Goal: Task Accomplishment & Management: Manage account settings

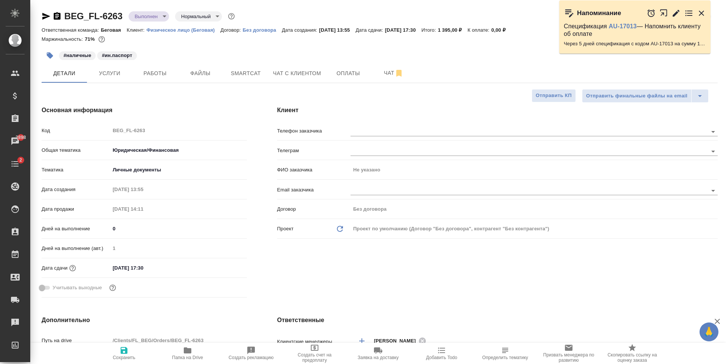
select select "RU"
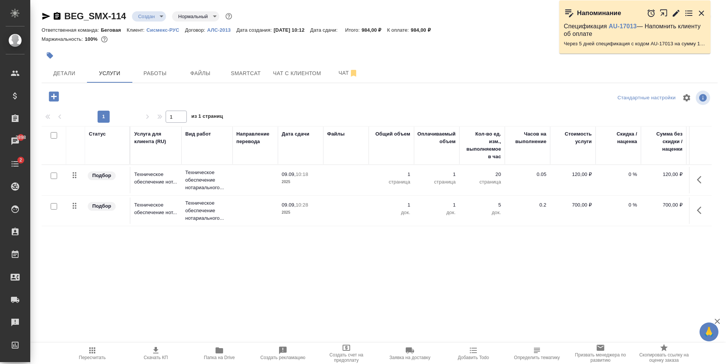
click at [264, 181] on td at bounding box center [254, 180] width 45 height 26
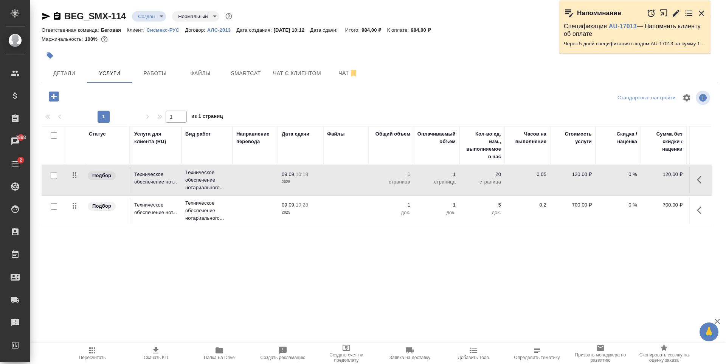
click at [264, 181] on td at bounding box center [254, 180] width 45 height 26
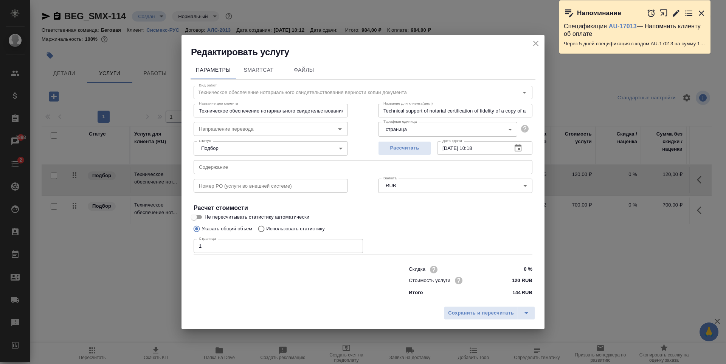
click at [257, 248] on input "1" at bounding box center [278, 246] width 169 height 14
type input "30"
click at [496, 310] on span "Сохранить и пересчитать" at bounding box center [481, 313] width 66 height 9
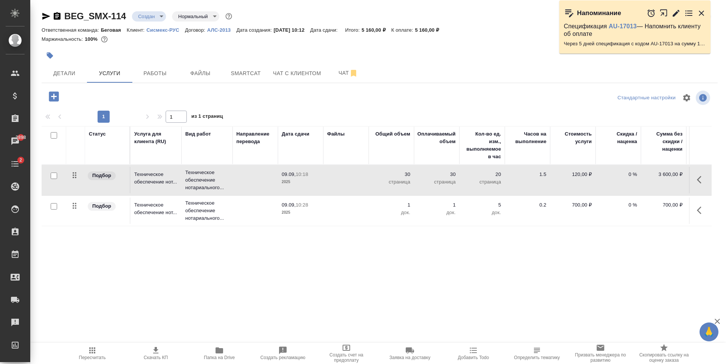
click at [152, 351] on icon "button" at bounding box center [155, 350] width 9 height 9
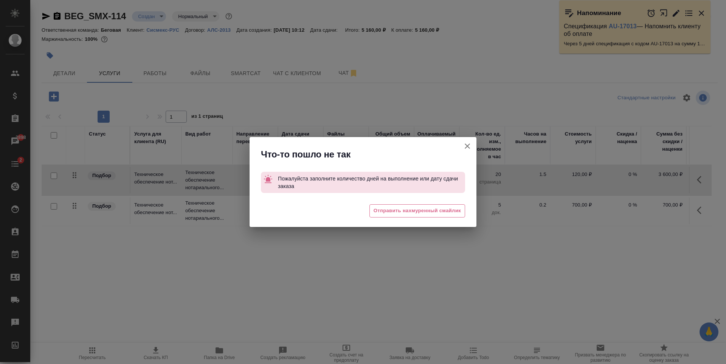
click at [467, 145] on icon "button" at bounding box center [467, 146] width 9 height 9
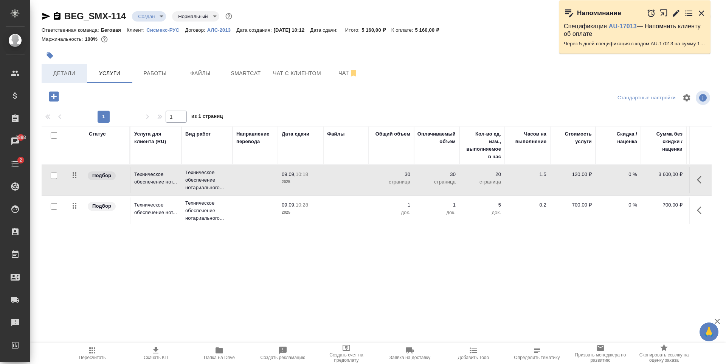
click at [70, 76] on span "Детали" at bounding box center [64, 73] width 36 height 9
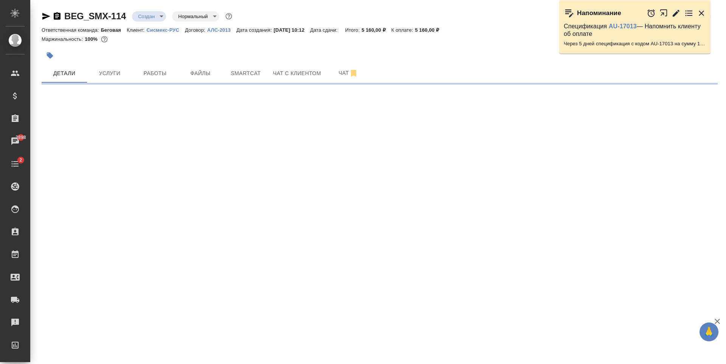
select select "RU"
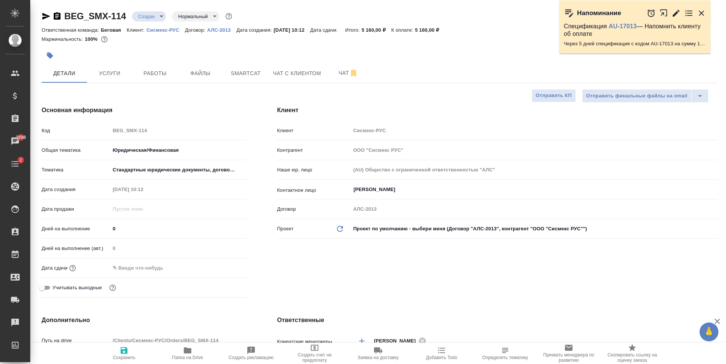
type textarea "x"
click at [138, 267] on input "text" at bounding box center [143, 268] width 66 height 11
click at [233, 267] on div at bounding box center [233, 267] width 26 height 9
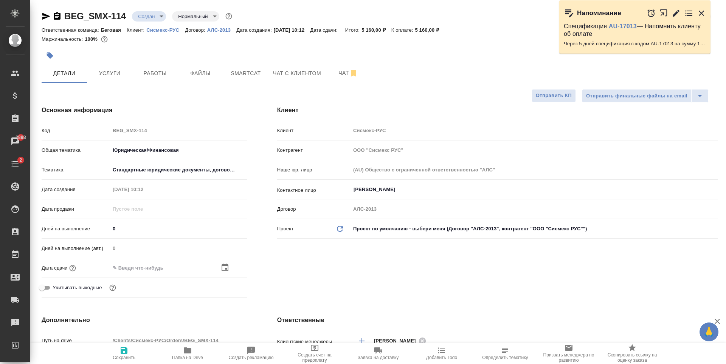
click at [228, 270] on icon "button" at bounding box center [225, 268] width 7 height 8
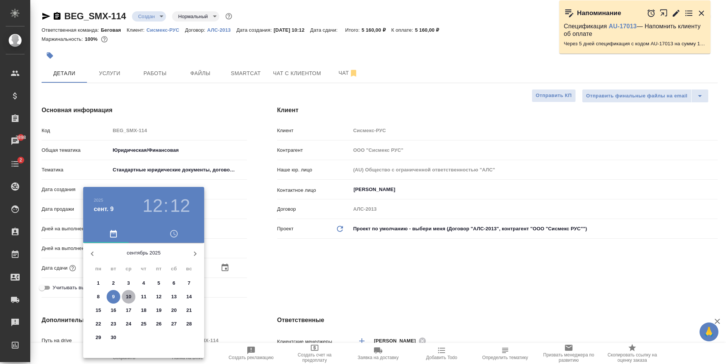
click at [127, 298] on p "10" at bounding box center [129, 297] width 6 height 8
type input "10.09.2025 12:12"
type textarea "x"
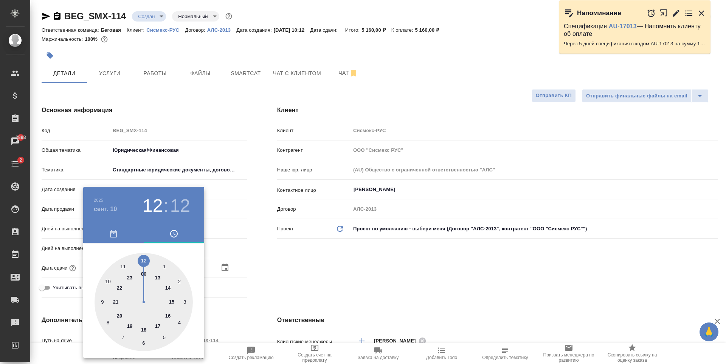
click at [169, 288] on div at bounding box center [144, 302] width 98 height 98
type input "10.09.2025 14:12"
type textarea "x"
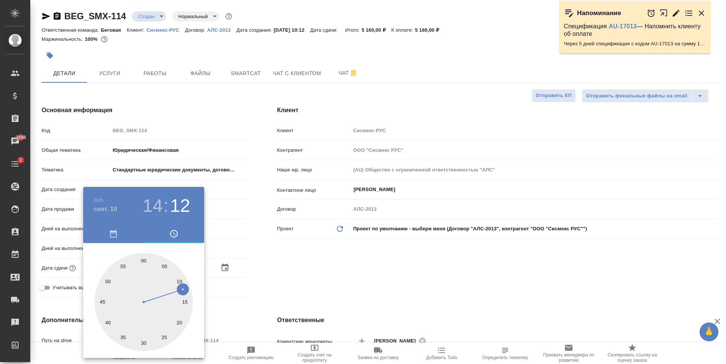
click at [142, 259] on div at bounding box center [144, 302] width 98 height 98
type input "10.09.2025 14:00"
type textarea "x"
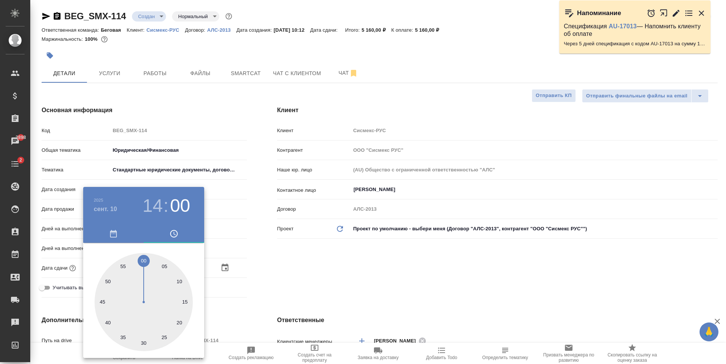
click at [287, 247] on div at bounding box center [363, 182] width 726 height 364
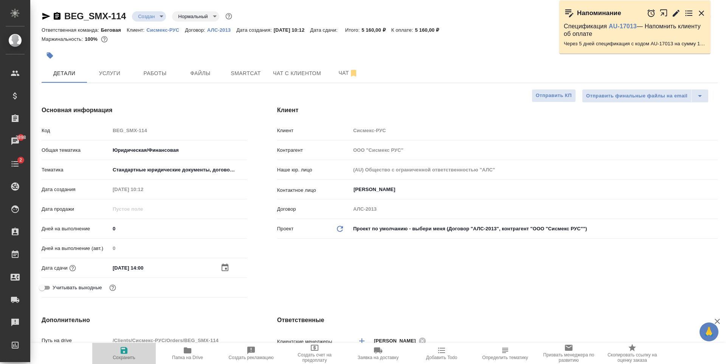
click at [121, 356] on span "Сохранить" at bounding box center [124, 357] width 23 height 5
type textarea "x"
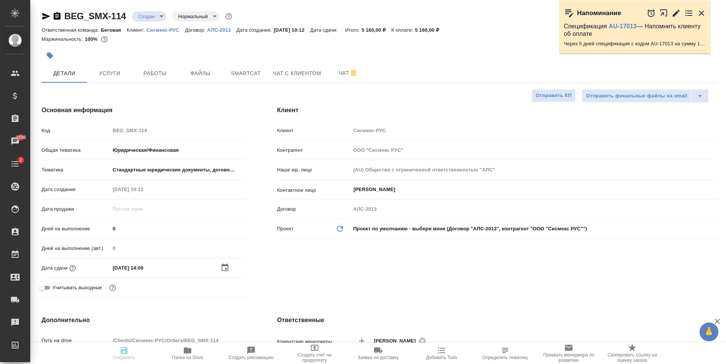
type textarea "x"
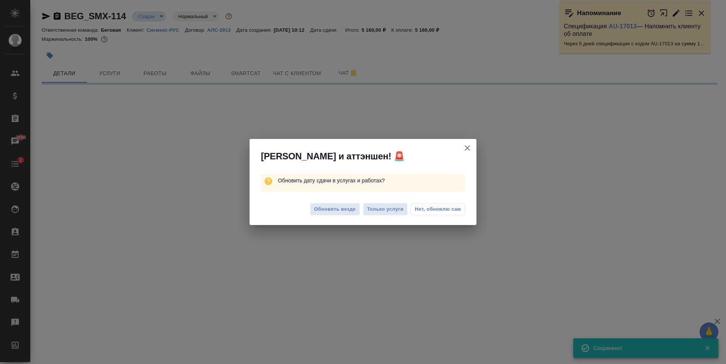
select select "RU"
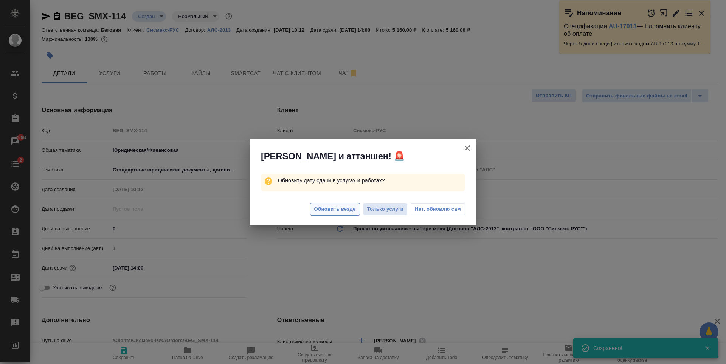
type textarea "x"
click at [349, 210] on span "Обновить везде" at bounding box center [335, 209] width 42 height 9
type textarea "x"
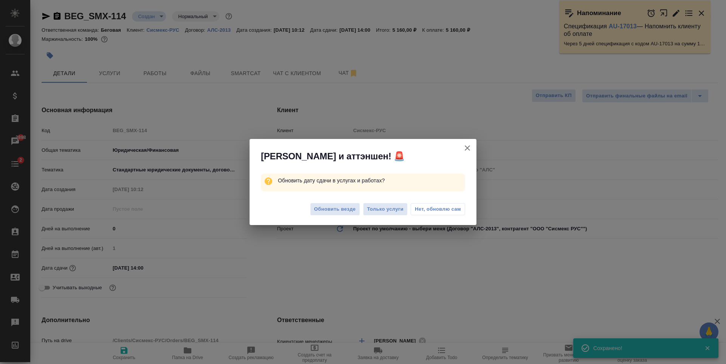
type textarea "x"
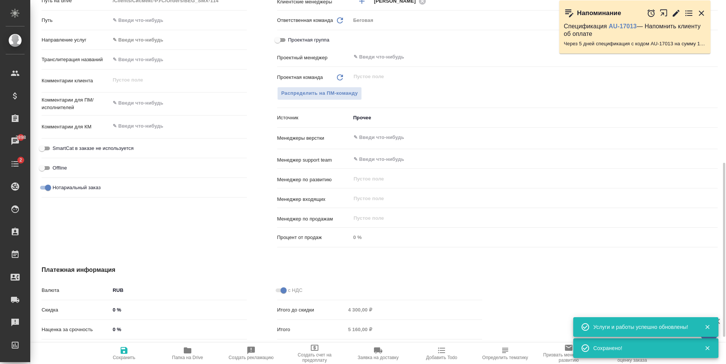
scroll to position [265, 0]
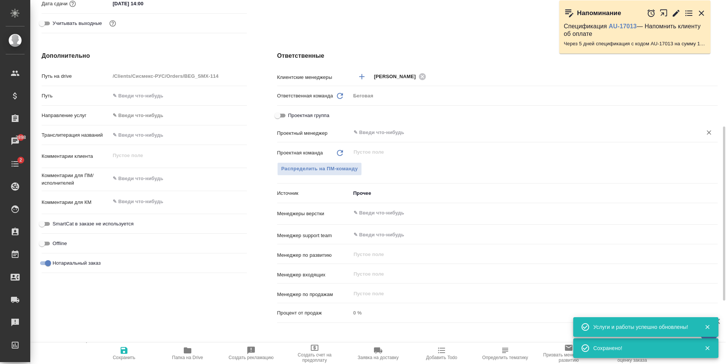
click at [385, 132] on input "text" at bounding box center [521, 132] width 337 height 9
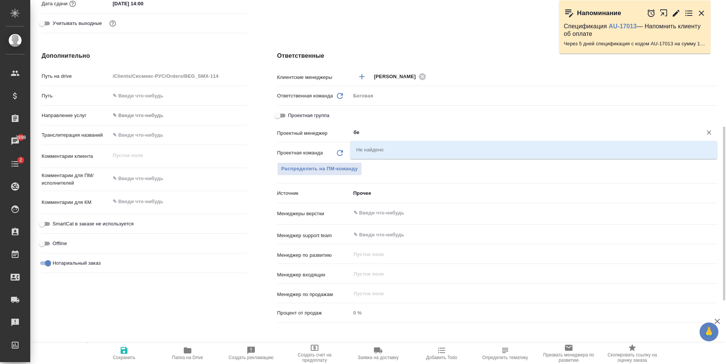
type input "б"
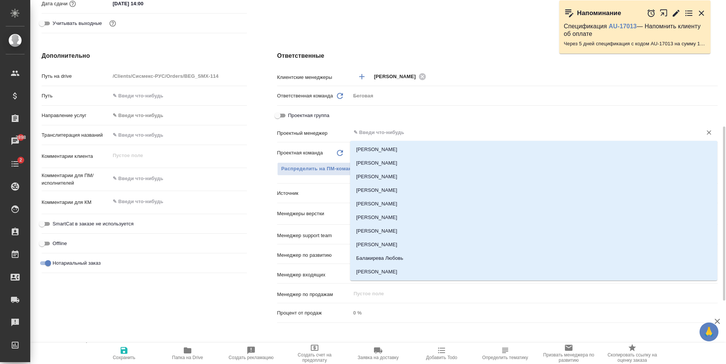
type textarea "x"
click at [283, 155] on p "Проектная команда" at bounding box center [300, 153] width 46 height 8
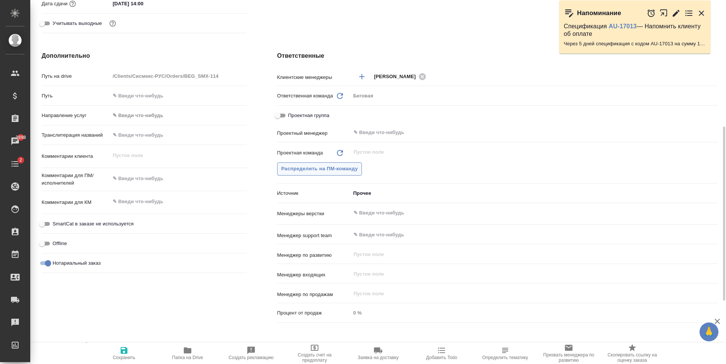
click at [344, 165] on span "Распределить на ПМ-команду" at bounding box center [319, 169] width 77 height 9
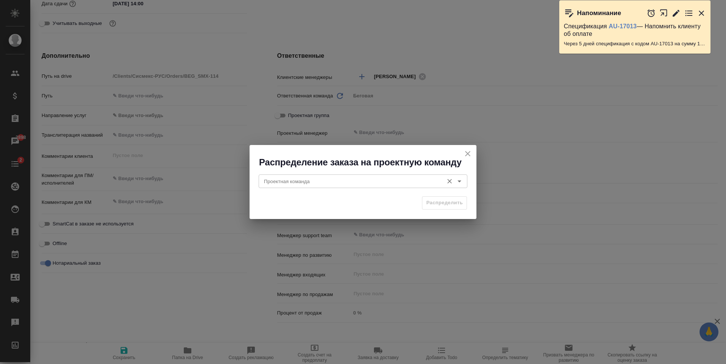
click at [344, 186] on input "Проектная команда" at bounding box center [350, 181] width 179 height 9
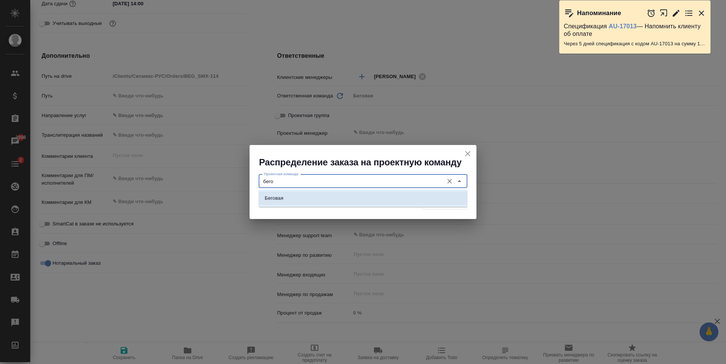
click at [349, 195] on li "Беговая" at bounding box center [363, 199] width 209 height 14
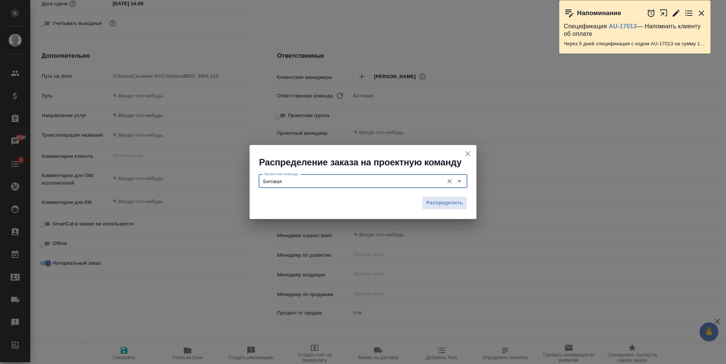
type input "Беговая"
click at [477, 199] on div "Распределение заказа на проектную команду Проектная команда Беговая Проектная к…" at bounding box center [363, 182] width 726 height 364
click at [462, 203] on span "Распределить" at bounding box center [444, 203] width 37 height 9
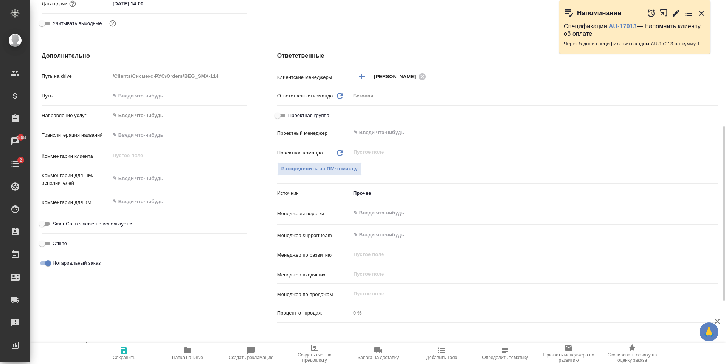
type textarea "x"
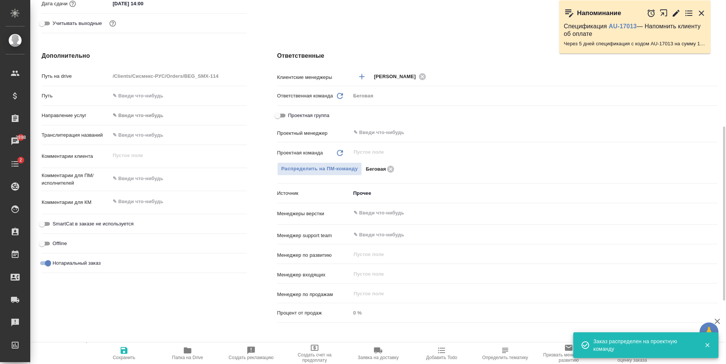
click at [133, 355] on span "Сохранить" at bounding box center [124, 357] width 23 height 5
type textarea "x"
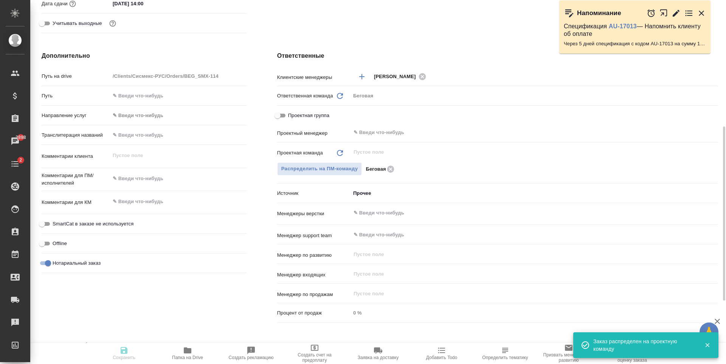
type textarea "x"
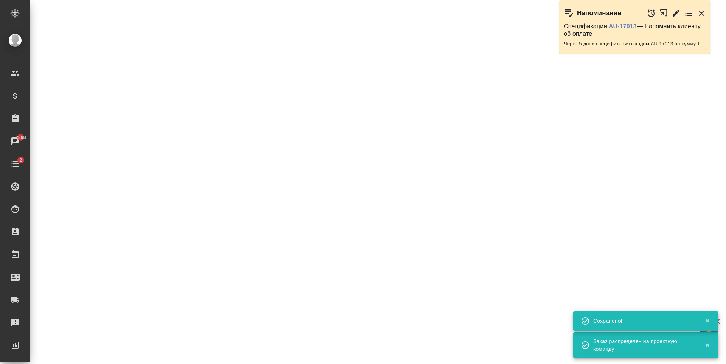
select select "RU"
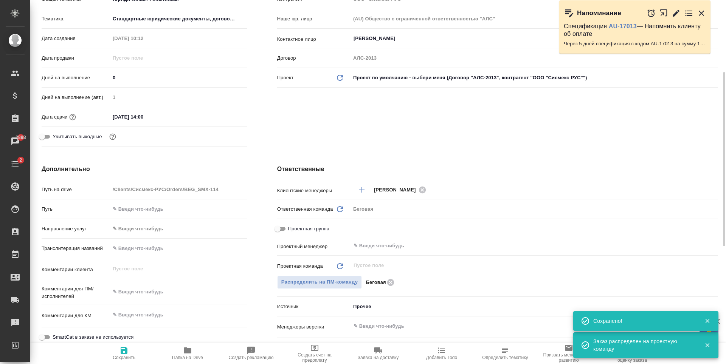
type textarea "x"
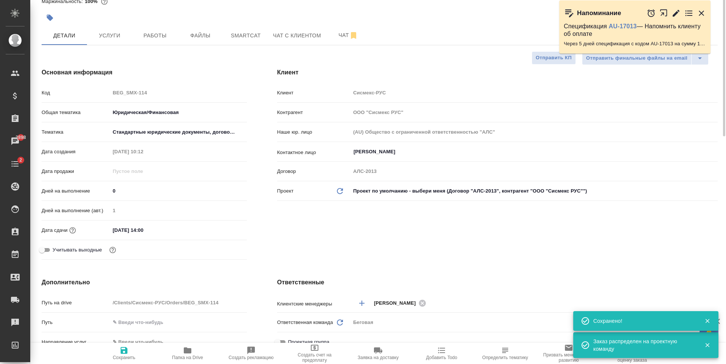
scroll to position [0, 0]
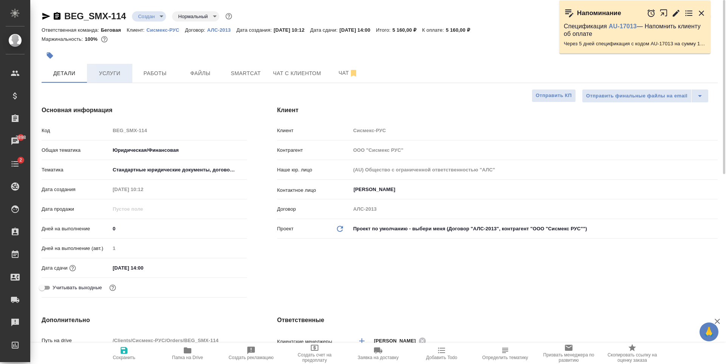
drag, startPoint x: 111, startPoint y: 86, endPoint x: 113, endPoint y: 76, distance: 10.1
click at [114, 74] on span "Услуги" at bounding box center [109, 73] width 36 height 9
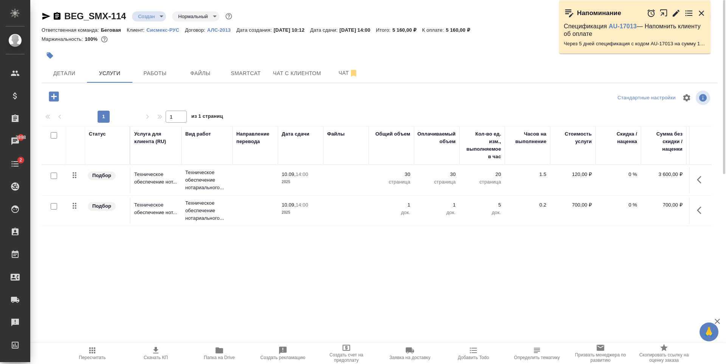
click at [157, 347] on icon "button" at bounding box center [155, 350] width 9 height 9
drag, startPoint x: 313, startPoint y: 100, endPoint x: 309, endPoint y: 98, distance: 4.7
click at [313, 100] on div at bounding box center [379, 98] width 225 height 18
click at [246, 79] on button "Smartcat" at bounding box center [245, 73] width 45 height 19
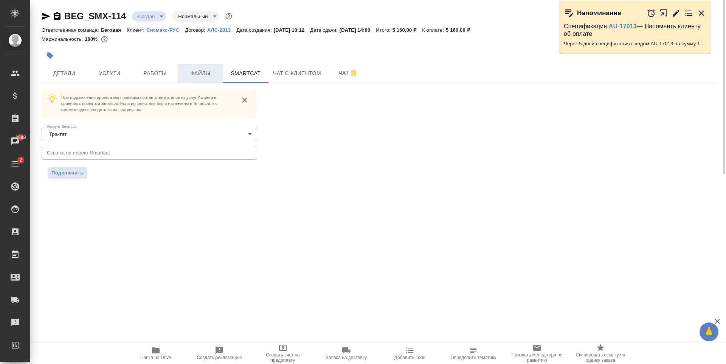
click at [199, 79] on button "Файлы" at bounding box center [200, 73] width 45 height 19
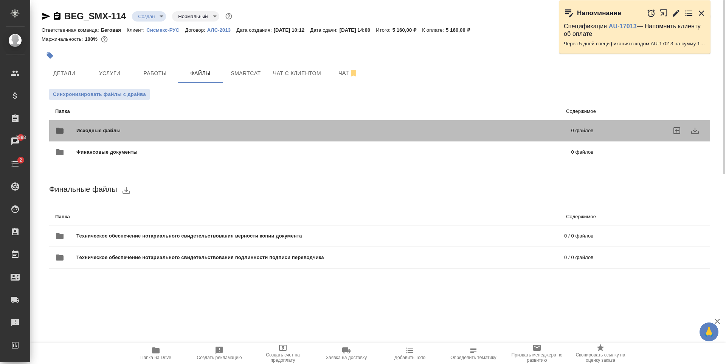
click at [147, 131] on span "Исходные файлы" at bounding box center [211, 131] width 270 height 8
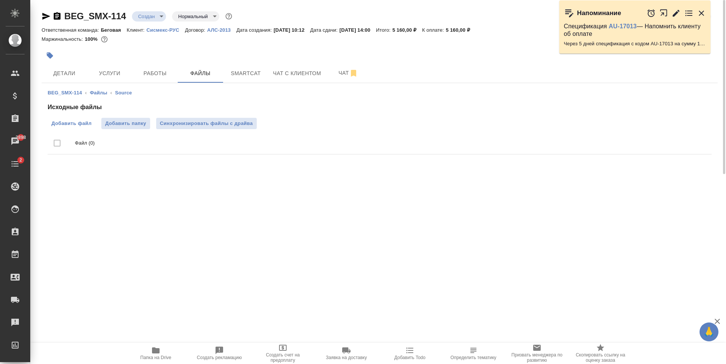
click at [78, 121] on span "Добавить файл" at bounding box center [71, 124] width 40 height 8
click at [0, 0] on input "Добавить файл" at bounding box center [0, 0] width 0 height 0
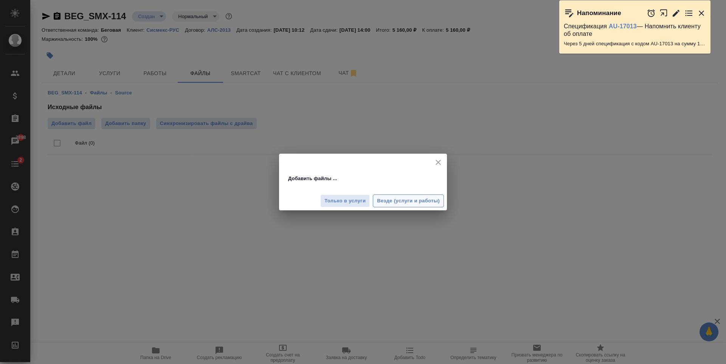
click at [402, 201] on span "Везде (услуги и работы)" at bounding box center [408, 201] width 63 height 9
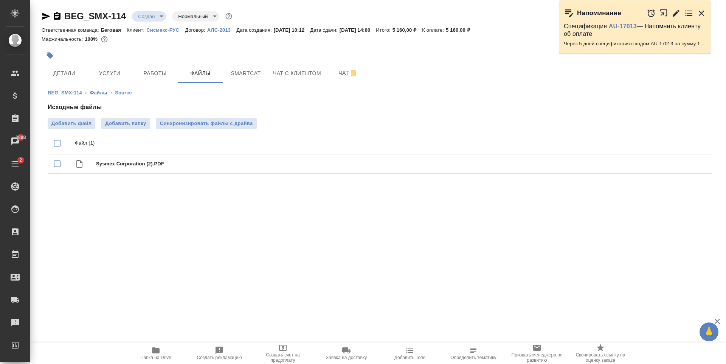
click at [82, 121] on span "Добавить файл" at bounding box center [71, 124] width 40 height 8
click at [0, 0] on input "Добавить файл" at bounding box center [0, 0] width 0 height 0
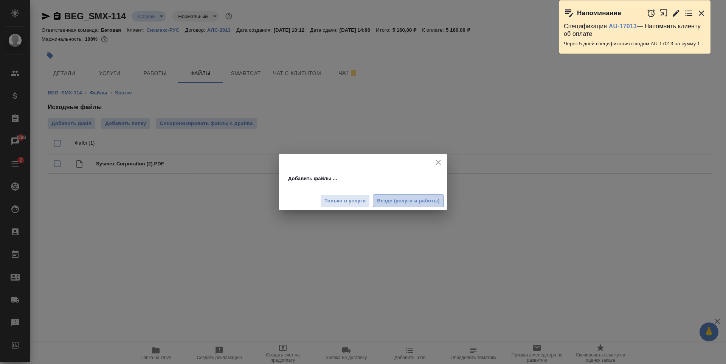
click at [413, 203] on span "Везде (услуги и работы)" at bounding box center [408, 201] width 63 height 9
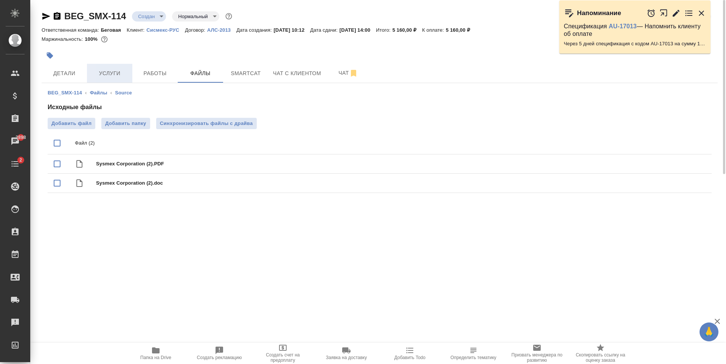
click at [118, 70] on span "Услуги" at bounding box center [109, 73] width 36 height 9
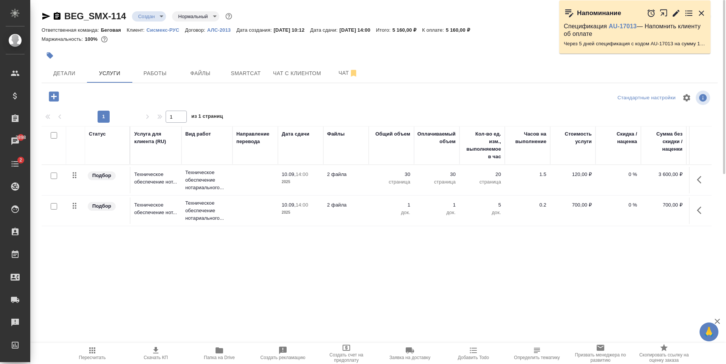
click at [152, 356] on span "Скачать КП" at bounding box center [156, 357] width 24 height 5
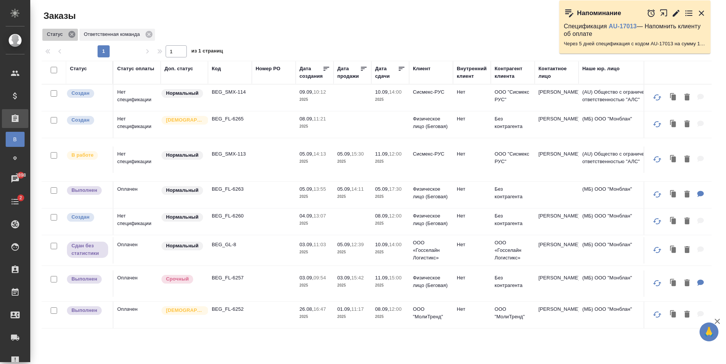
click at [70, 35] on icon at bounding box center [71, 34] width 7 height 7
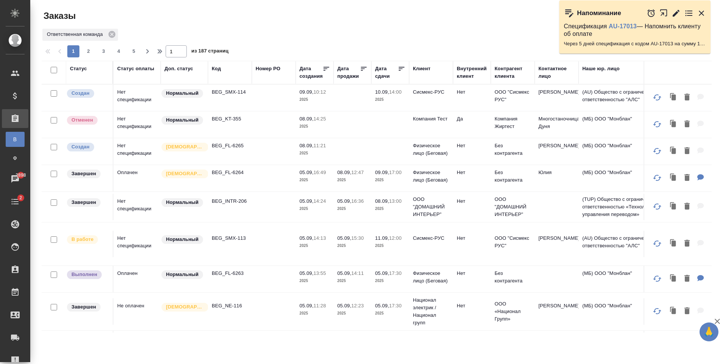
click at [542, 74] on div "Контактное лицо" at bounding box center [556, 72] width 36 height 15
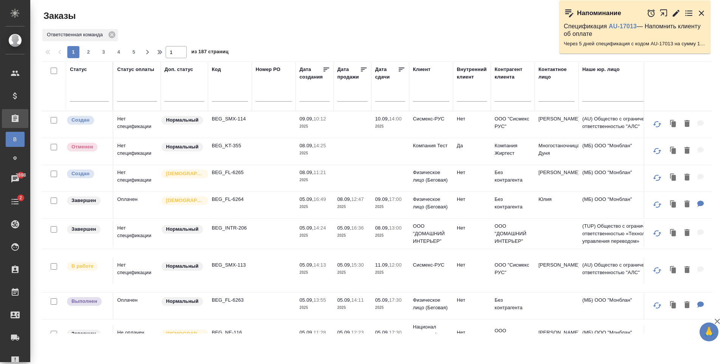
click at [548, 96] on input "text" at bounding box center [556, 96] width 36 height 9
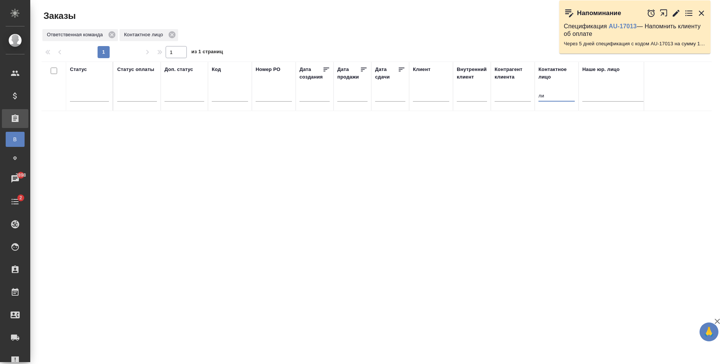
type input "л"
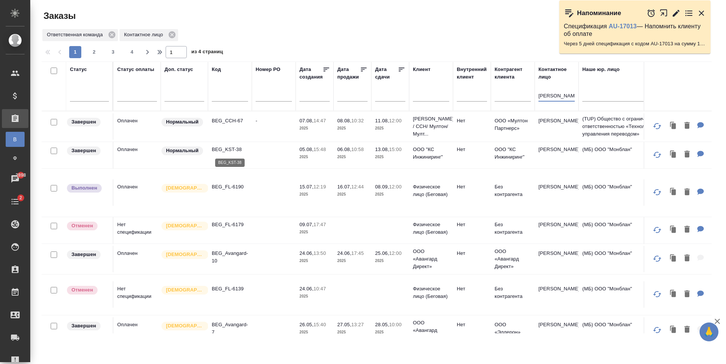
type input "анна"
click at [237, 148] on p "BEG_KST-38" at bounding box center [230, 150] width 36 height 8
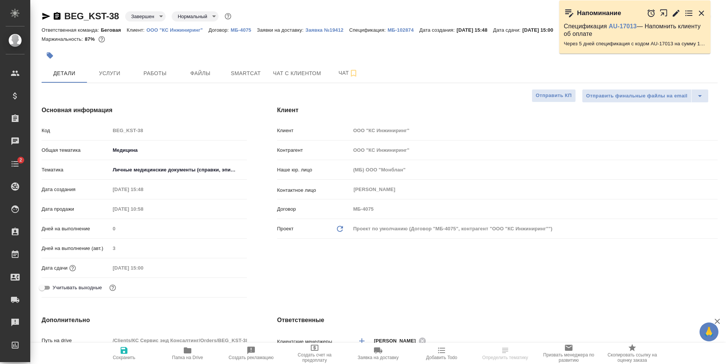
select select "RU"
click at [188, 31] on p "ООО "КС Инжиниринг"" at bounding box center [177, 30] width 62 height 6
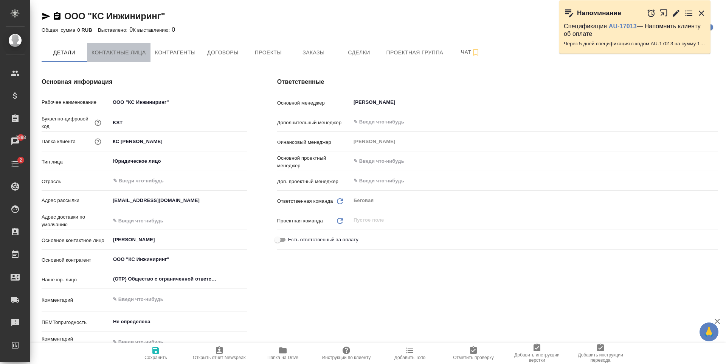
click at [140, 58] on button "Контактные лица" at bounding box center [119, 52] width 64 height 19
select select "RU"
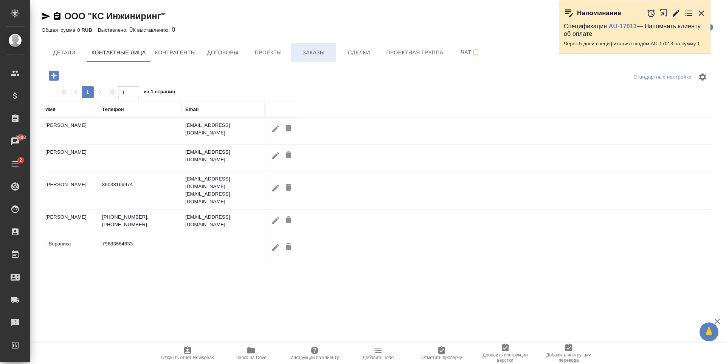
click at [335, 54] on button "Заказы" at bounding box center [313, 52] width 45 height 19
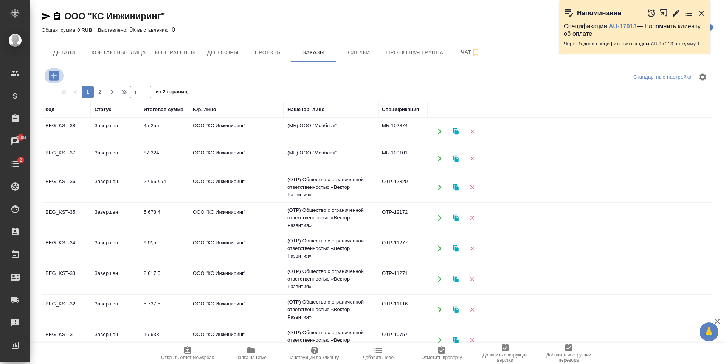
click at [53, 77] on icon "button" at bounding box center [54, 76] width 10 height 10
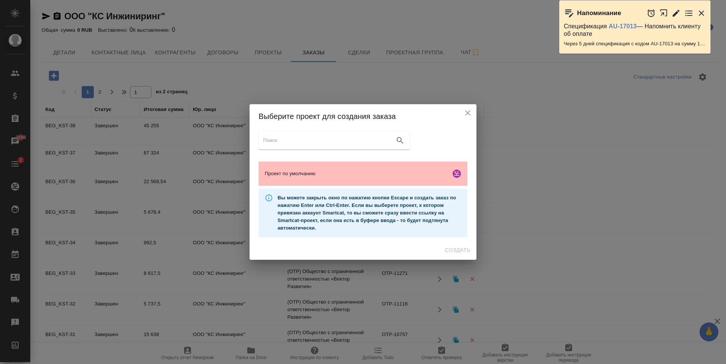
click at [370, 181] on div "Проект по умолчанию" at bounding box center [363, 174] width 209 height 24
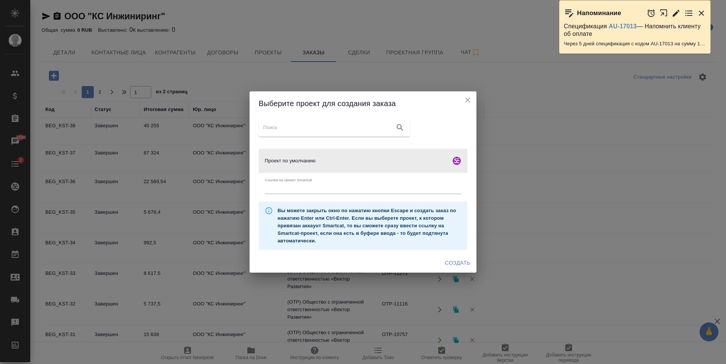
click at [463, 261] on span "Создать" at bounding box center [457, 263] width 25 height 9
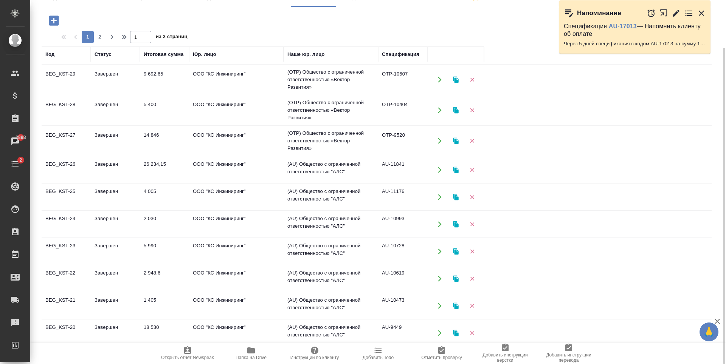
scroll to position [340, 0]
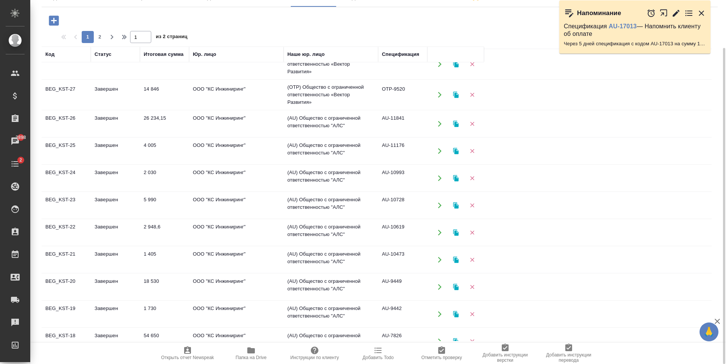
click at [272, 234] on td "ООО "КС Инжиниринг"" at bounding box center [236, 233] width 95 height 26
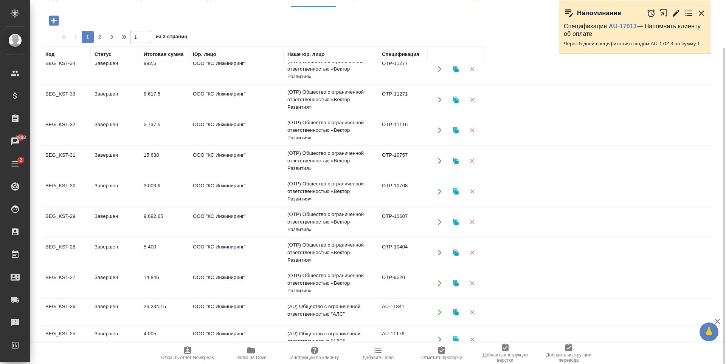
scroll to position [113, 0]
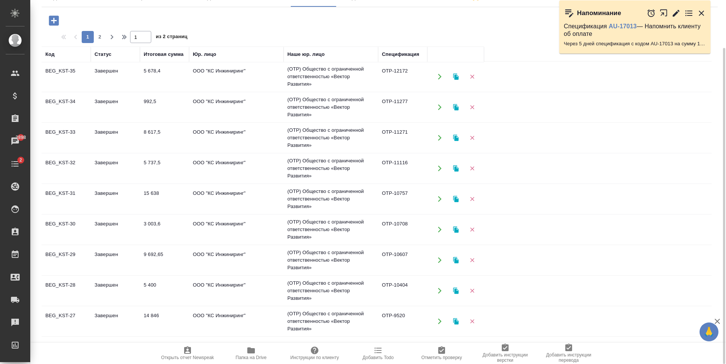
click at [257, 132] on td "ООО "КС Инжиниринг"" at bounding box center [236, 138] width 95 height 26
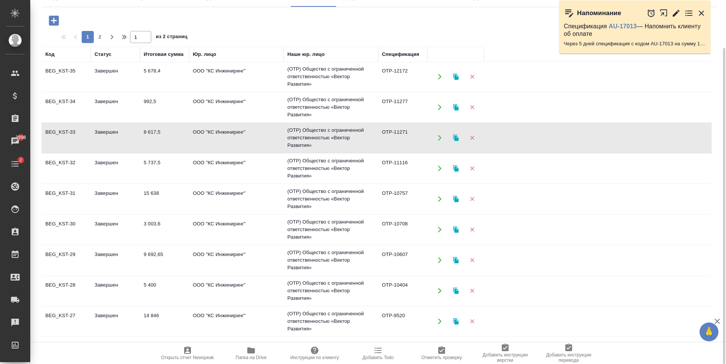
click at [257, 132] on td "ООО "КС Инжиниринг"" at bounding box center [236, 138] width 95 height 26
click at [261, 171] on td "ООО "КС Инжиниринг"" at bounding box center [236, 168] width 95 height 26
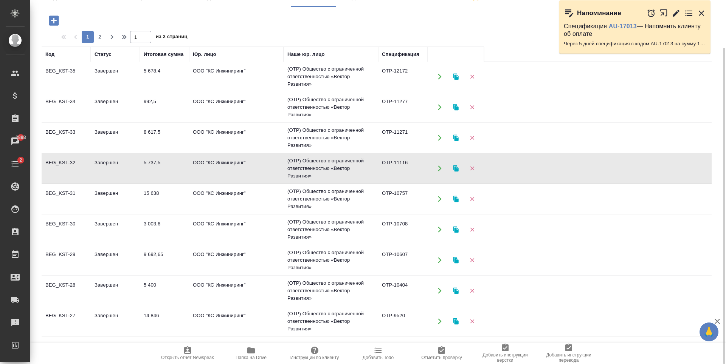
click at [261, 171] on td "ООО "КС Инжиниринг"" at bounding box center [236, 168] width 95 height 26
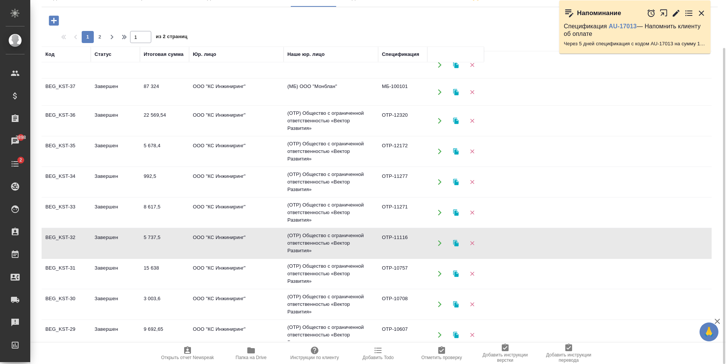
scroll to position [38, 0]
click at [279, 141] on td "ООО "КС Инжиниринг"" at bounding box center [236, 152] width 95 height 26
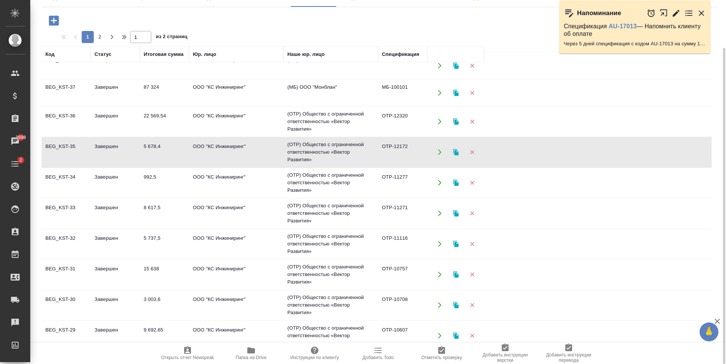
click at [265, 183] on td "ООО "КС Инжиниринг"" at bounding box center [236, 183] width 95 height 26
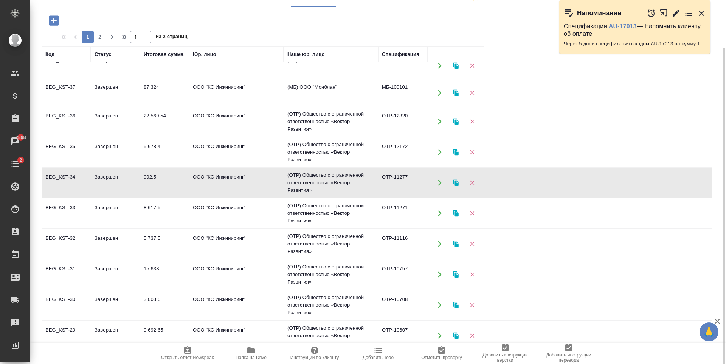
click at [265, 183] on td "ООО "КС Инжиниринг"" at bounding box center [236, 183] width 95 height 26
click at [259, 121] on td "ООО "КС Инжиниринг"" at bounding box center [236, 121] width 95 height 26
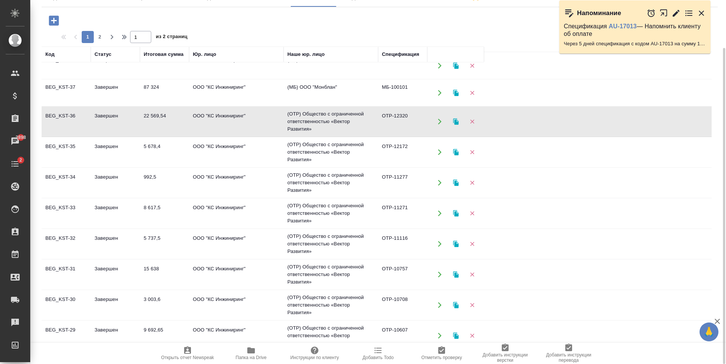
click at [259, 279] on td "ООО "КС Инжиниринг"" at bounding box center [236, 275] width 95 height 26
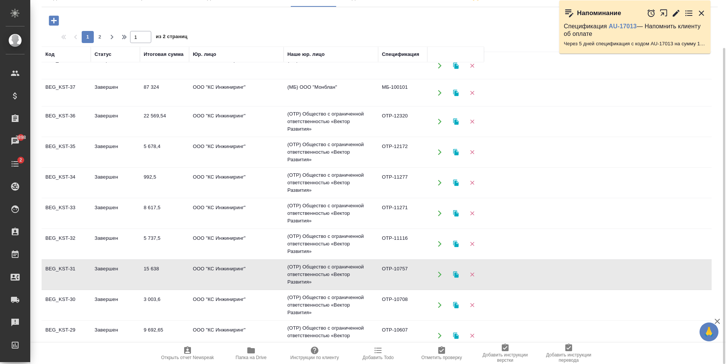
click at [259, 279] on td "ООО "КС Инжиниринг"" at bounding box center [236, 275] width 95 height 26
click at [264, 325] on td "ООО "КС Инжиниринг"" at bounding box center [236, 336] width 95 height 26
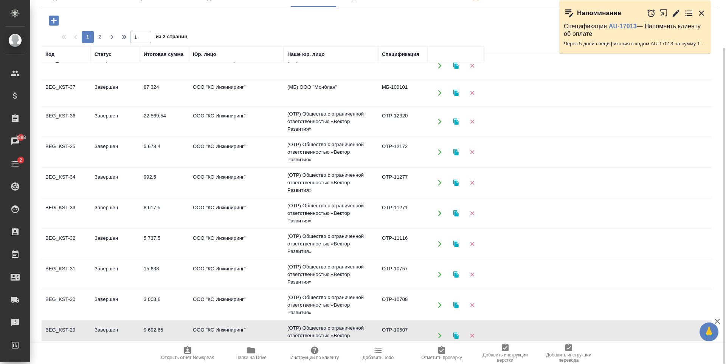
click at [264, 325] on td "ООО "КС Инжиниринг"" at bounding box center [236, 336] width 95 height 26
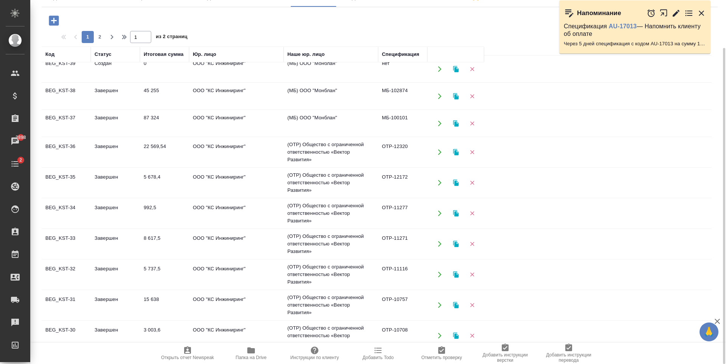
scroll to position [0, 0]
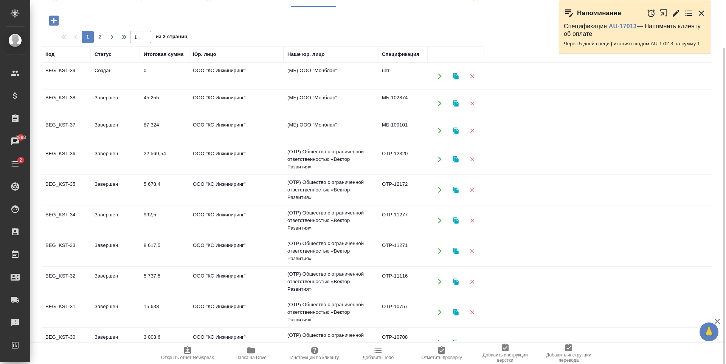
click at [275, 137] on td "ООО "КС Инжиниринг"" at bounding box center [236, 131] width 95 height 26
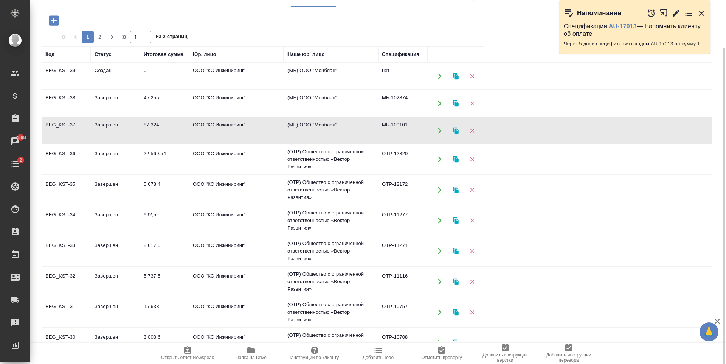
click at [275, 137] on td "ООО "КС Инжиниринг"" at bounding box center [236, 131] width 95 height 26
click at [265, 204] on tr "BEG_KST-35 Завершен 5 678,4 ООО "КС Инжиниринг" (OTP) Общество с ограниченной о…" at bounding box center [377, 190] width 670 height 31
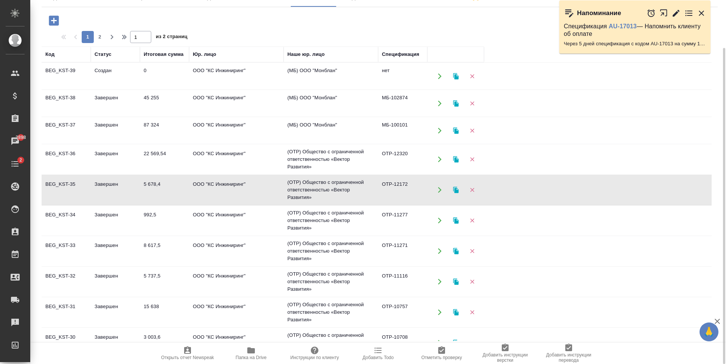
click at [265, 204] on tr "BEG_KST-35 Завершен 5 678,4 ООО "КС Инжиниринг" (OTP) Общество с ограниченной о…" at bounding box center [377, 190] width 670 height 31
click at [256, 257] on td "ООО "КС Инжиниринг"" at bounding box center [236, 251] width 95 height 26
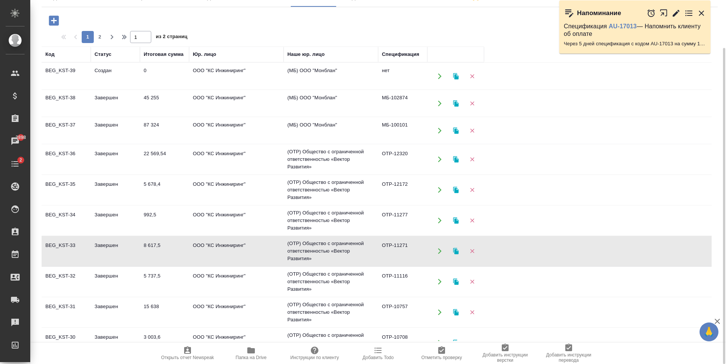
click at [259, 279] on td "ООО "КС Инжиниринг"" at bounding box center [236, 282] width 95 height 26
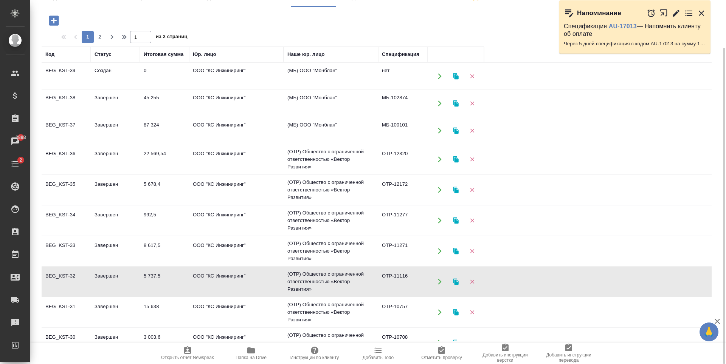
click at [259, 279] on td "ООО "КС Инжиниринг"" at bounding box center [236, 282] width 95 height 26
click at [260, 311] on td "ООО "КС Инжиниринг"" at bounding box center [236, 312] width 95 height 26
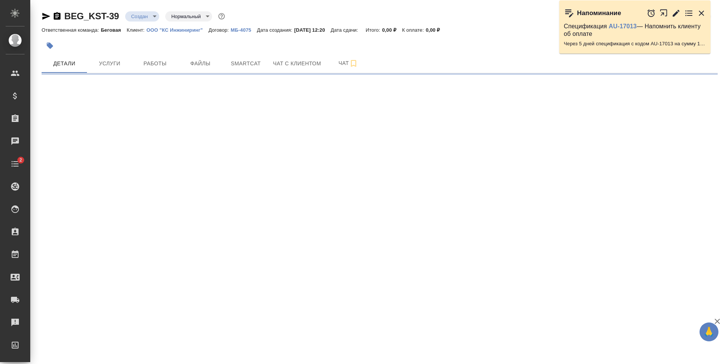
select select "RU"
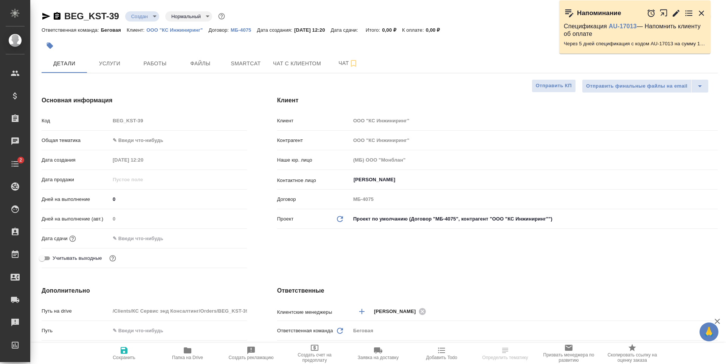
type textarea "x"
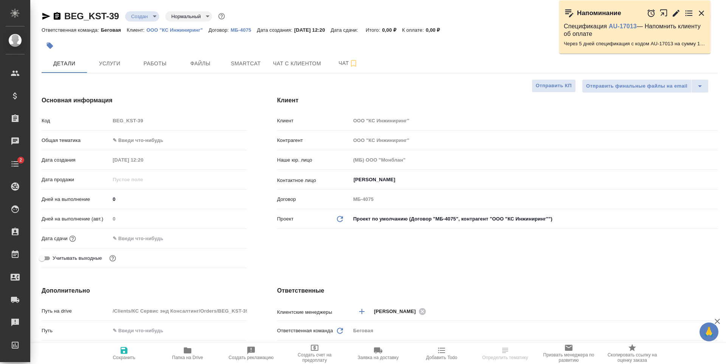
type textarea "x"
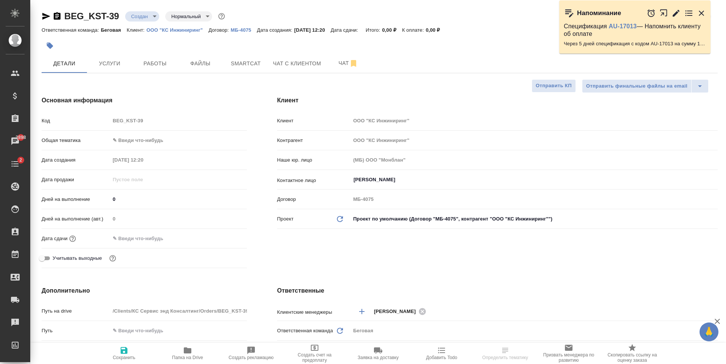
type textarea "x"
select select "RU"
type textarea "x"
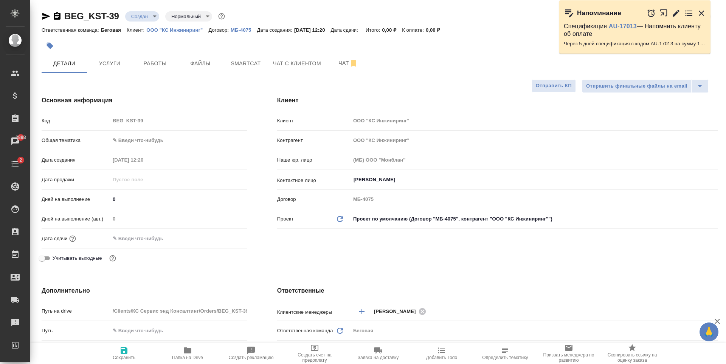
type textarea "x"
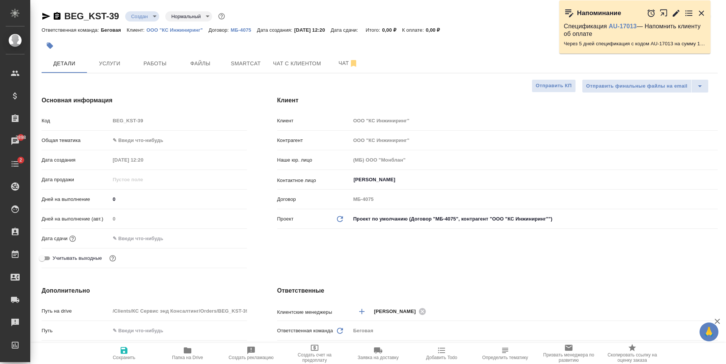
type textarea "x"
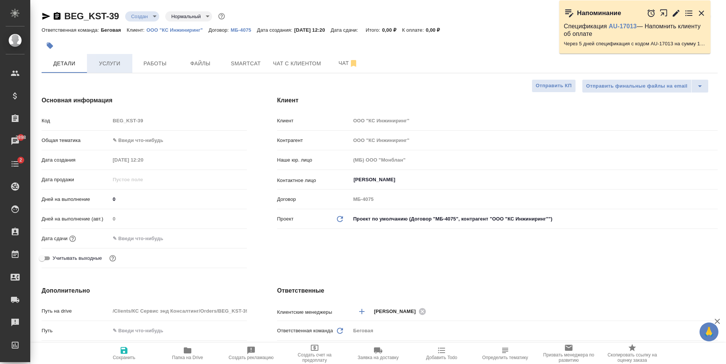
click at [114, 65] on span "Услуги" at bounding box center [109, 63] width 36 height 9
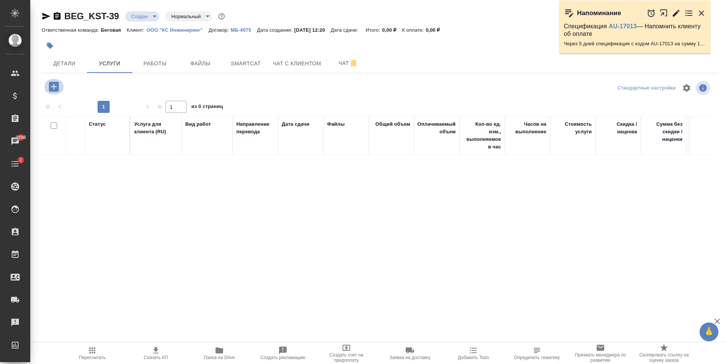
click at [50, 83] on icon "button" at bounding box center [54, 87] width 10 height 10
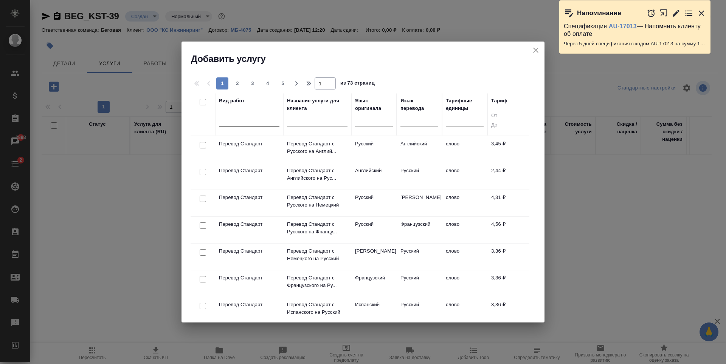
click at [255, 121] on div at bounding box center [249, 118] width 60 height 11
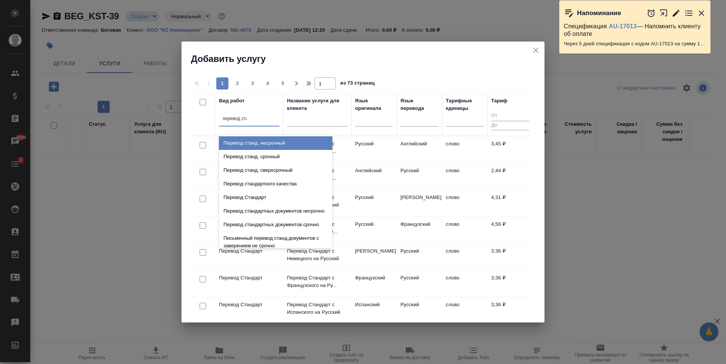
type input "перевод стан"
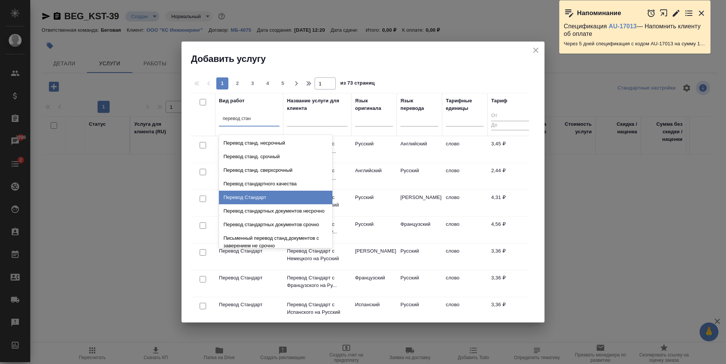
click at [265, 195] on div "Перевод Стандарт" at bounding box center [275, 198] width 113 height 14
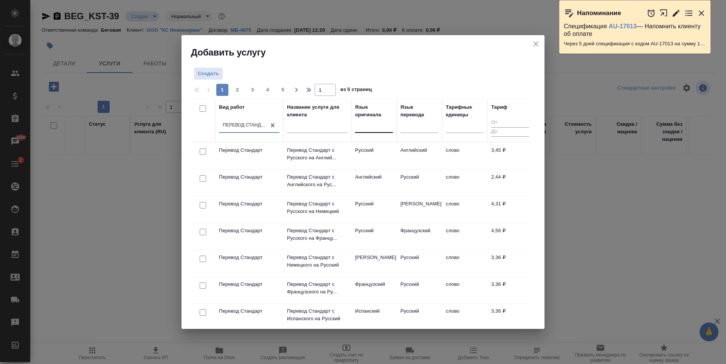
click at [374, 127] on div at bounding box center [374, 125] width 38 height 11
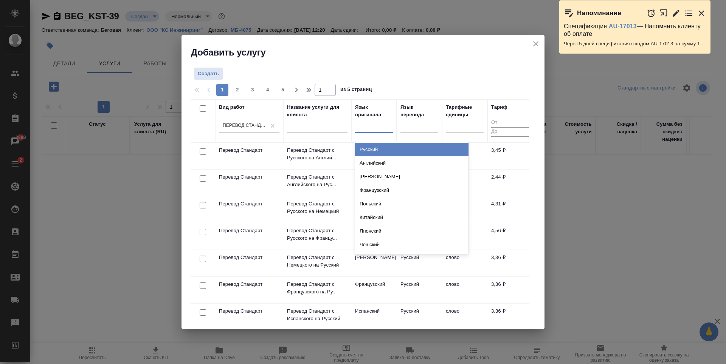
click at [391, 152] on div "Русский" at bounding box center [411, 150] width 113 height 14
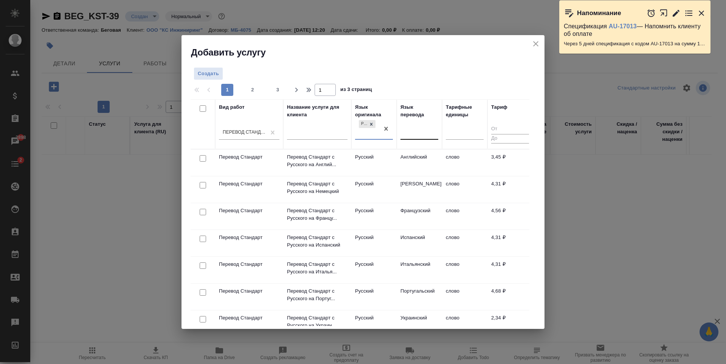
click at [408, 136] on div at bounding box center [419, 132] width 38 height 11
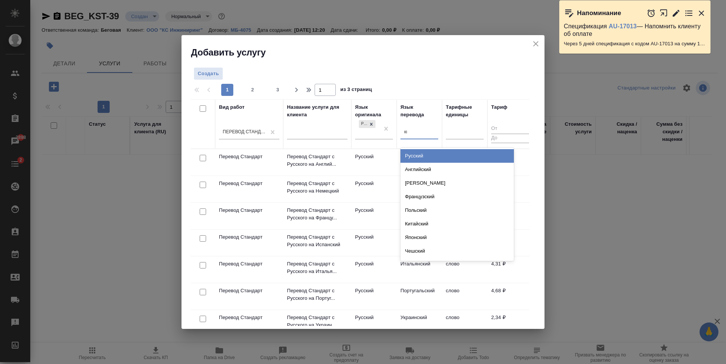
type input "кит"
click at [432, 155] on div "Китайский" at bounding box center [456, 156] width 113 height 14
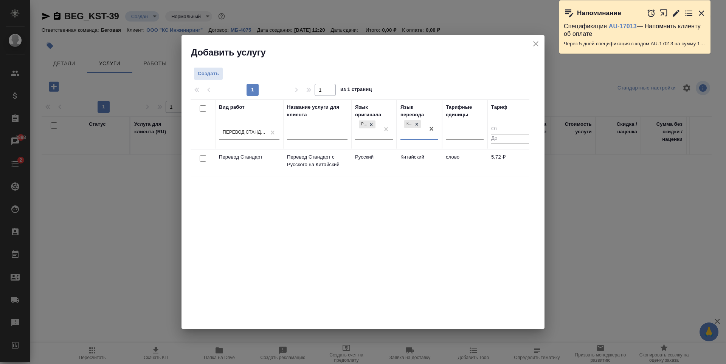
click at [437, 168] on td "Китайский" at bounding box center [419, 163] width 45 height 26
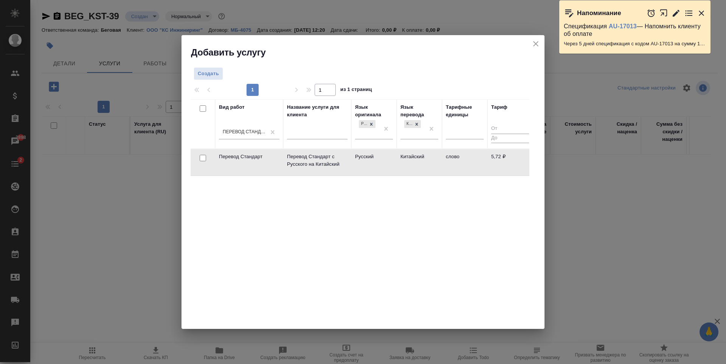
click at [437, 168] on td "Китайский" at bounding box center [419, 162] width 45 height 26
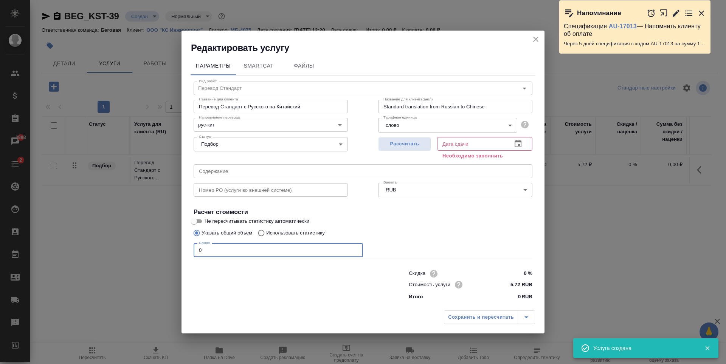
click at [248, 247] on input "0" at bounding box center [278, 250] width 169 height 14
type input "1"
click at [415, 147] on span "Рассчитать" at bounding box center [404, 144] width 45 height 9
type input "09.09.2025 12:42"
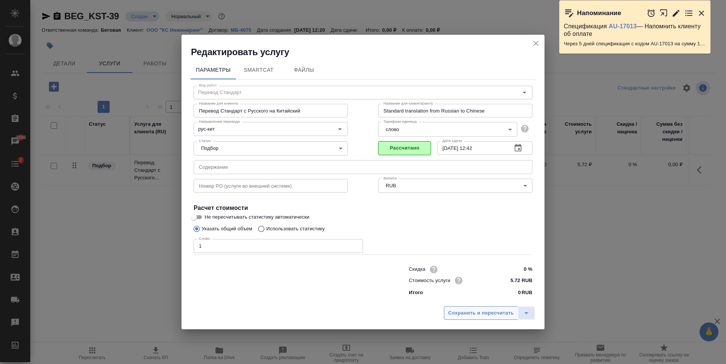
click at [492, 311] on span "Сохранить и пересчитать" at bounding box center [481, 313] width 66 height 9
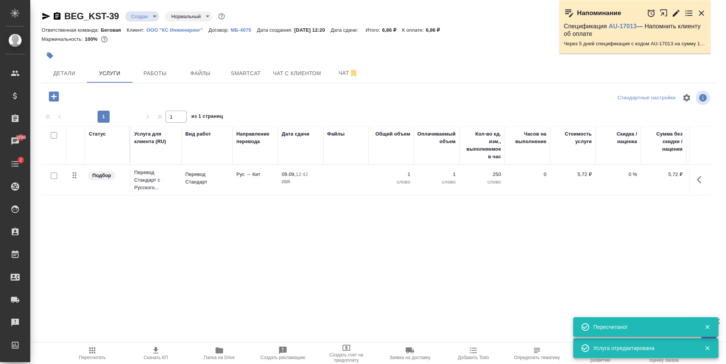
click at [58, 91] on icon "button" at bounding box center [53, 96] width 13 height 13
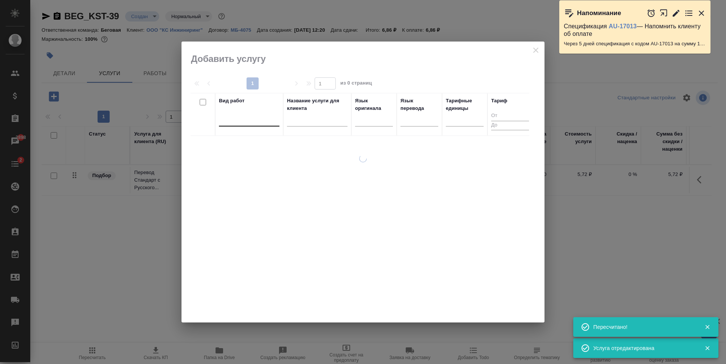
click at [246, 117] on div at bounding box center [249, 118] width 60 height 11
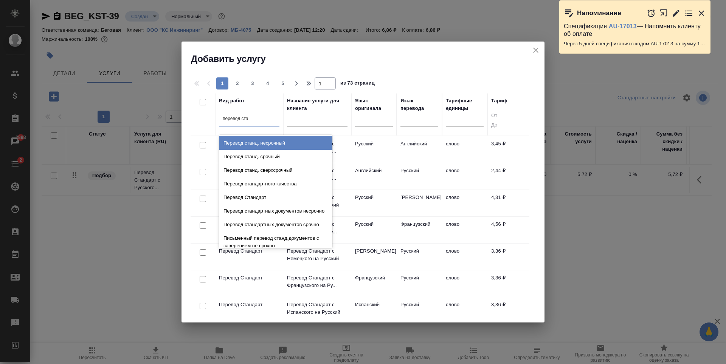
type input "перевод стан"
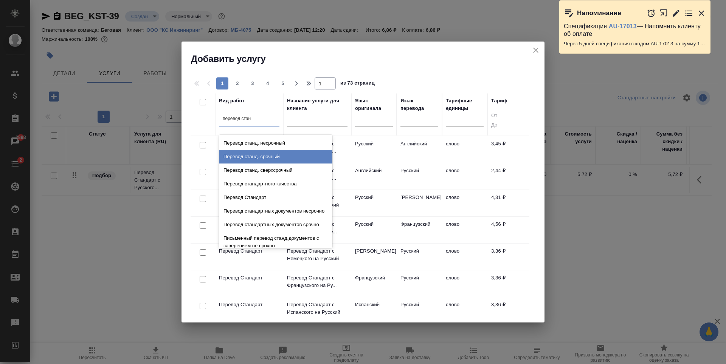
click at [279, 153] on div "Перевод станд. срочный" at bounding box center [275, 157] width 113 height 14
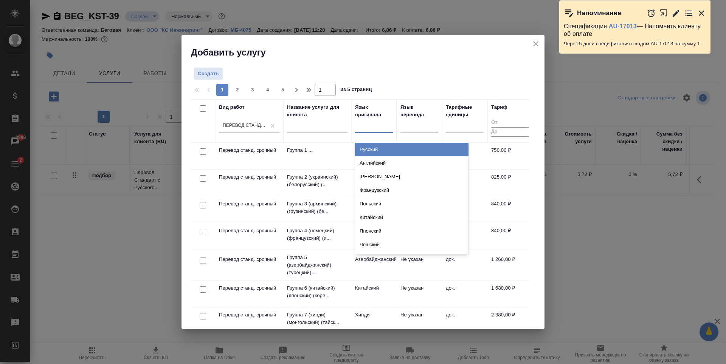
click at [367, 125] on div at bounding box center [374, 125] width 38 height 11
type input "русс"
click at [384, 146] on div "Русский" at bounding box center [411, 150] width 113 height 14
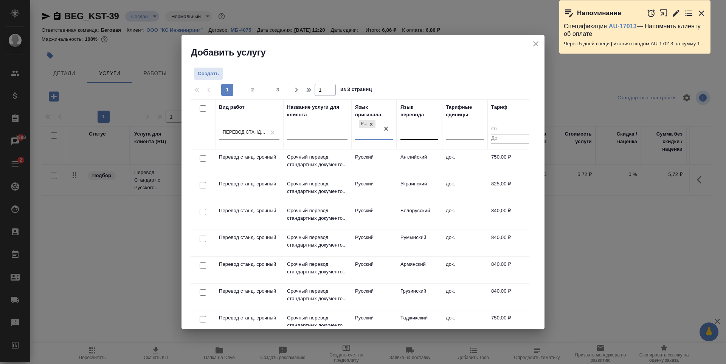
click at [418, 132] on div at bounding box center [419, 132] width 38 height 11
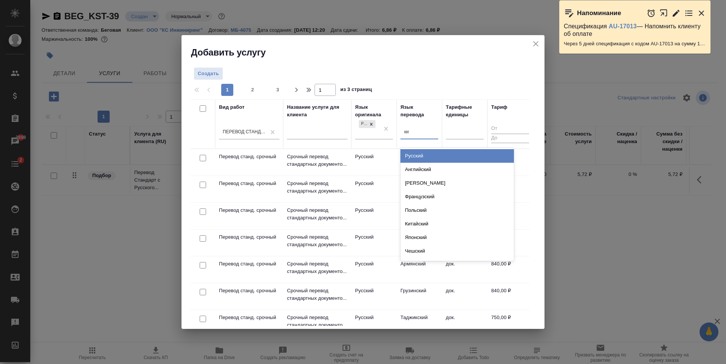
type input "кит"
click at [444, 154] on div "Китайский" at bounding box center [456, 156] width 113 height 14
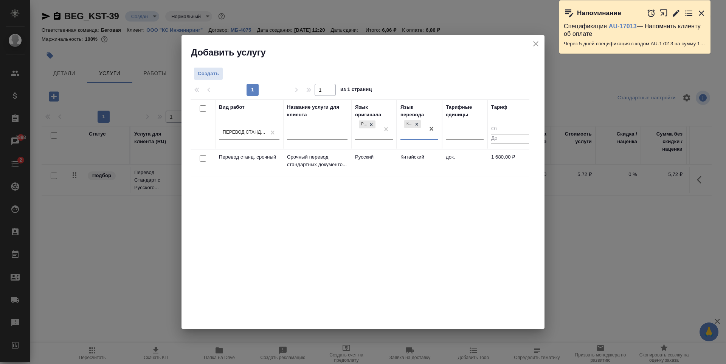
click at [456, 168] on td "док." at bounding box center [464, 163] width 45 height 26
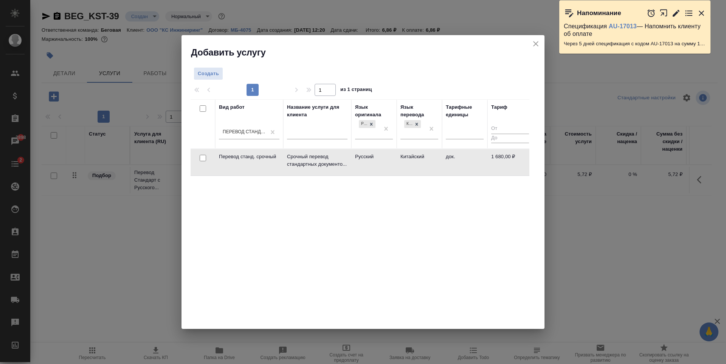
click at [456, 168] on td "док." at bounding box center [464, 162] width 45 height 26
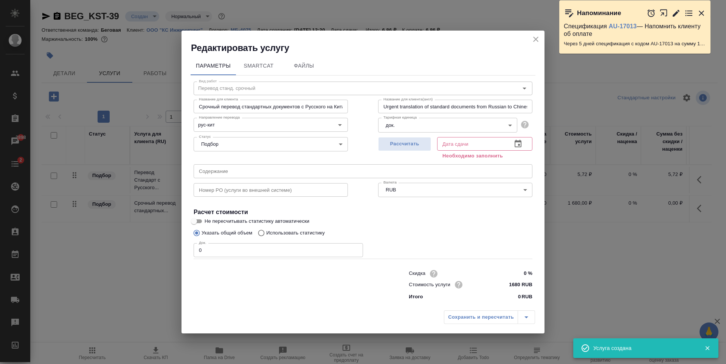
click at [249, 256] on input "0" at bounding box center [278, 250] width 169 height 14
type input "1"
click at [394, 140] on span "Рассчитать" at bounding box center [404, 144] width 45 height 9
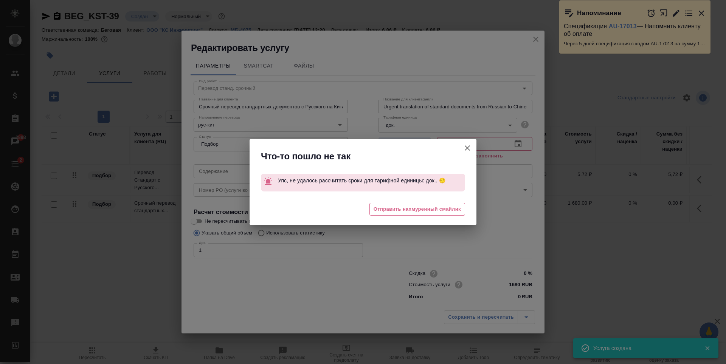
type input "09.09.2025 12:43"
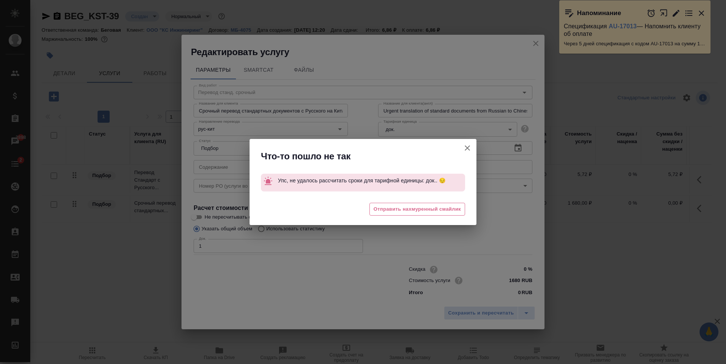
click at [466, 147] on icon "button" at bounding box center [467, 148] width 5 height 5
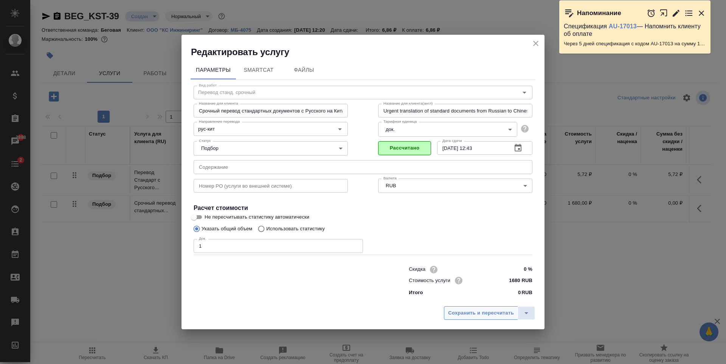
click at [498, 313] on span "Сохранить и пересчитать" at bounding box center [481, 313] width 66 height 9
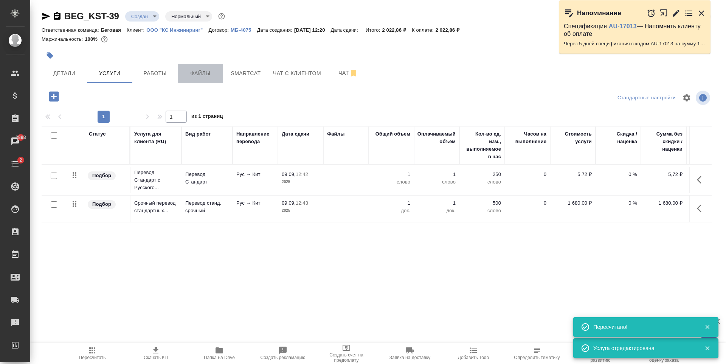
click at [205, 66] on button "Файлы" at bounding box center [200, 73] width 45 height 19
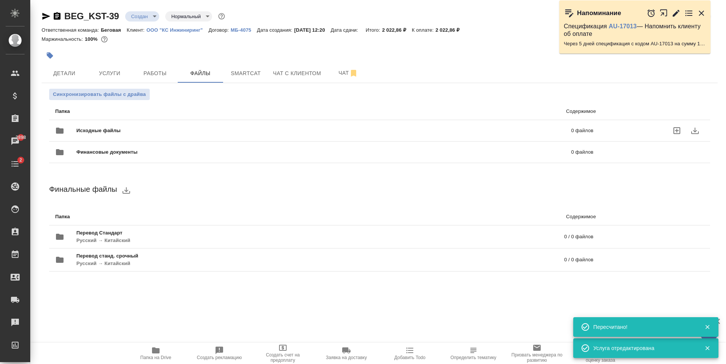
click at [119, 128] on span "Исходные файлы" at bounding box center [211, 131] width 270 height 8
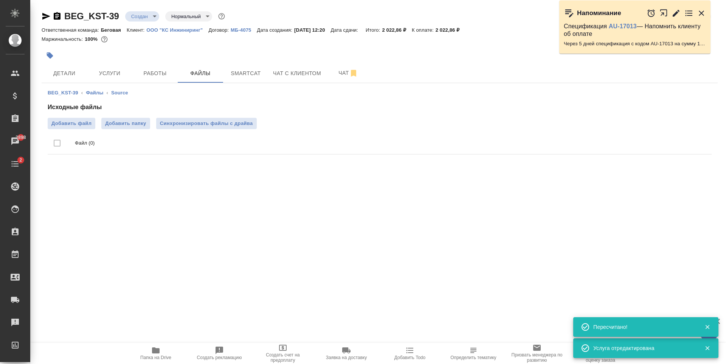
click at [64, 118] on div "Исходные файлы Добавить файл Добавить папку Синхронизировать файлы с драйва Фай…" at bounding box center [380, 130] width 664 height 55
click at [74, 124] on span "Добавить файл" at bounding box center [71, 124] width 40 height 8
click at [0, 0] on input "Добавить файл" at bounding box center [0, 0] width 0 height 0
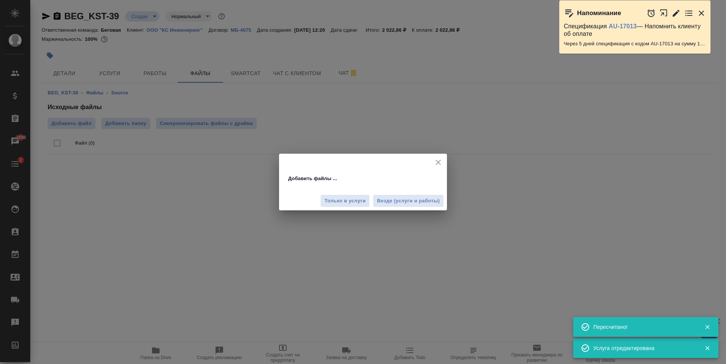
click at [398, 194] on div "Только в услуги Везде (услуги и работы)" at bounding box center [363, 198] width 168 height 25
click at [399, 208] on div "Только в услуги Везде (услуги и работы)" at bounding box center [363, 198] width 168 height 25
click at [401, 201] on span "Везде (услуги и работы)" at bounding box center [408, 201] width 63 height 9
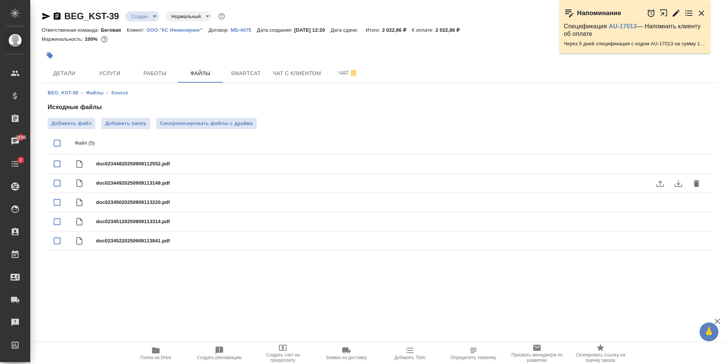
click at [58, 184] on input "checkbox" at bounding box center [57, 183] width 16 height 16
checkbox input "true"
click at [54, 200] on input "checkbox" at bounding box center [57, 203] width 16 height 16
checkbox input "true"
click at [59, 183] on input "checkbox" at bounding box center [57, 183] width 16 height 16
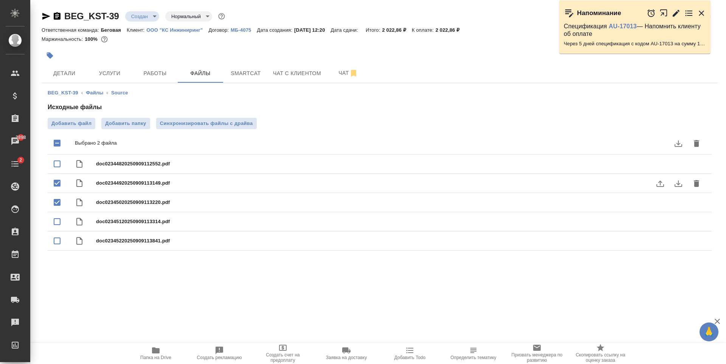
checkbox input "false"
click at [58, 197] on input "checkbox" at bounding box center [57, 203] width 16 height 16
checkbox input "false"
click at [113, 75] on span "Услуги" at bounding box center [109, 73] width 36 height 9
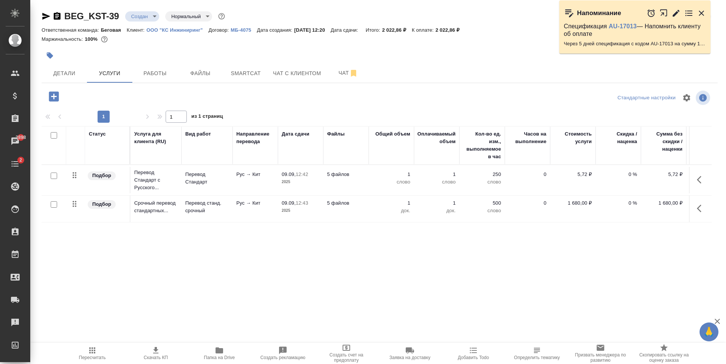
click at [56, 205] on input "checkbox" at bounding box center [54, 204] width 6 height 6
checkbox input "true"
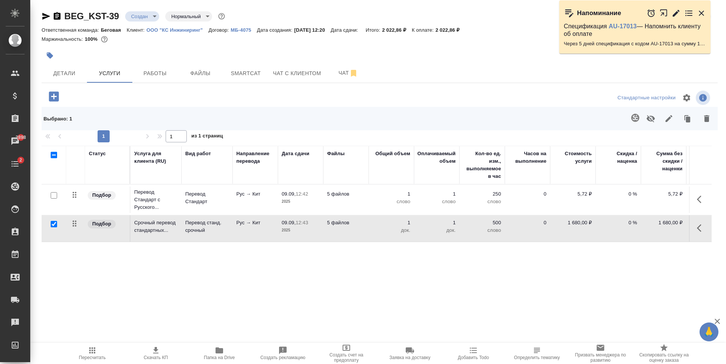
click at [637, 121] on icon "button" at bounding box center [635, 118] width 8 height 8
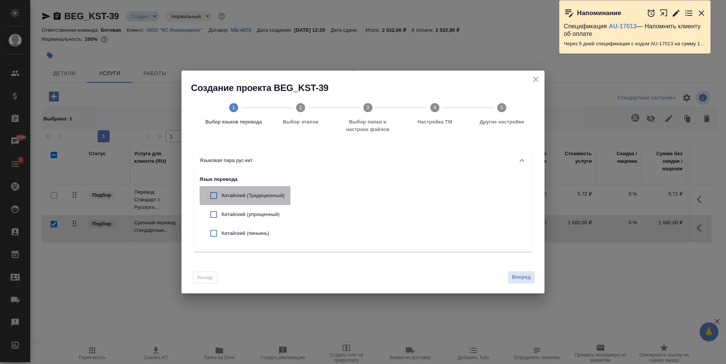
click at [267, 194] on p "Китайский (Традиционный)" at bounding box center [253, 196] width 63 height 8
checkbox input "true"
click at [517, 277] on span "Вперед" at bounding box center [521, 277] width 19 height 9
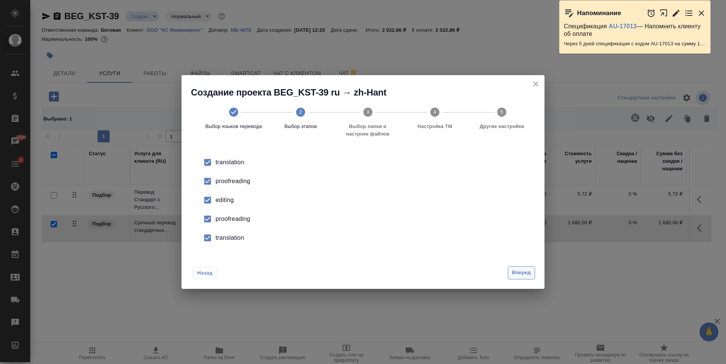
click at [528, 267] on button "Вперед" at bounding box center [521, 273] width 27 height 13
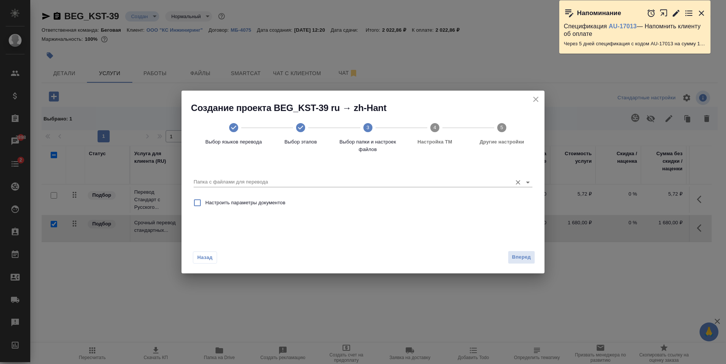
click at [363, 181] on input "Папка с файлами для перевода" at bounding box center [351, 182] width 315 height 9
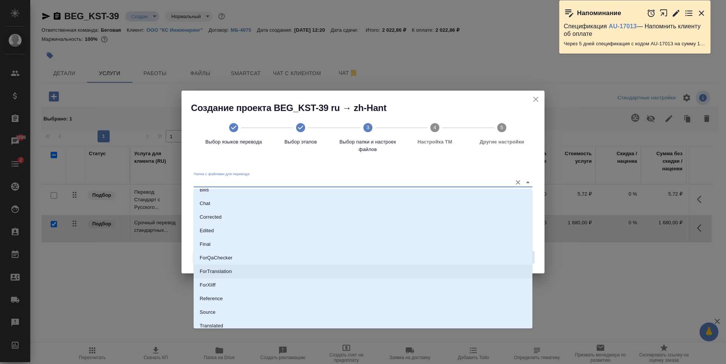
scroll to position [39, 0]
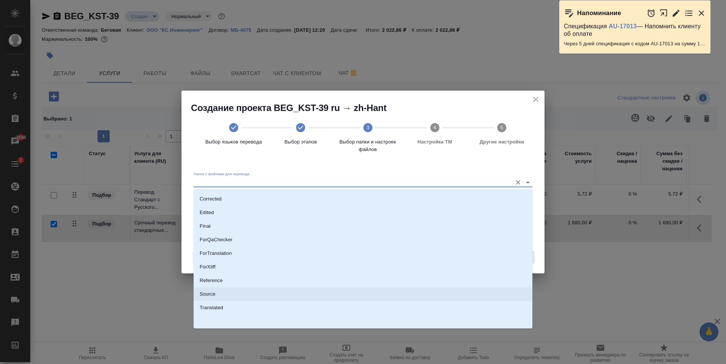
click at [222, 291] on li "Source" at bounding box center [363, 295] width 339 height 14
type input "Source"
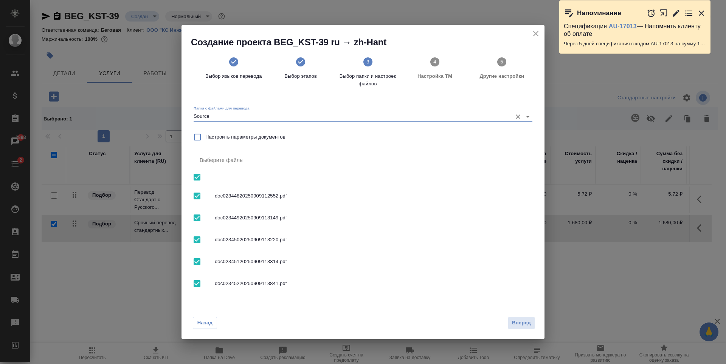
click at [198, 197] on input "checkbox" at bounding box center [197, 196] width 16 height 16
checkbox input "false"
click at [525, 319] on span "Вперед" at bounding box center [521, 323] width 19 height 9
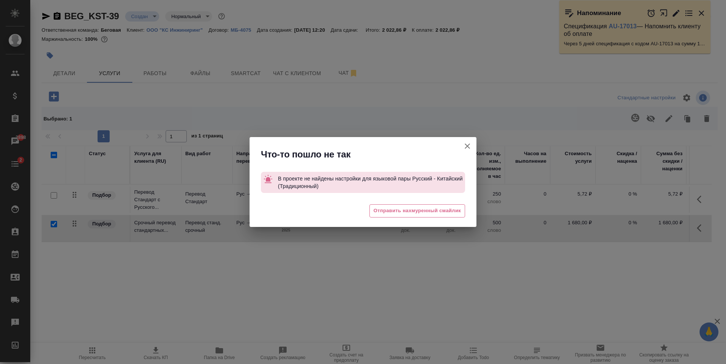
click at [468, 143] on icon "button" at bounding box center [467, 146] width 9 height 9
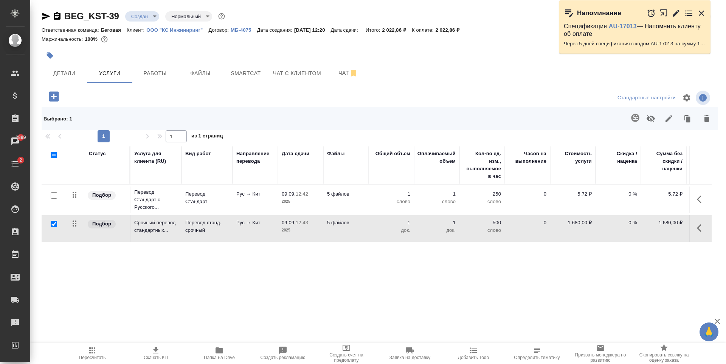
click at [273, 239] on td "Рус → Кит" at bounding box center [254, 228] width 45 height 26
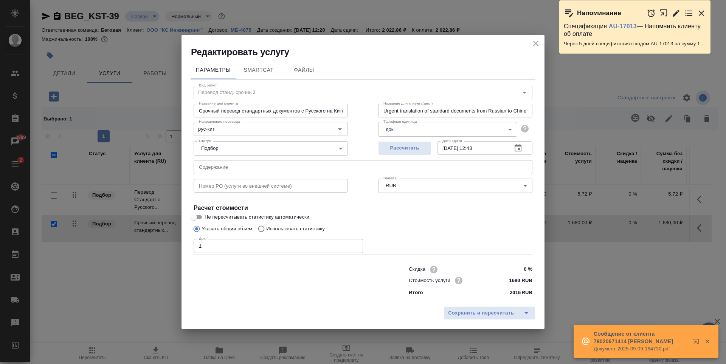
click at [292, 227] on p "Использовать статистику" at bounding box center [295, 229] width 59 height 8
click at [266, 227] on input "Использовать статистику" at bounding box center [260, 229] width 12 height 14
radio input "true"
radio input "false"
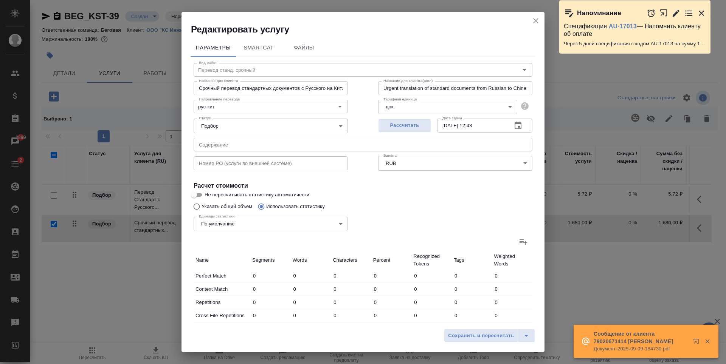
click at [519, 241] on icon at bounding box center [523, 241] width 9 height 9
click at [0, 0] on input "file" at bounding box center [0, 0] width 0 height 0
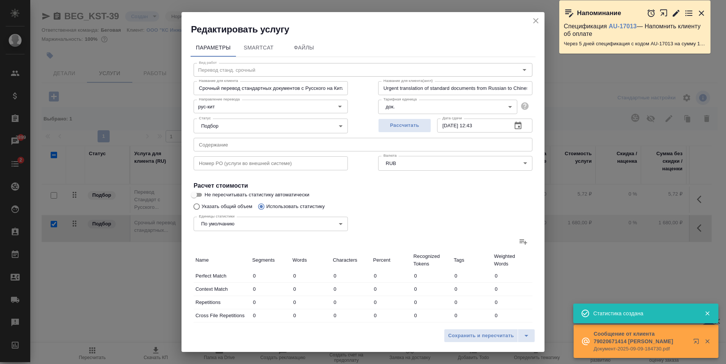
type input "213"
type input "643"
type input "4817"
type input "7"
type input "25"
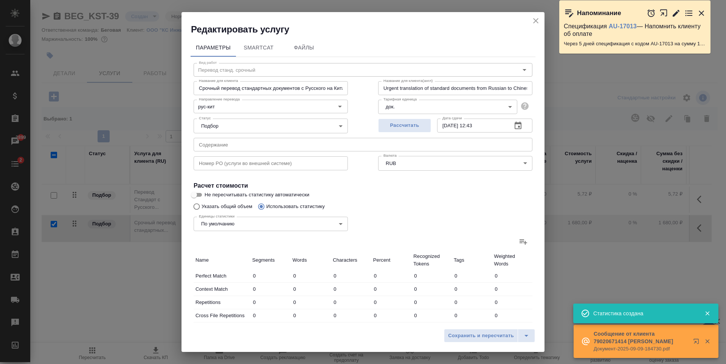
type input "182"
type input "2"
type input "10"
type input "3"
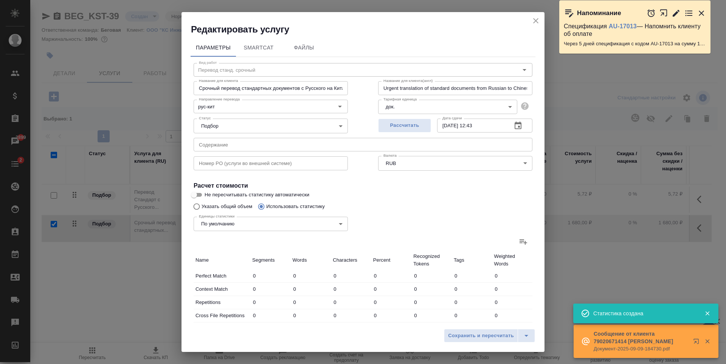
type input "3"
type input "15"
type input "6"
type input "33"
type input "234"
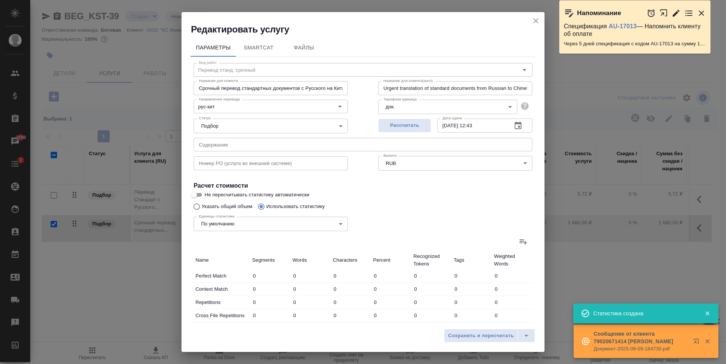
type input "363"
type input "2343"
type input "18664"
type input "374"
type input "2381"
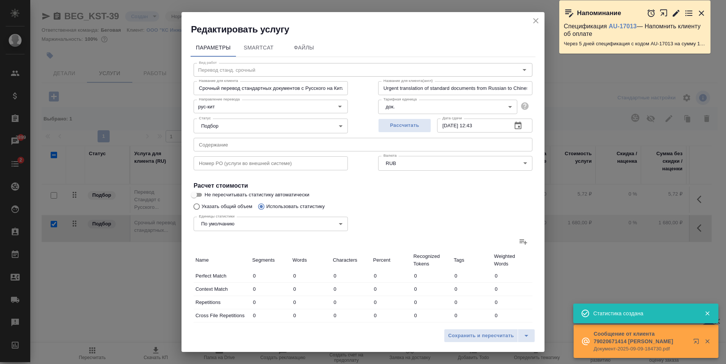
type input "18923"
type input "594"
type input "3049"
type input "23922"
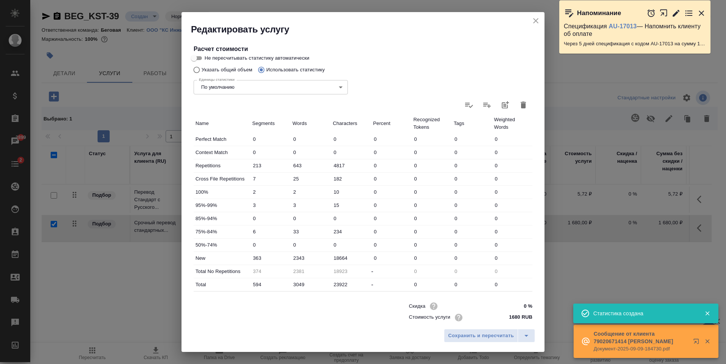
scroll to position [151, 0]
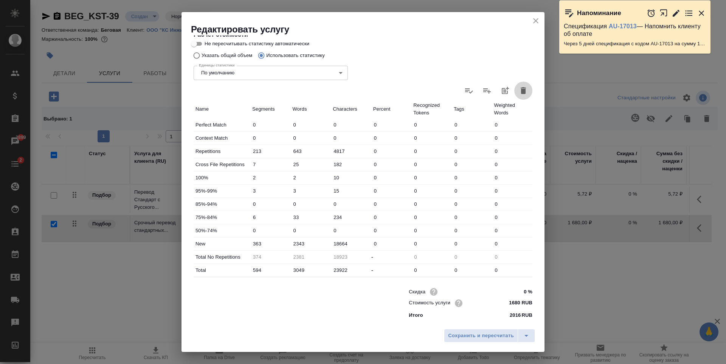
click at [521, 88] on icon "button" at bounding box center [523, 90] width 5 height 7
type input "0"
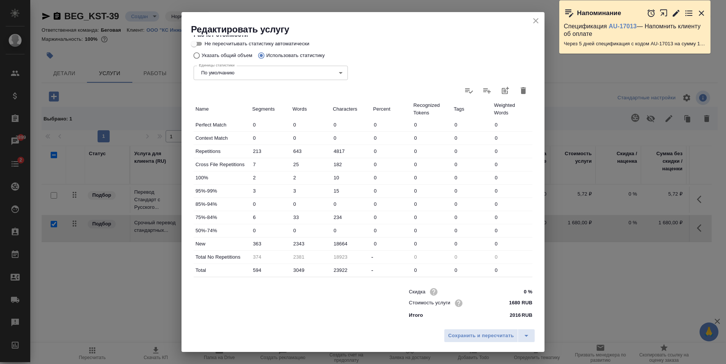
type input "0"
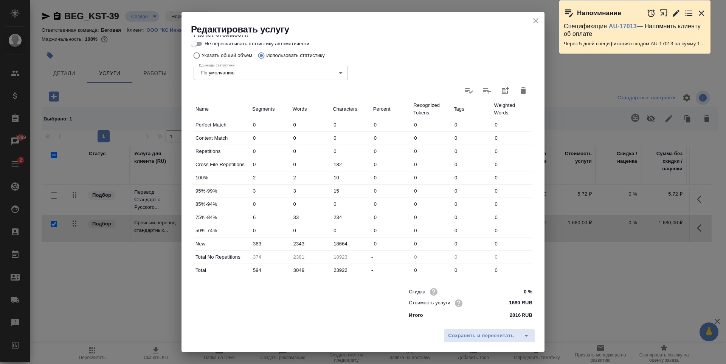
type input "0"
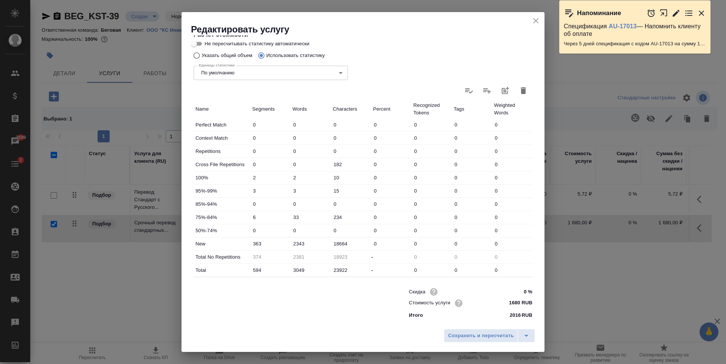
type input "0"
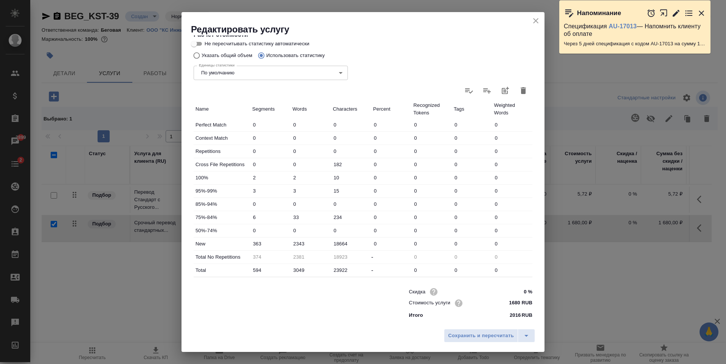
type input "0"
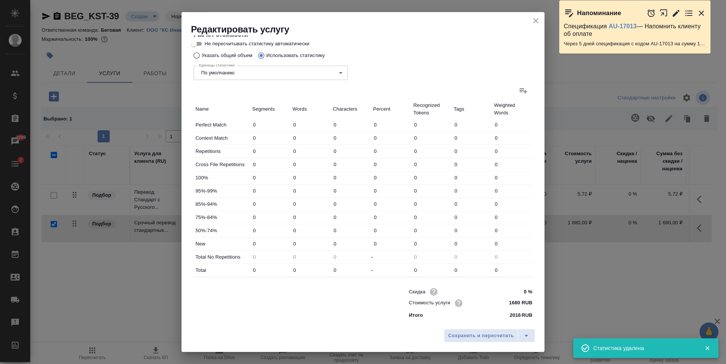
click at [539, 20] on icon "close" at bounding box center [535, 20] width 9 height 9
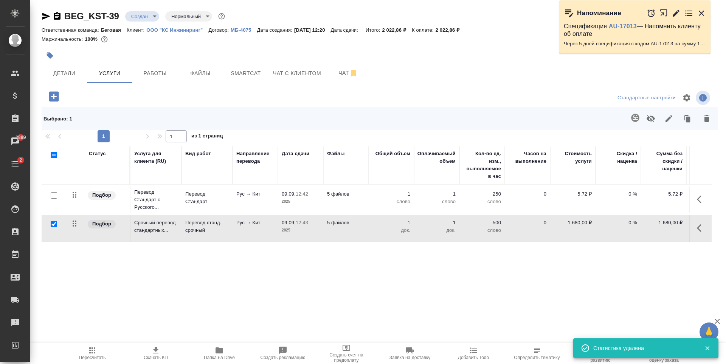
click at [372, 195] on p "1" at bounding box center [391, 195] width 38 height 8
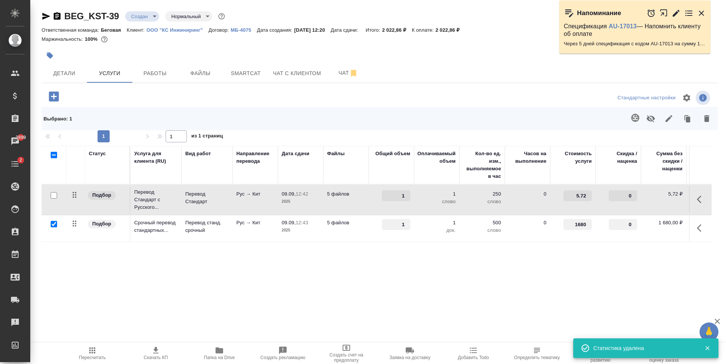
click at [372, 195] on div "1" at bounding box center [391, 196] width 38 height 11
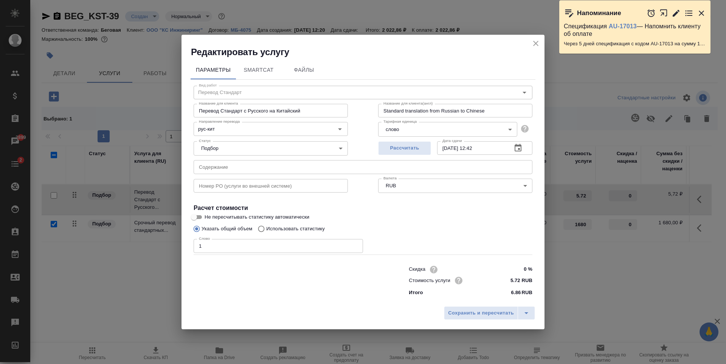
click at [287, 231] on p "Использовать статистику" at bounding box center [295, 229] width 59 height 8
click at [266, 231] on input "Использовать статистику" at bounding box center [260, 229] width 12 height 14
radio input "true"
radio input "false"
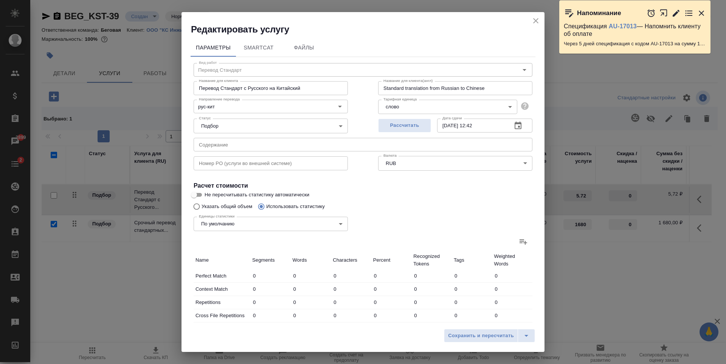
click at [514, 240] on label at bounding box center [523, 242] width 18 height 18
click at [0, 0] on input "file" at bounding box center [0, 0] width 0 height 0
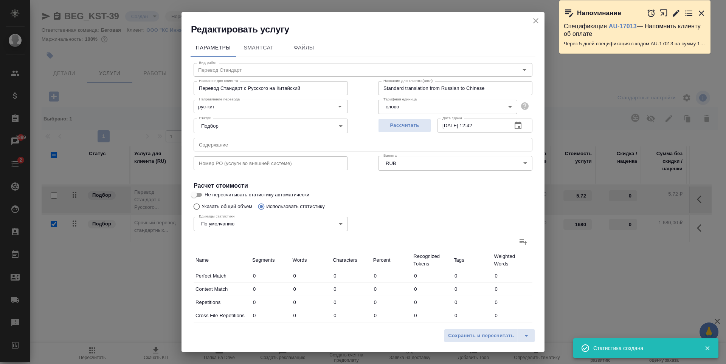
type input "213"
type input "643"
type input "4817"
type input "7"
type input "25"
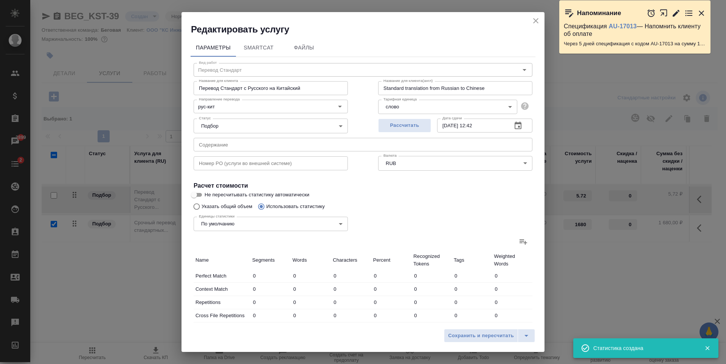
type input "182"
type input "2"
type input "10"
type input "3"
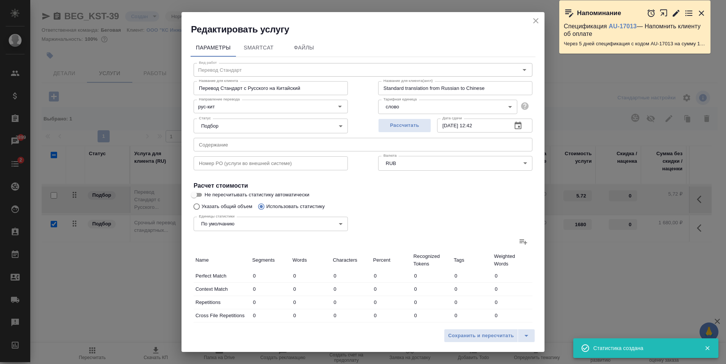
type input "3"
type input "15"
type input "6"
type input "33"
type input "234"
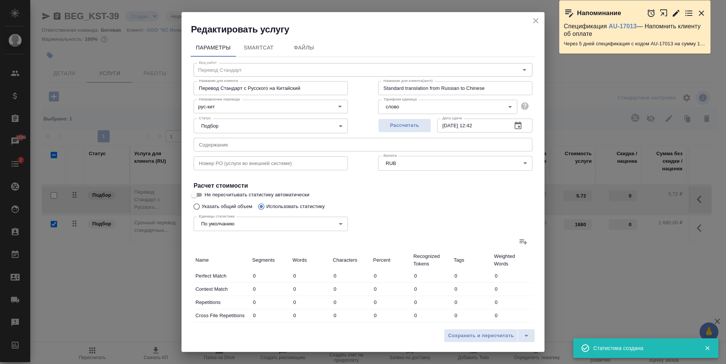
type input "363"
type input "2343"
type input "18664"
type input "374"
type input "2381"
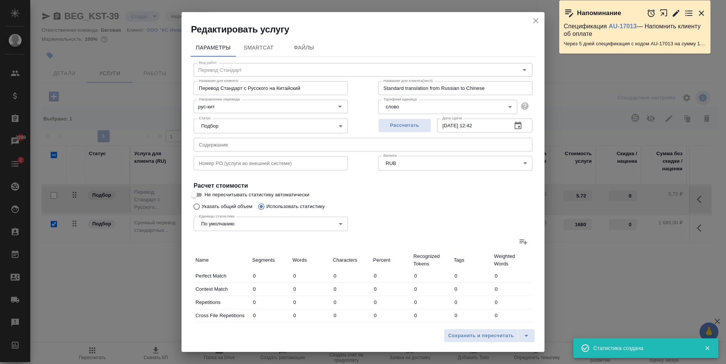
type input "18923"
type input "594"
type input "3049"
type input "23922"
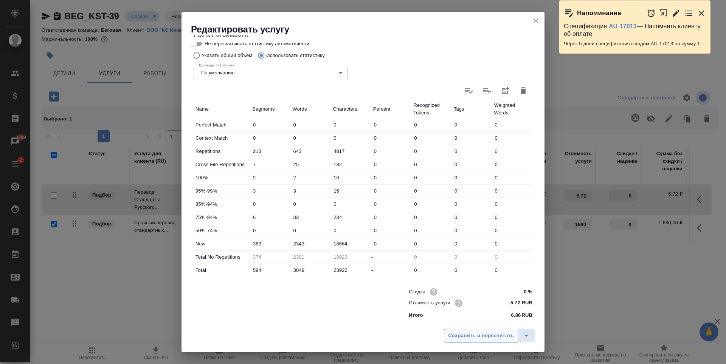
click at [491, 338] on span "Сохранить и пересчитать" at bounding box center [481, 336] width 66 height 9
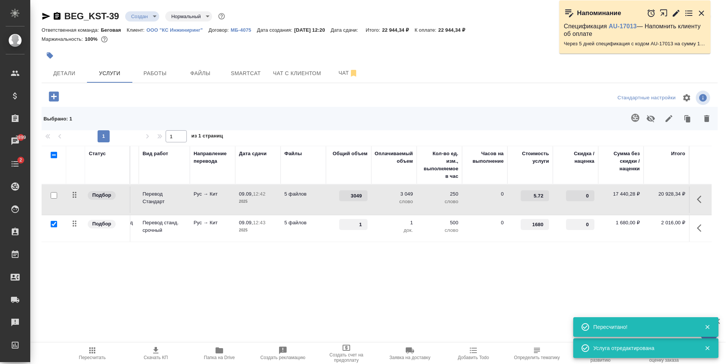
scroll to position [0, 0]
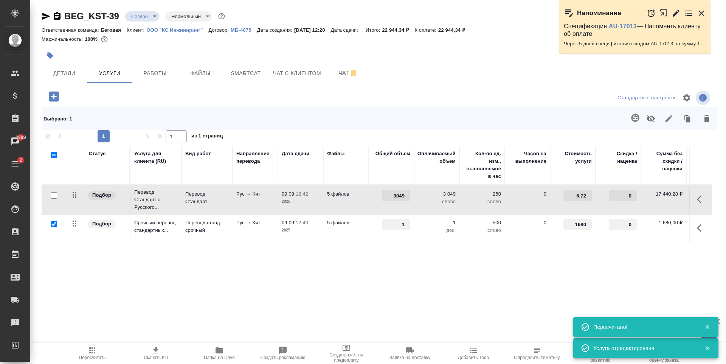
click at [248, 279] on div "Статус Услуга для клиента (RU) Вид работ Направление перевода Дата сдачи Файлы …" at bounding box center [377, 227] width 670 height 163
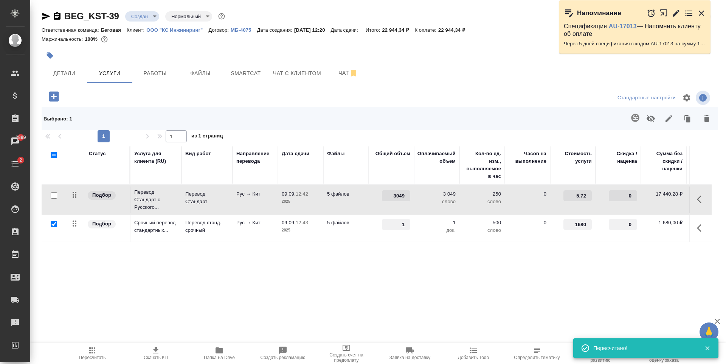
click at [52, 226] on input "checkbox" at bounding box center [54, 224] width 6 height 6
checkbox input "false"
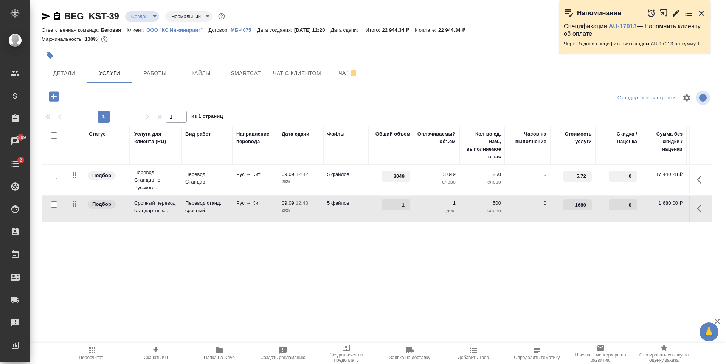
click at [54, 98] on icon "button" at bounding box center [54, 96] width 10 height 10
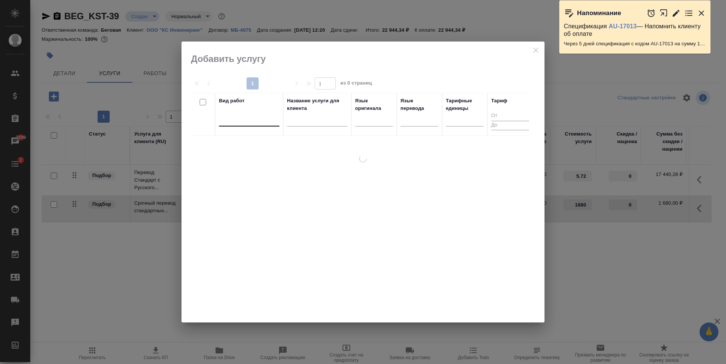
click at [270, 126] on div at bounding box center [249, 119] width 60 height 14
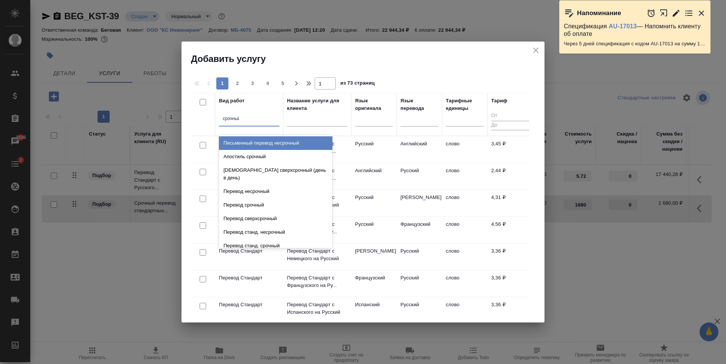
type input "срочный"
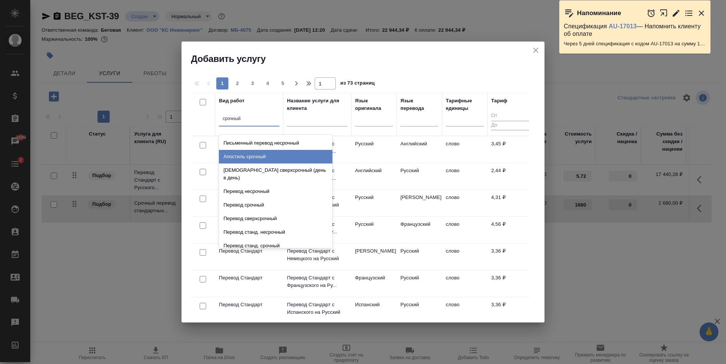
click at [265, 157] on div "Апостиль срочный" at bounding box center [275, 157] width 113 height 14
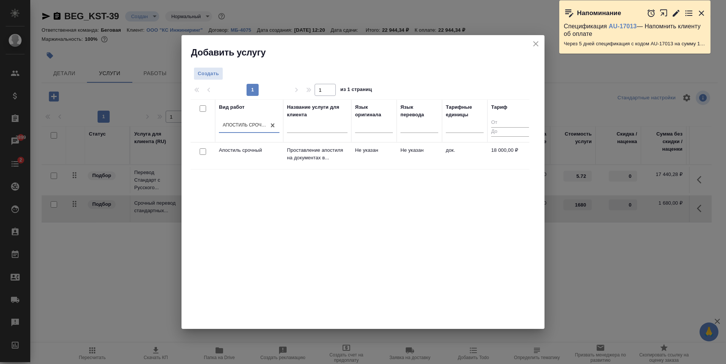
click at [459, 164] on td "док." at bounding box center [464, 156] width 45 height 26
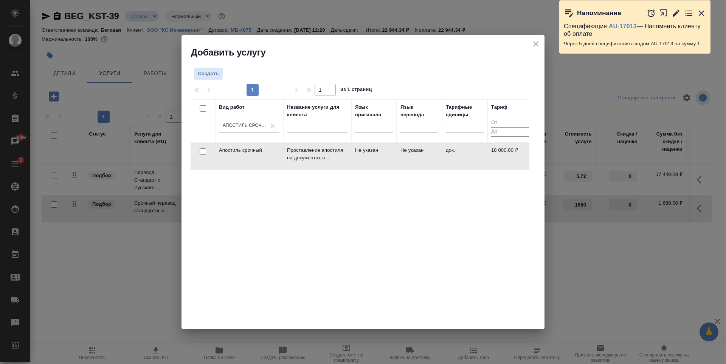
click at [459, 164] on td "док." at bounding box center [464, 156] width 45 height 26
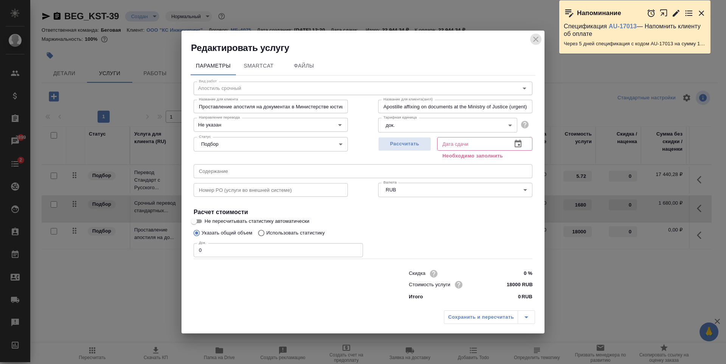
click at [538, 43] on icon "close" at bounding box center [535, 39] width 9 height 9
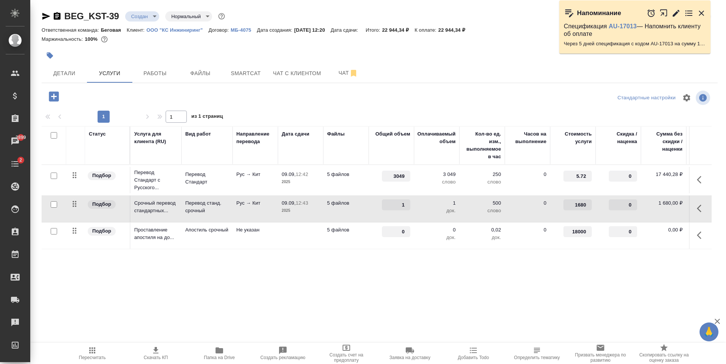
click at [236, 27] on p "МБ-4075" at bounding box center [244, 30] width 26 height 6
click at [318, 245] on td at bounding box center [300, 236] width 45 height 26
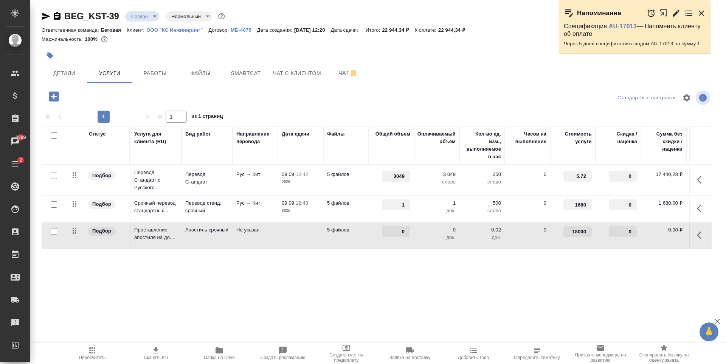
click at [318, 245] on td at bounding box center [300, 236] width 45 height 26
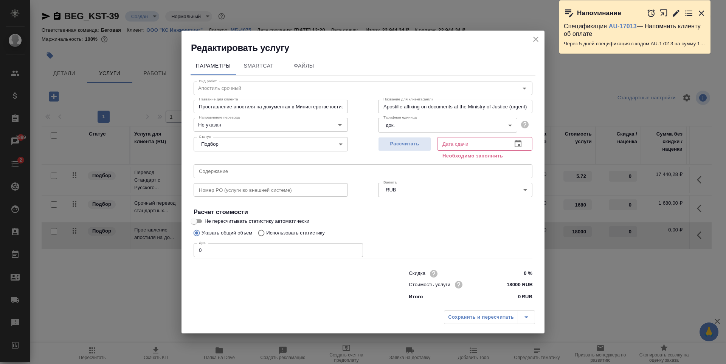
click at [260, 248] on input "0" at bounding box center [278, 250] width 169 height 14
type input "5"
click at [412, 147] on span "Рассчитать" at bounding box center [404, 144] width 45 height 9
type input "22.10.2025 14:55"
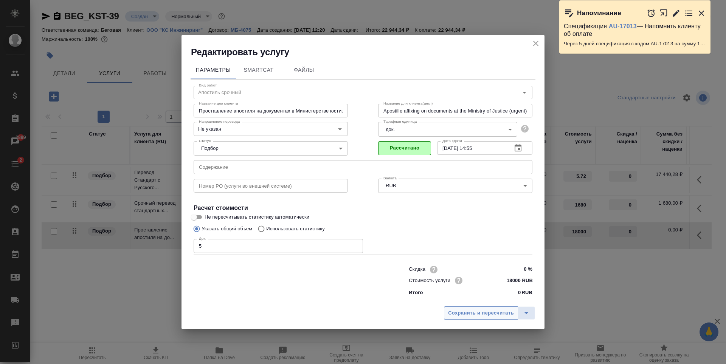
click at [473, 317] on span "Сохранить и пересчитать" at bounding box center [481, 313] width 66 height 9
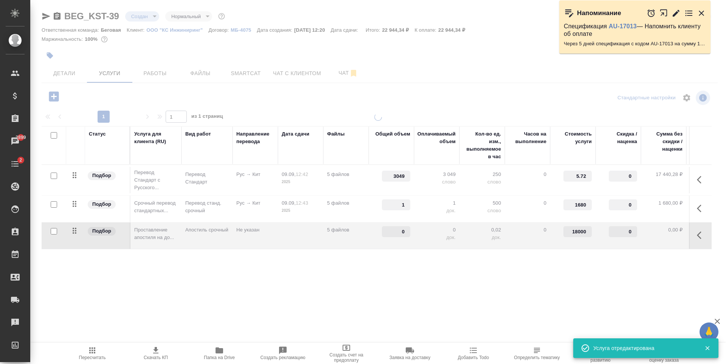
type input "5"
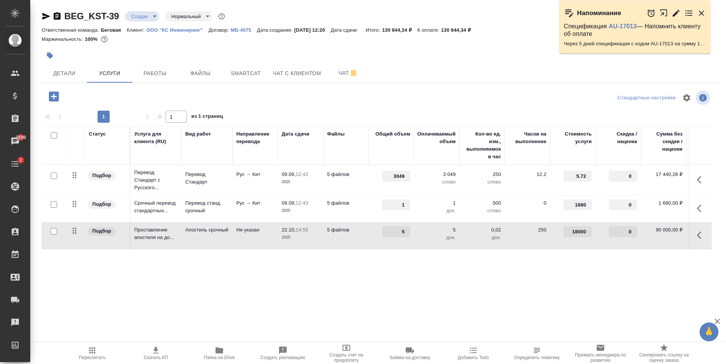
click at [310, 267] on div "Статус Услуга для клиента (RU) Вид работ Направление перевода Дата сдачи Файлы …" at bounding box center [377, 207] width 670 height 163
click at [59, 101] on icon "button" at bounding box center [53, 96] width 13 height 13
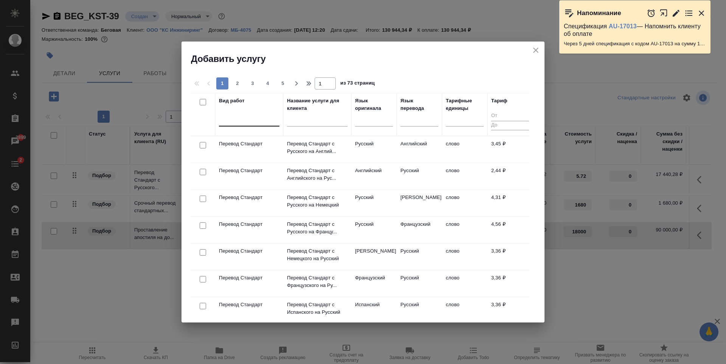
click at [255, 116] on div at bounding box center [249, 118] width 60 height 11
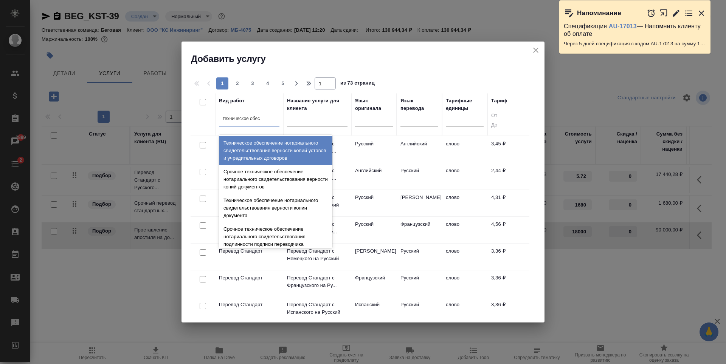
type input "техническое обесп"
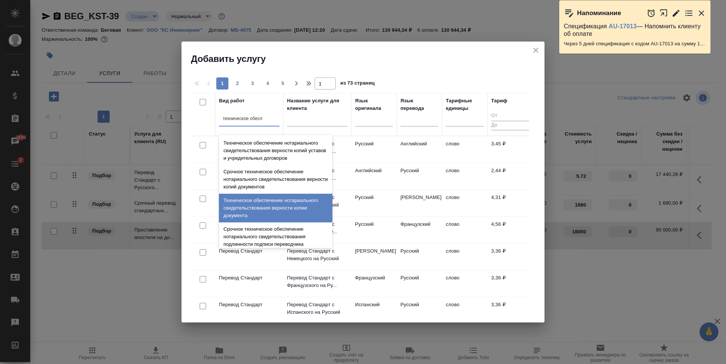
click at [288, 215] on div "Техническое обеспечение нотариального свидетельствования верности копии докумен…" at bounding box center [275, 208] width 113 height 29
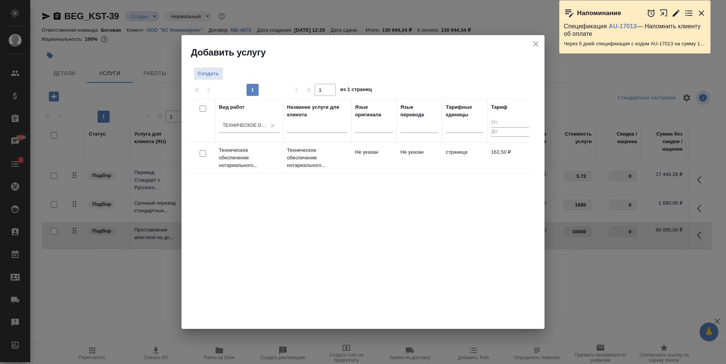
click at [385, 163] on td "Не указан" at bounding box center [373, 158] width 45 height 26
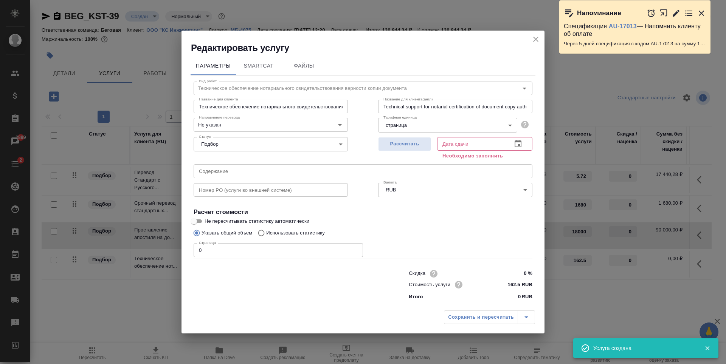
click at [245, 254] on input "0" at bounding box center [278, 250] width 169 height 14
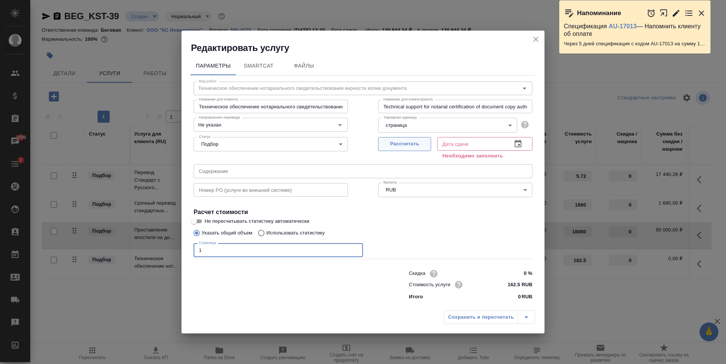
type input "1"
click at [402, 138] on button "Рассчитать" at bounding box center [404, 144] width 53 height 14
type input "09.09.2025 13:01"
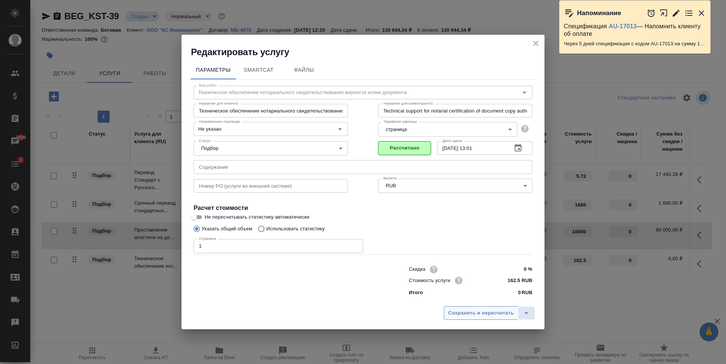
click at [483, 319] on button "Сохранить и пересчитать" at bounding box center [481, 314] width 74 height 14
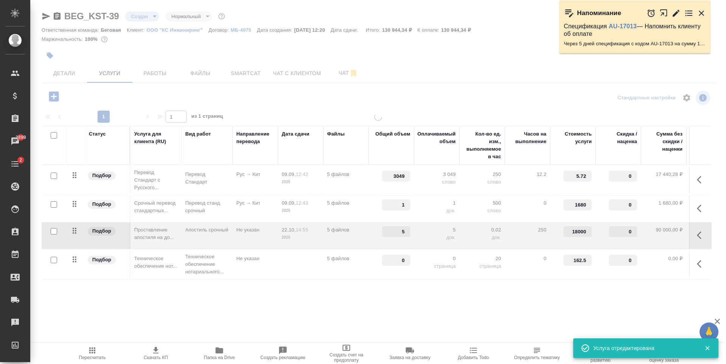
type input "1"
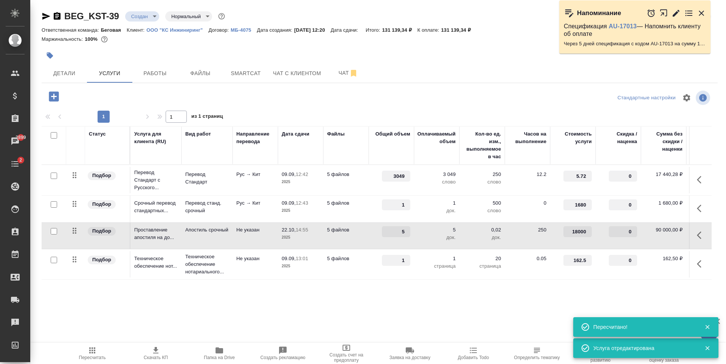
click at [42, 95] on div at bounding box center [154, 96] width 225 height 15
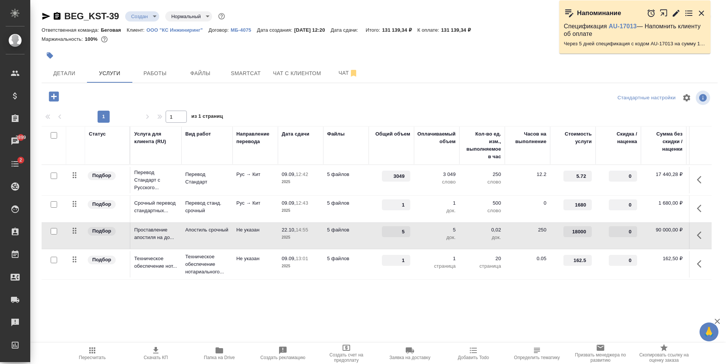
click at [239, 27] on p "МБ-4075" at bounding box center [244, 30] width 26 height 6
click at [359, 243] on td "5 файлов" at bounding box center [345, 236] width 45 height 26
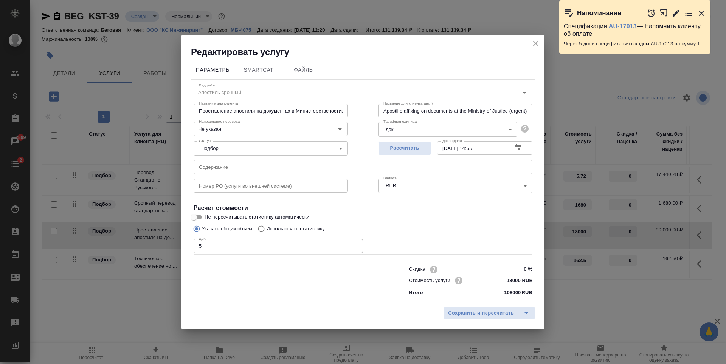
click at [511, 283] on input "18000 RUB" at bounding box center [518, 280] width 28 height 11
type input "15000 RUB"
click at [490, 313] on span "Сохранить и пересчитать" at bounding box center [481, 314] width 66 height 9
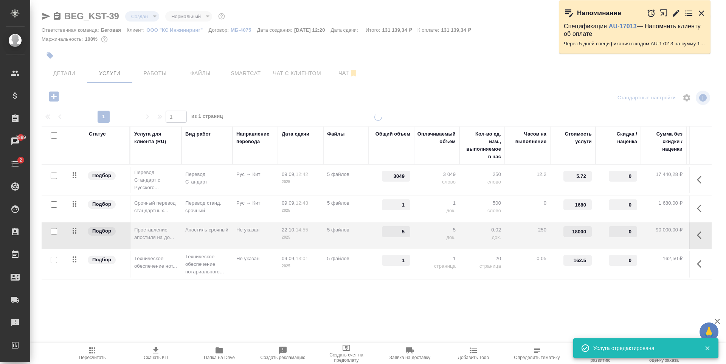
type input "15000"
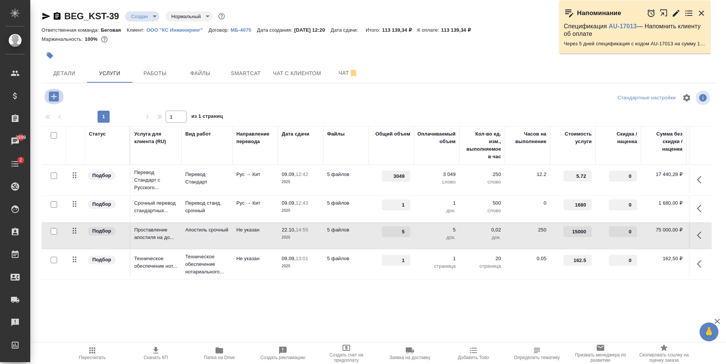
click at [52, 102] on icon "button" at bounding box center [53, 96] width 13 height 13
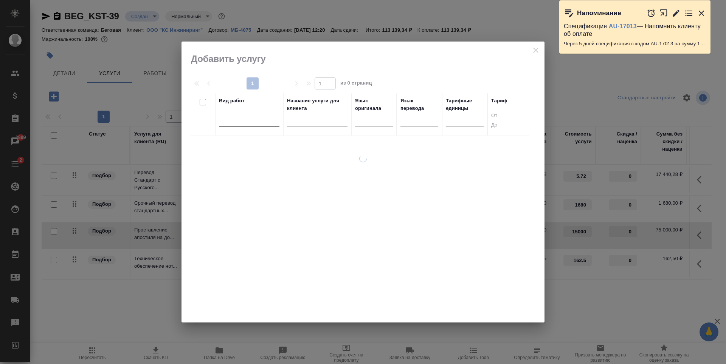
click at [250, 121] on div at bounding box center [249, 118] width 60 height 11
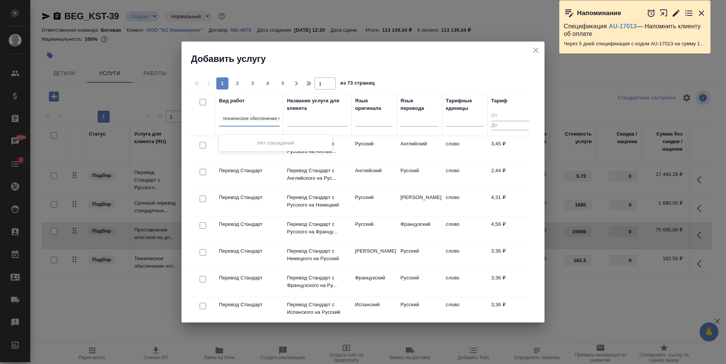
scroll to position [0, 4]
type input "техническое обеспечение"
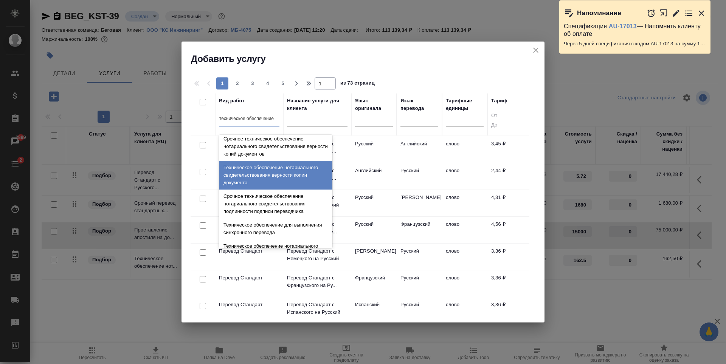
scroll to position [76, 0]
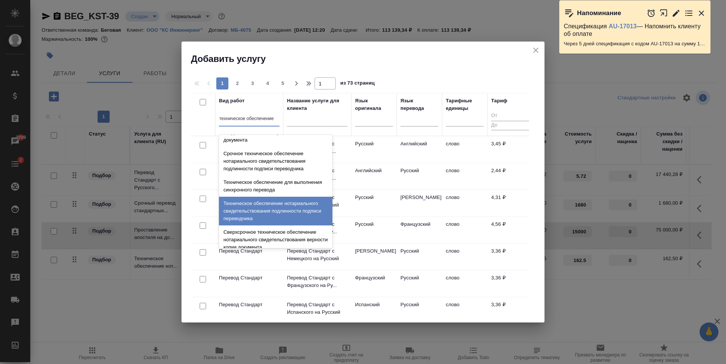
click at [296, 209] on div "Техническое обеспечение нотариального свидетельствования подлинности подписи пе…" at bounding box center [275, 211] width 113 height 29
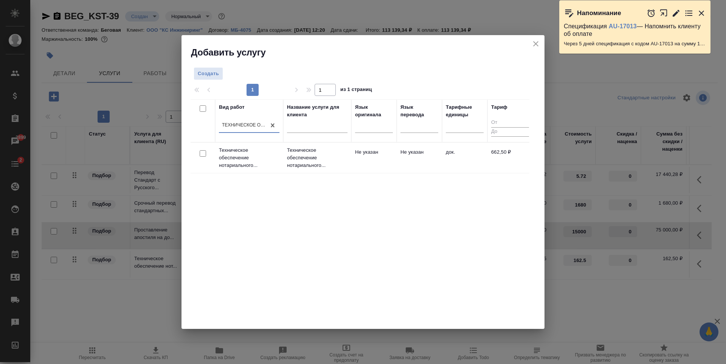
scroll to position [0, 1]
click at [455, 164] on td "док." at bounding box center [464, 158] width 45 height 26
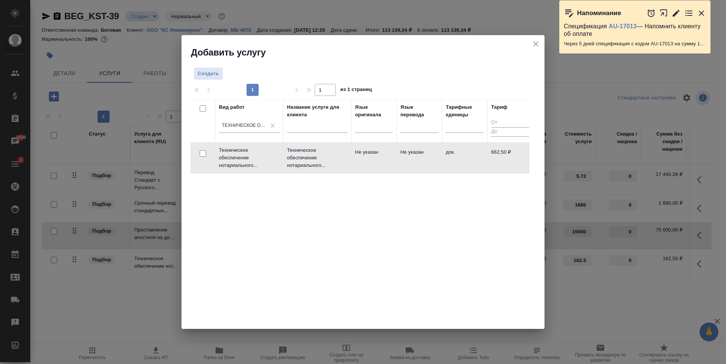
click at [455, 164] on td "док." at bounding box center [464, 158] width 45 height 26
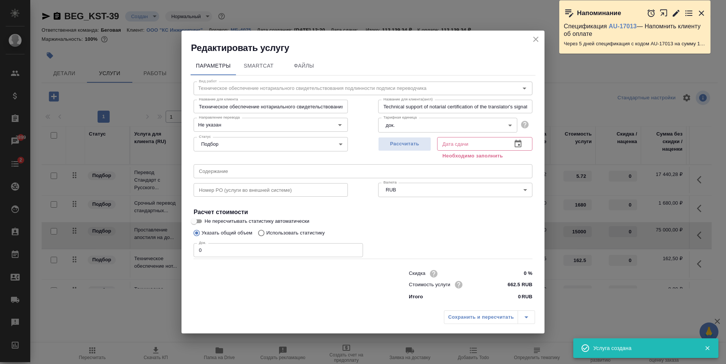
click at [271, 248] on input "0" at bounding box center [278, 250] width 169 height 14
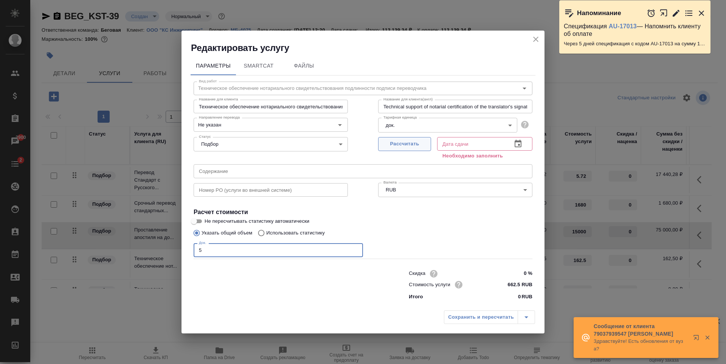
type input "5"
click at [406, 146] on span "Рассчитать" at bounding box center [404, 144] width 45 height 9
type input "09.09.2025 14:02"
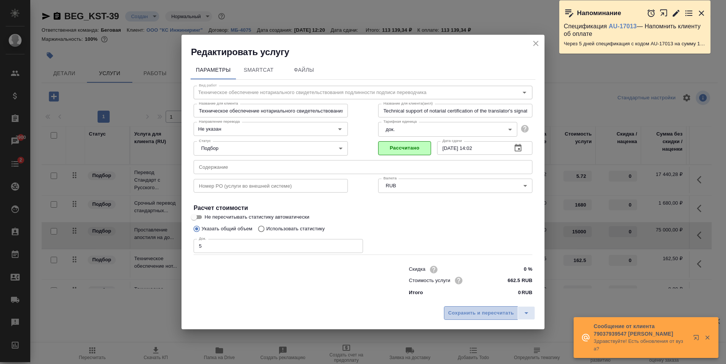
click at [494, 312] on span "Сохранить и пересчитать" at bounding box center [481, 313] width 66 height 9
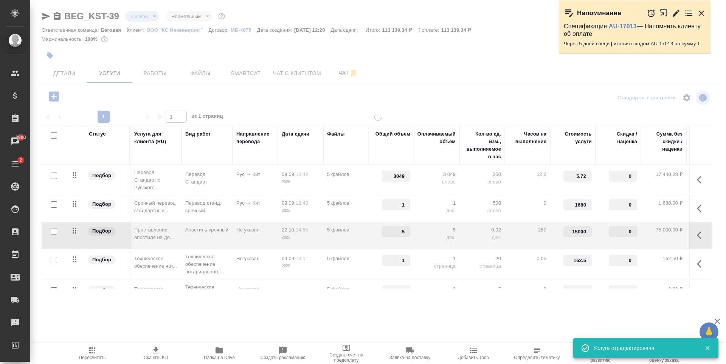
type input "5"
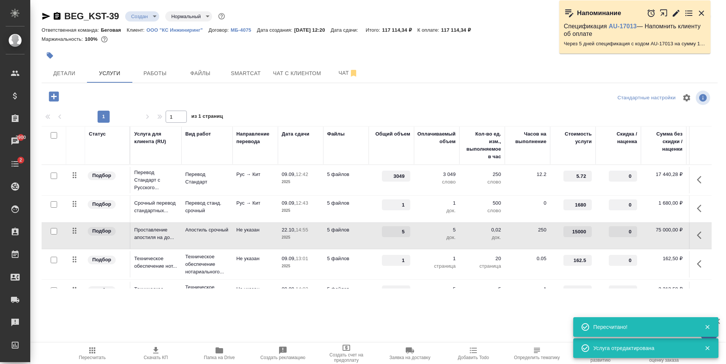
click at [534, 268] on td "0.05" at bounding box center [527, 264] width 45 height 26
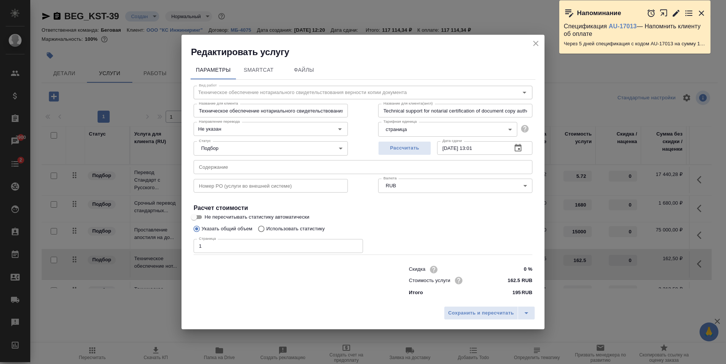
click at [299, 239] on input "1" at bounding box center [278, 246] width 169 height 14
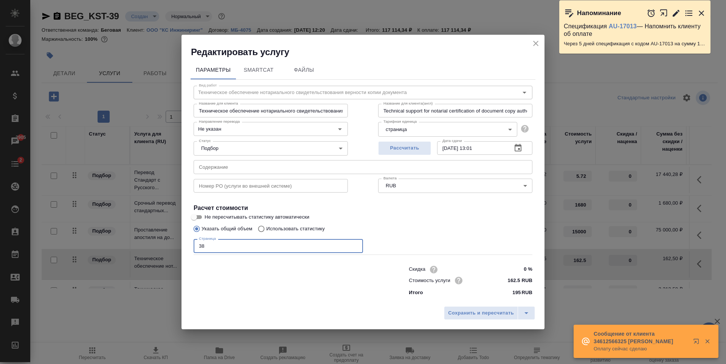
type input "38"
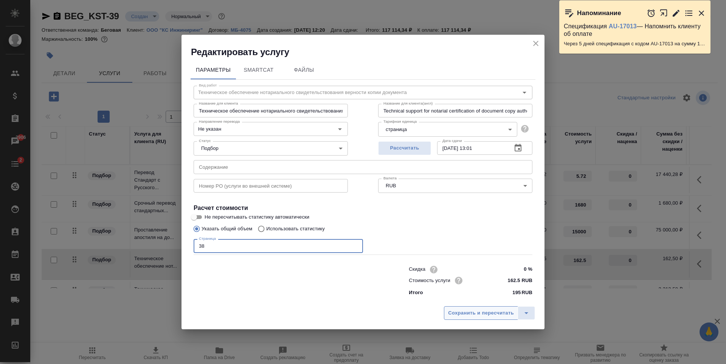
click at [462, 313] on span "Сохранить и пересчитать" at bounding box center [481, 313] width 66 height 9
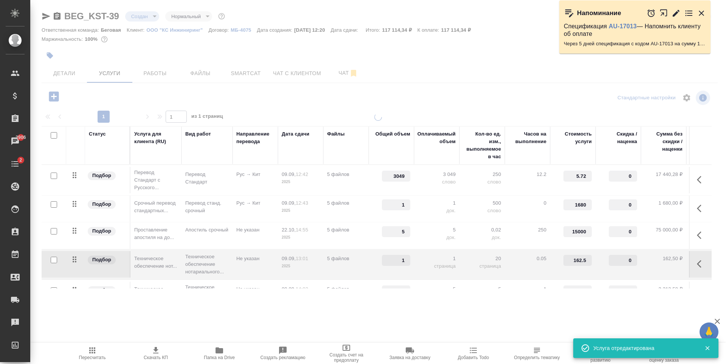
type input "38"
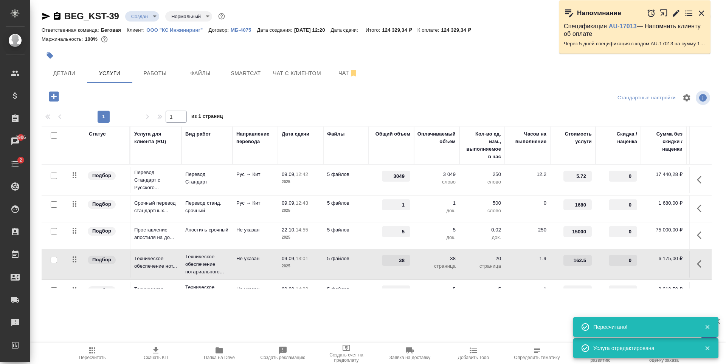
drag, startPoint x: 561, startPoint y: 283, endPoint x: 610, endPoint y: 285, distance: 49.2
click at [610, 285] on div "Статус Услуга для клиента (RU) Вид работ Направление перевода Дата сдачи Файлы …" at bounding box center [377, 207] width 670 height 163
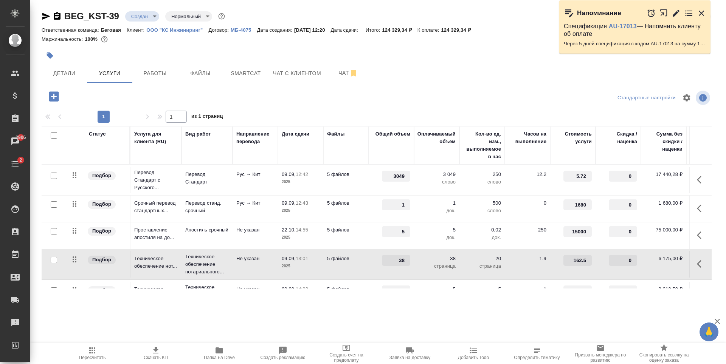
scroll to position [0, 48]
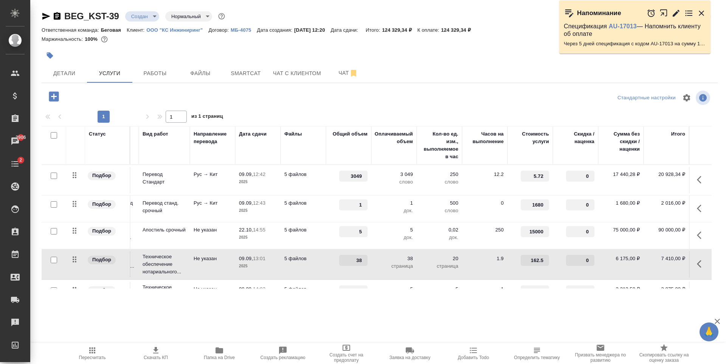
click at [404, 303] on div "BEG_KST-39 Создан new Нормальный normal Кратко детали заказа Ответственная кома…" at bounding box center [379, 154] width 684 height 308
click at [306, 100] on div at bounding box center [379, 98] width 225 height 18
click at [300, 302] on div "BEG_KST-39 Создан new Нормальный normal Кратко детали заказа Ответственная кома…" at bounding box center [379, 154] width 684 height 308
click at [56, 94] on icon "button" at bounding box center [54, 96] width 10 height 10
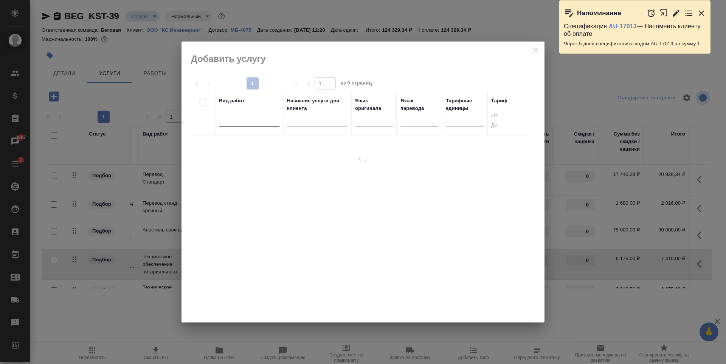
click at [250, 118] on div at bounding box center [249, 118] width 60 height 11
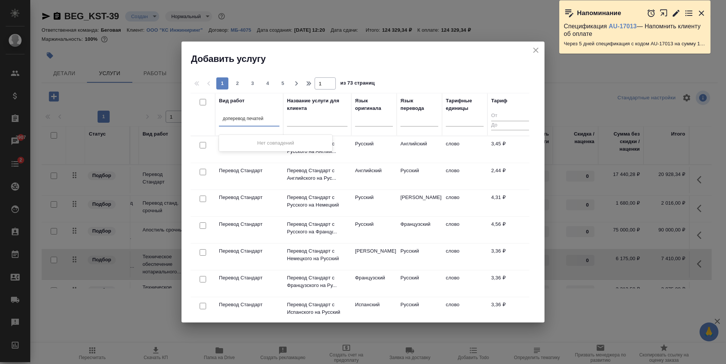
type input "доперевод печатей"
click at [232, 111] on div "Вид работ 0 results available for search term доперевод печатей. Use Up and Dow…" at bounding box center [249, 114] width 60 height 35
click at [232, 120] on div at bounding box center [249, 118] width 60 height 11
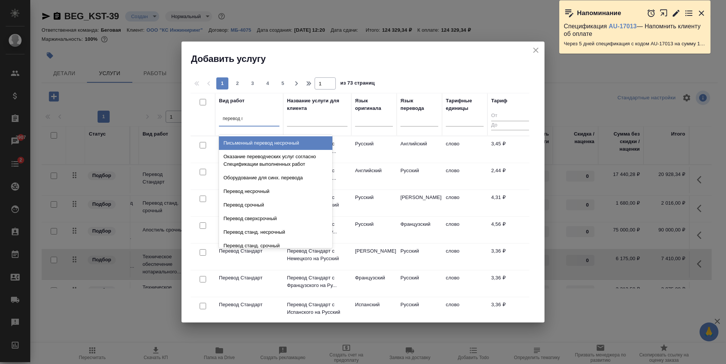
type input "перевод пе"
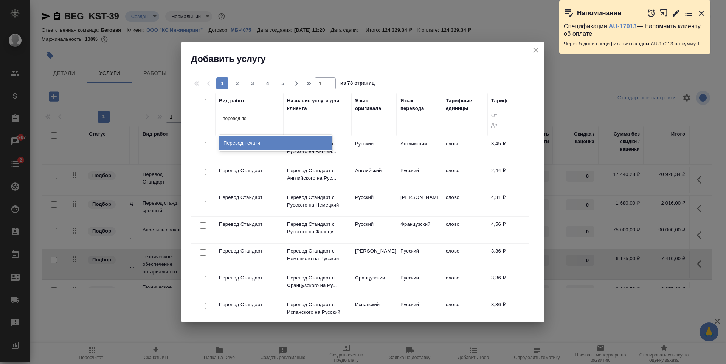
click at [296, 147] on div "Перевод печати" at bounding box center [275, 143] width 113 height 14
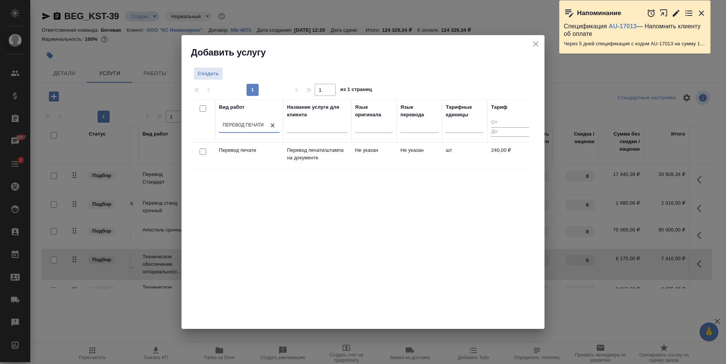
click at [451, 166] on td "шт" at bounding box center [464, 156] width 45 height 26
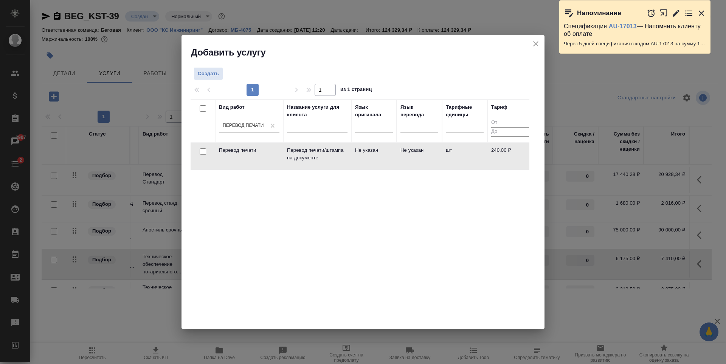
click at [451, 166] on td "шт" at bounding box center [464, 156] width 45 height 26
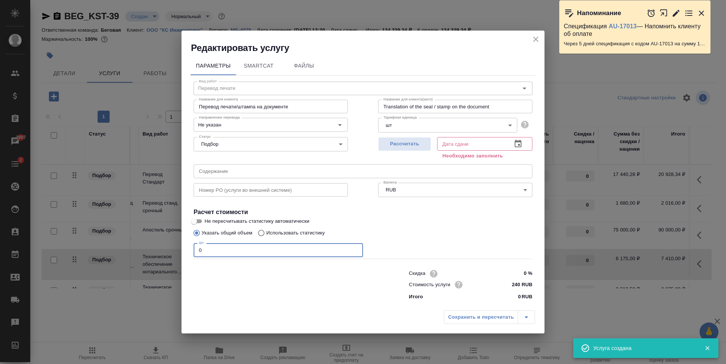
click at [267, 245] on input "0" at bounding box center [278, 250] width 169 height 14
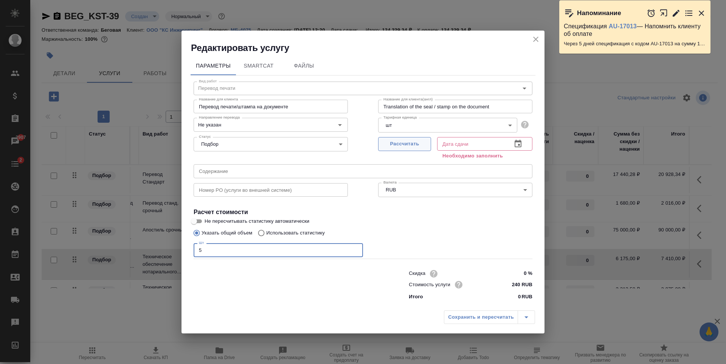
type input "5"
click at [403, 143] on span "Рассчитать" at bounding box center [404, 144] width 45 height 9
type input "09.09.2025 13:19"
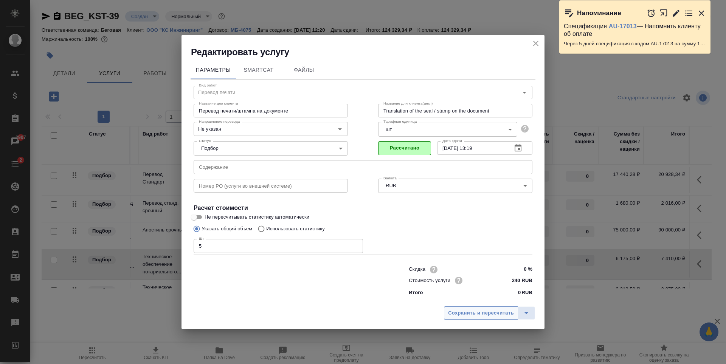
click at [470, 313] on span "Сохранить и пересчитать" at bounding box center [481, 313] width 66 height 9
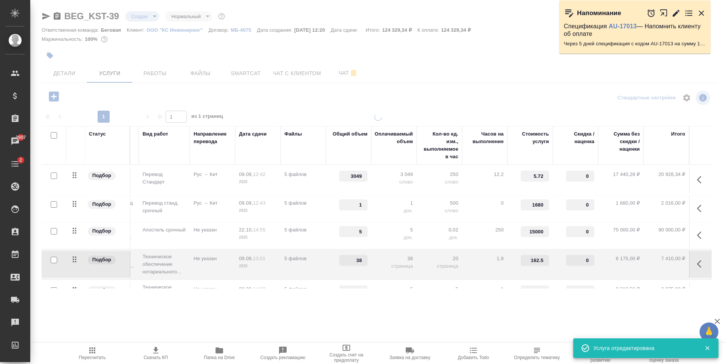
type input "5"
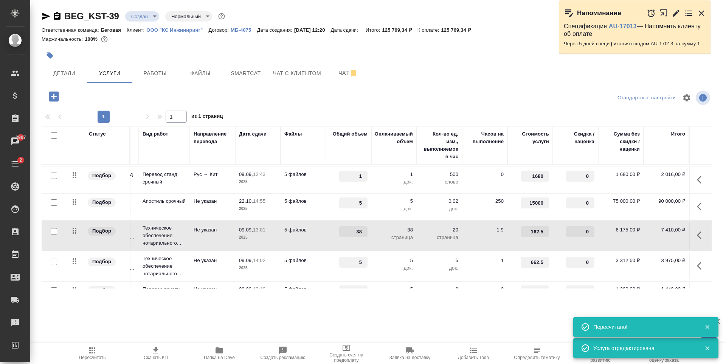
scroll to position [54, 48]
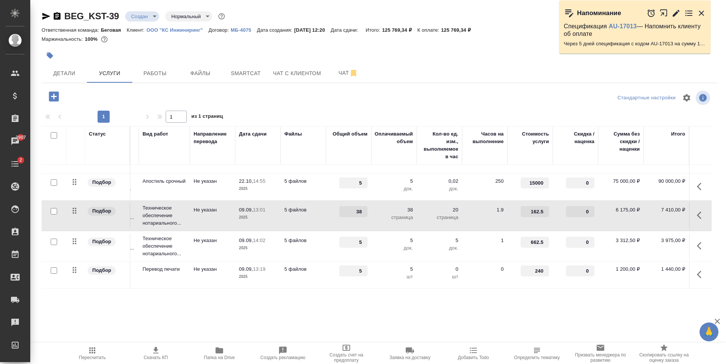
click at [349, 207] on input "38" at bounding box center [353, 211] width 28 height 11
click at [326, 210] on td "38" at bounding box center [348, 216] width 45 height 26
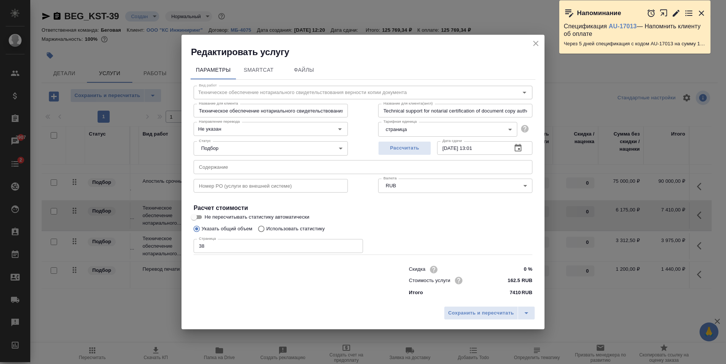
click at [279, 244] on input "38" at bounding box center [278, 246] width 169 height 14
type input "3"
type input "50"
click at [482, 312] on span "Сохранить и пересчитать" at bounding box center [481, 313] width 66 height 9
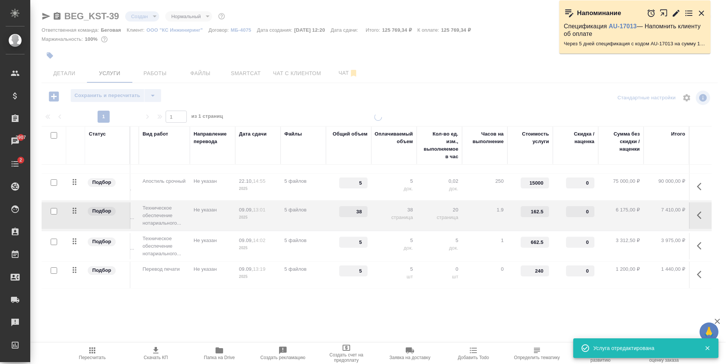
type input "50"
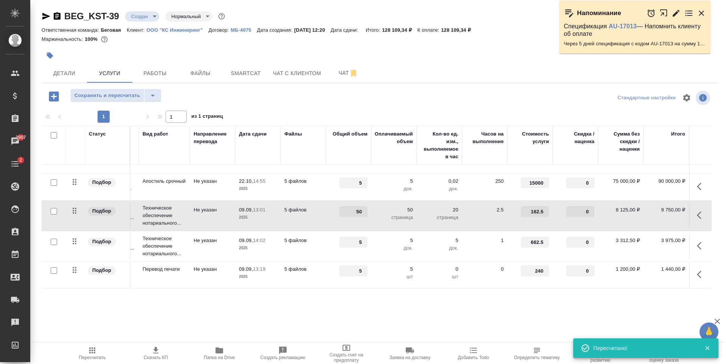
scroll to position [54, 0]
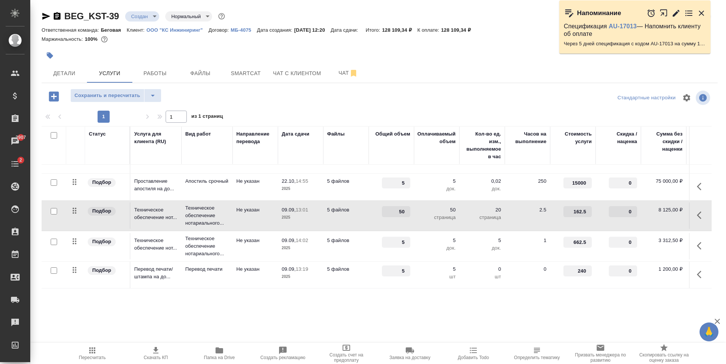
click at [393, 94] on div at bounding box center [379, 98] width 225 height 18
click at [705, 9] on icon "button" at bounding box center [701, 13] width 9 height 9
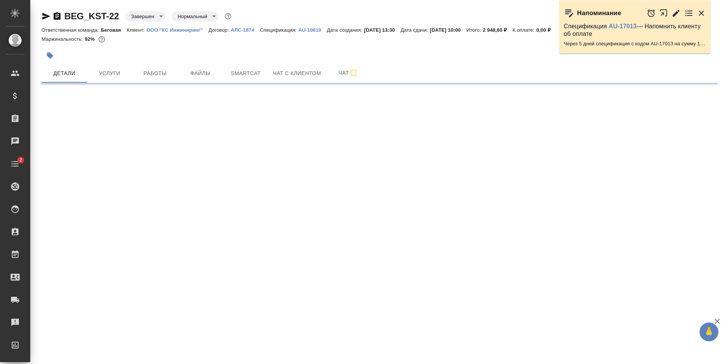
select select "RU"
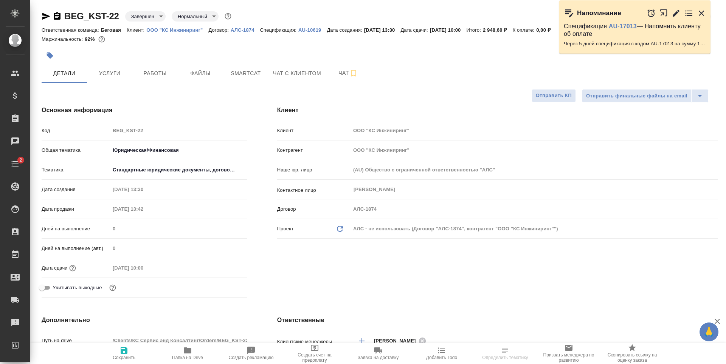
type textarea "x"
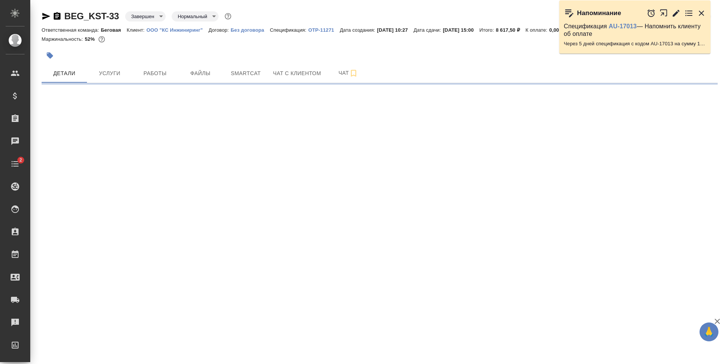
select select "RU"
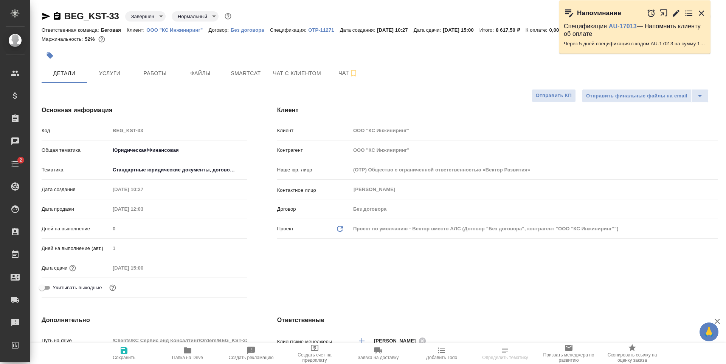
type textarea "x"
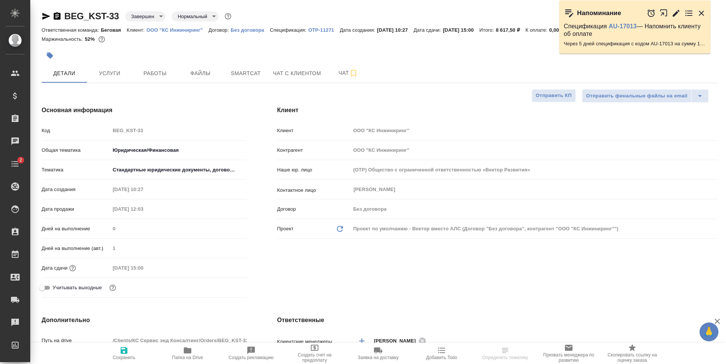
type textarea "x"
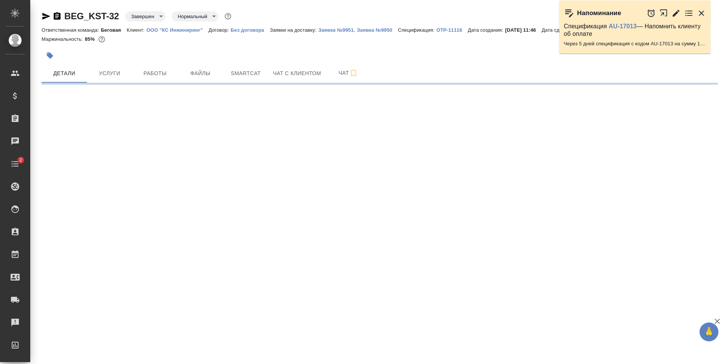
select select "RU"
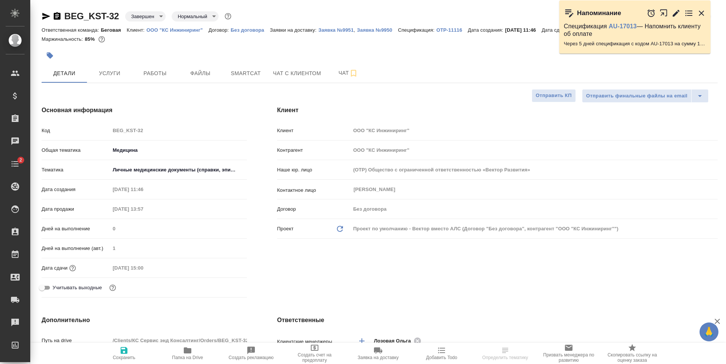
type textarea "x"
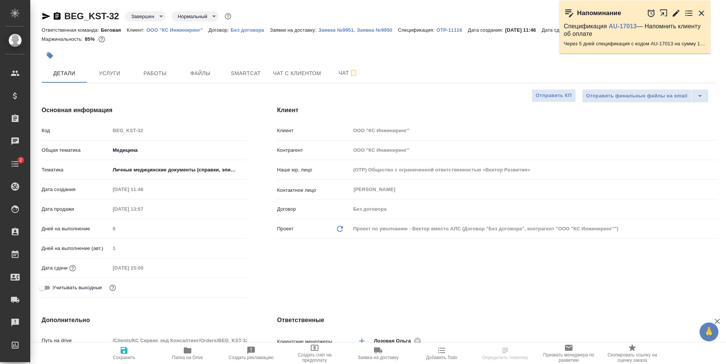
type textarea "x"
click at [699, 10] on icon "button" at bounding box center [701, 13] width 9 height 9
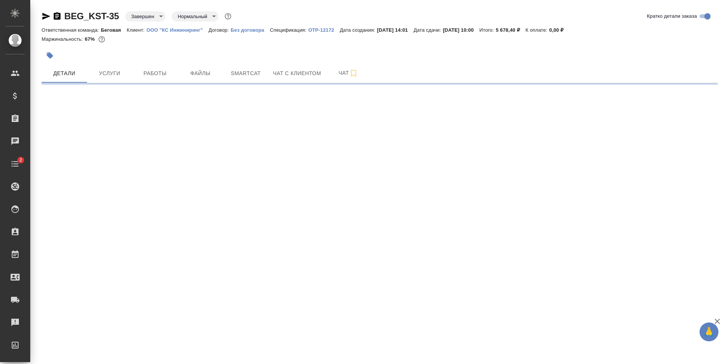
select select "RU"
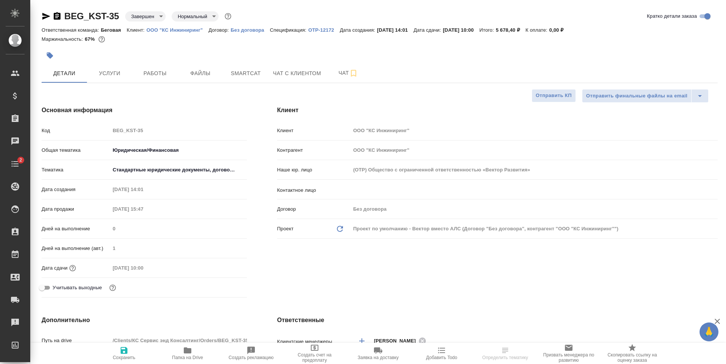
type textarea "x"
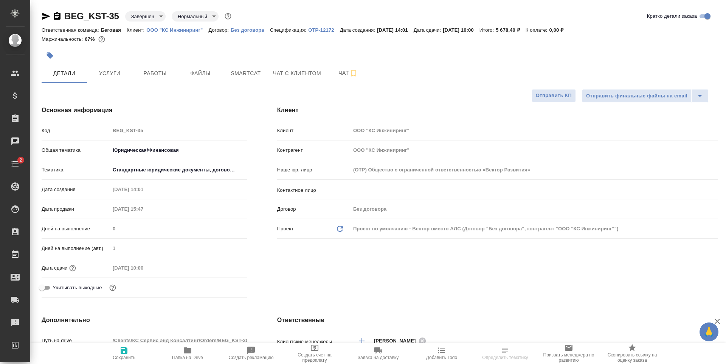
type textarea "x"
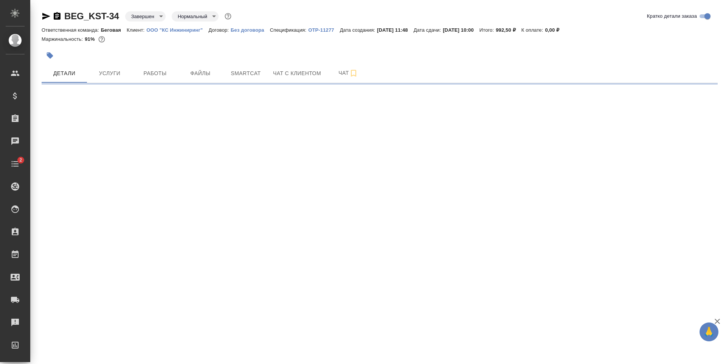
select select "RU"
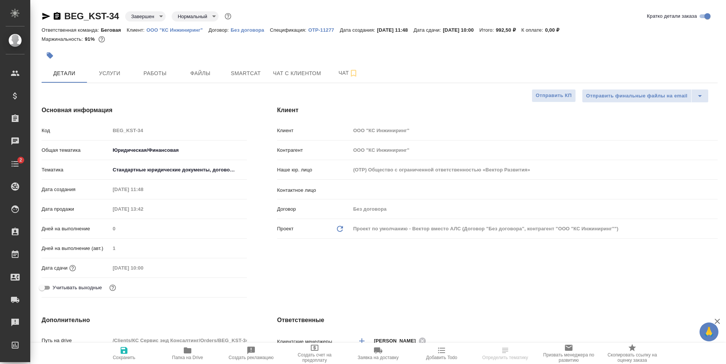
type textarea "x"
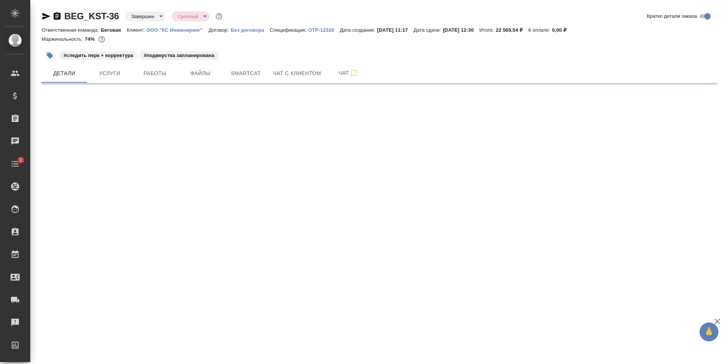
select select "RU"
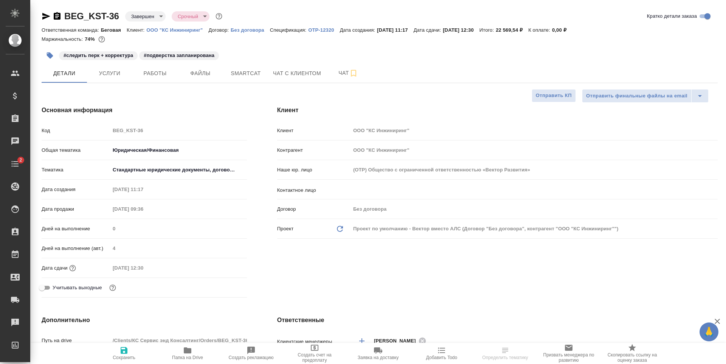
type textarea "x"
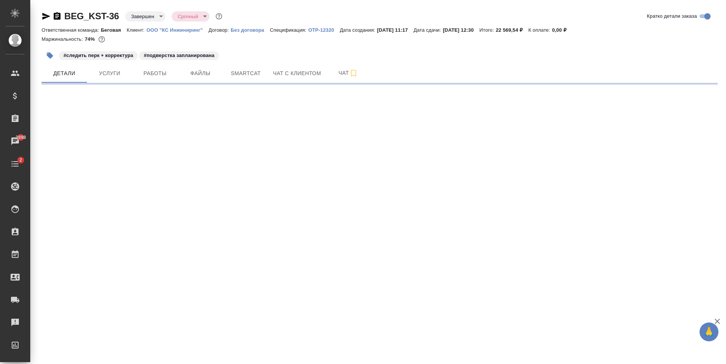
select select "RU"
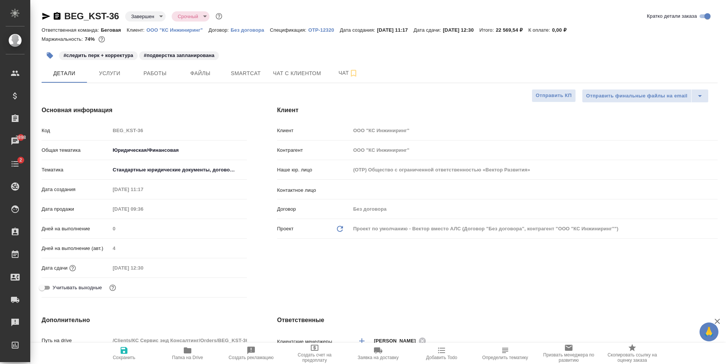
type textarea "x"
click at [124, 76] on span "Услуги" at bounding box center [109, 73] width 36 height 9
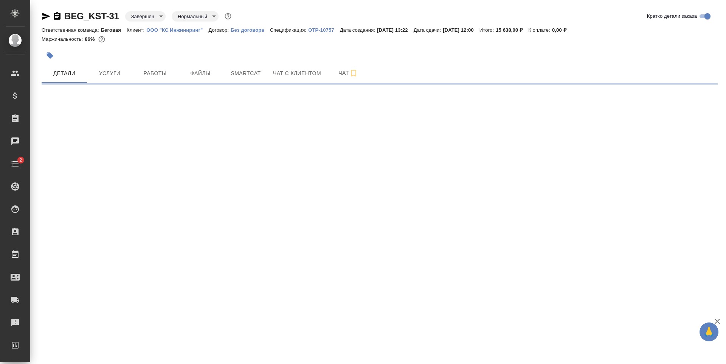
select select "RU"
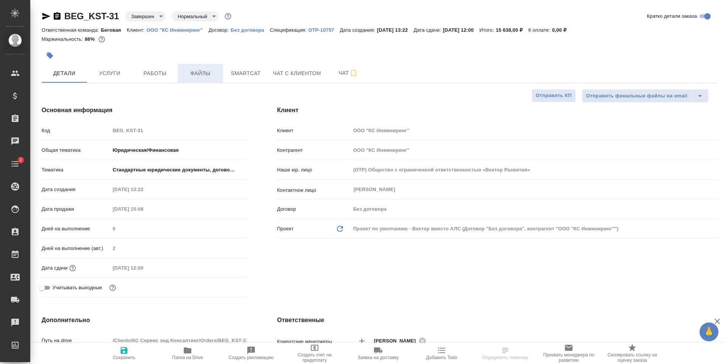
type textarea "x"
click at [125, 79] on button "Услуги" at bounding box center [109, 73] width 45 height 19
type textarea "x"
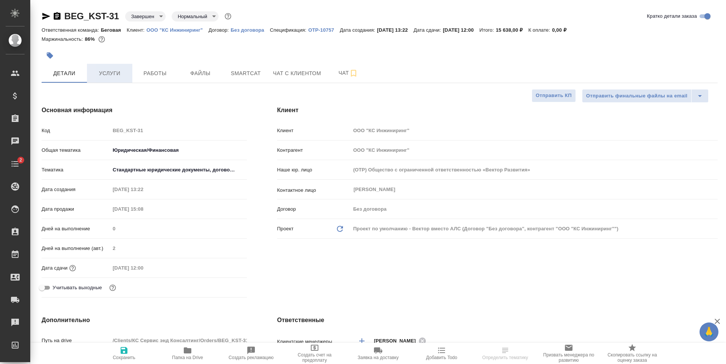
type textarea "x"
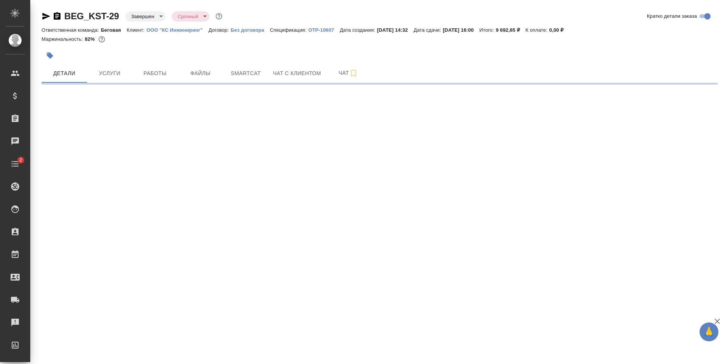
select select "RU"
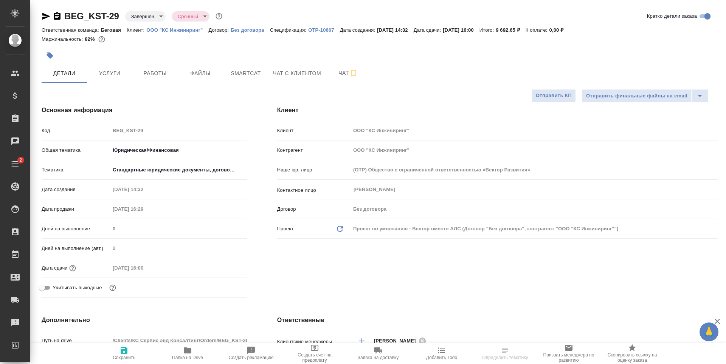
type textarea "x"
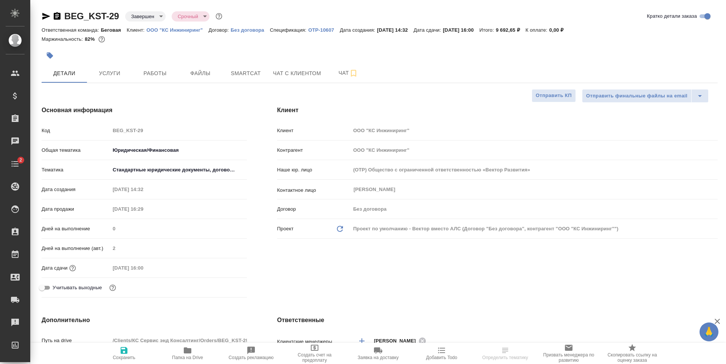
type textarea "x"
click at [118, 76] on span "Услуги" at bounding box center [109, 73] width 36 height 9
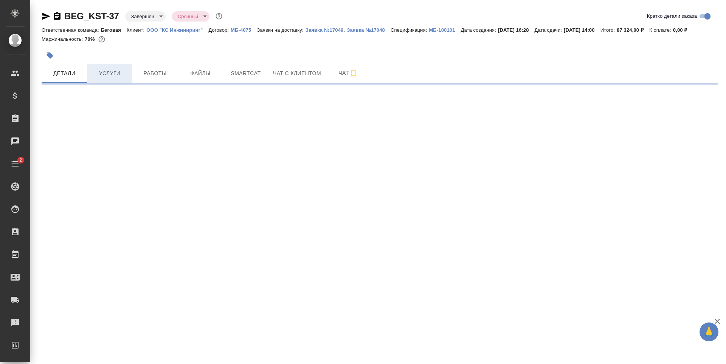
select select "RU"
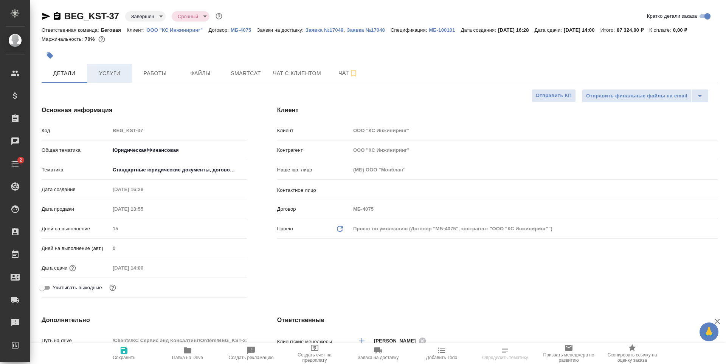
type textarea "x"
click at [127, 81] on button "Услуги" at bounding box center [109, 73] width 45 height 19
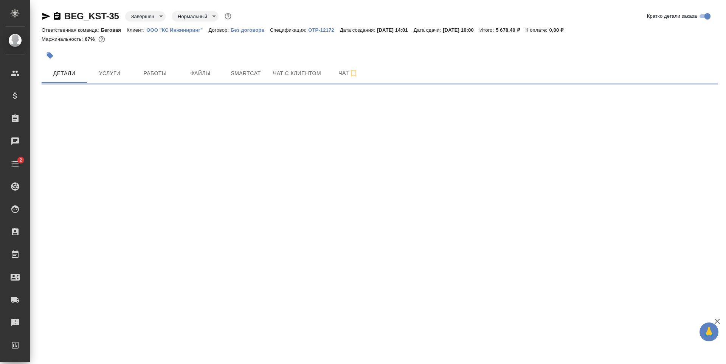
select select "RU"
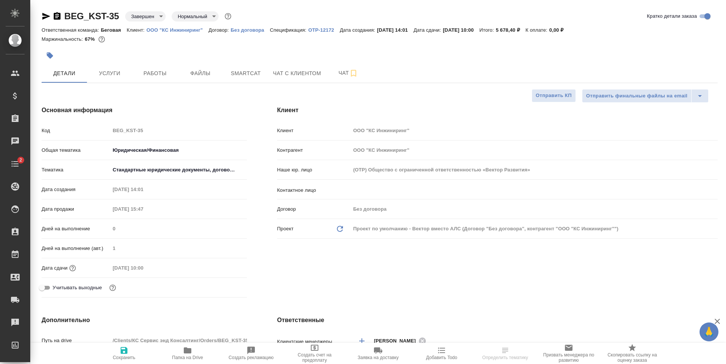
type textarea "x"
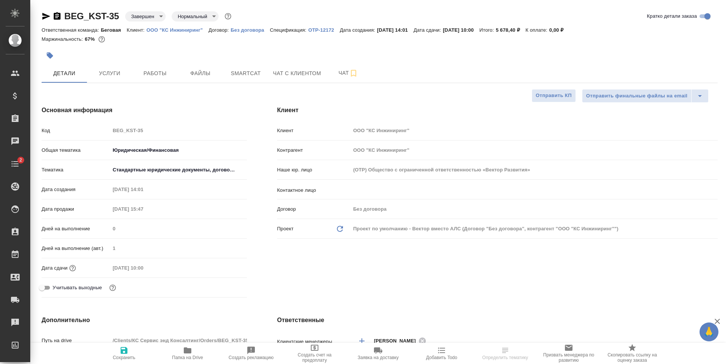
type textarea "x"
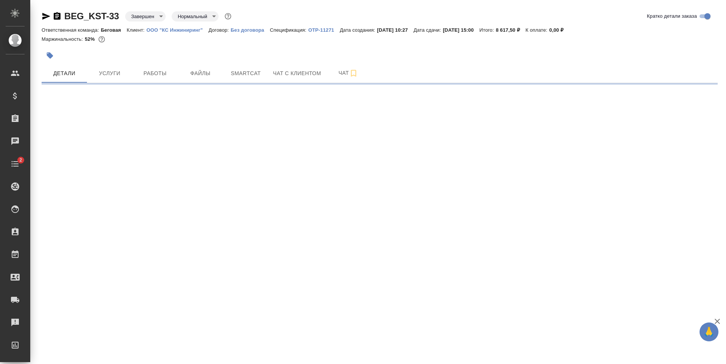
select select "RU"
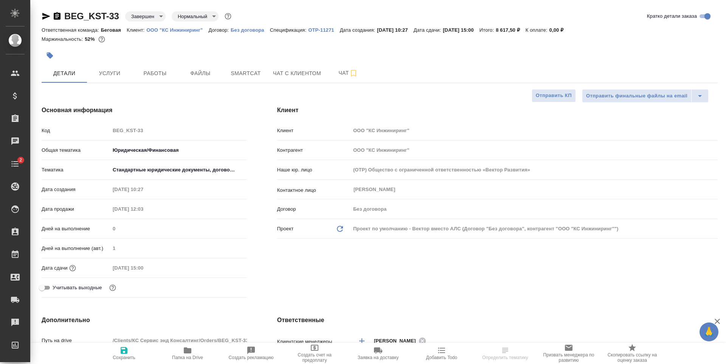
type textarea "x"
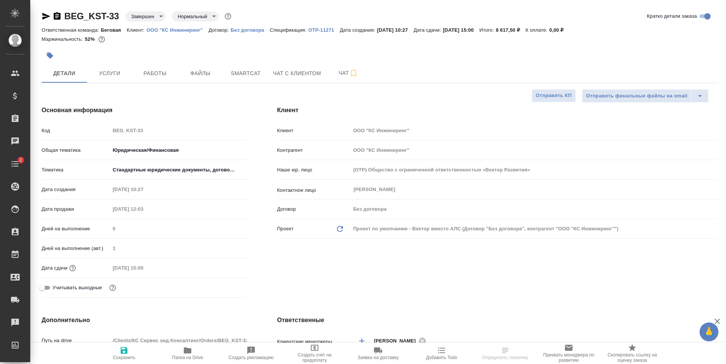
type textarea "x"
click at [112, 68] on button "Услуги" at bounding box center [109, 73] width 45 height 19
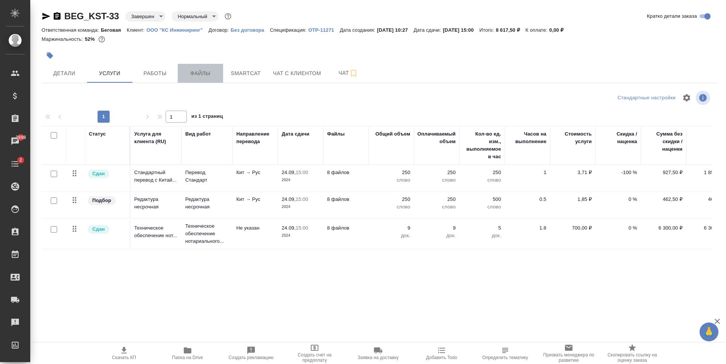
click at [208, 78] on button "Файлы" at bounding box center [200, 73] width 45 height 19
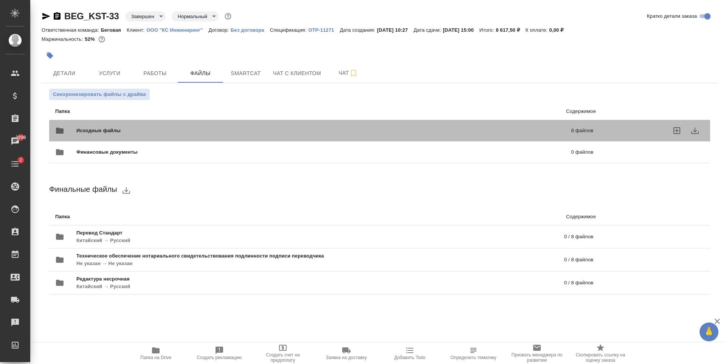
click at [204, 124] on div "Исходные файлы 8 файлов" at bounding box center [324, 131] width 538 height 18
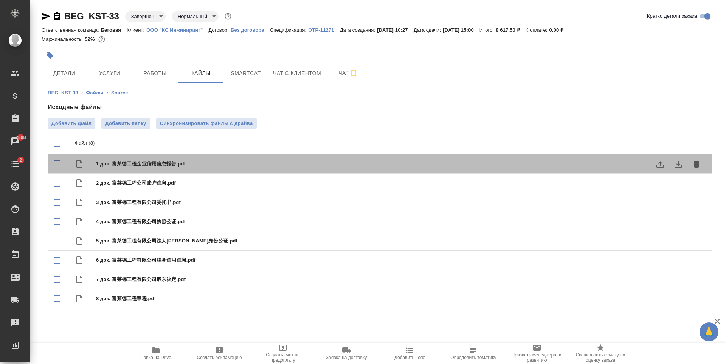
click at [193, 166] on span "1 док. 富莱德工程企业信用信息报告.pdf" at bounding box center [394, 164] width 597 height 8
checkbox input "false"
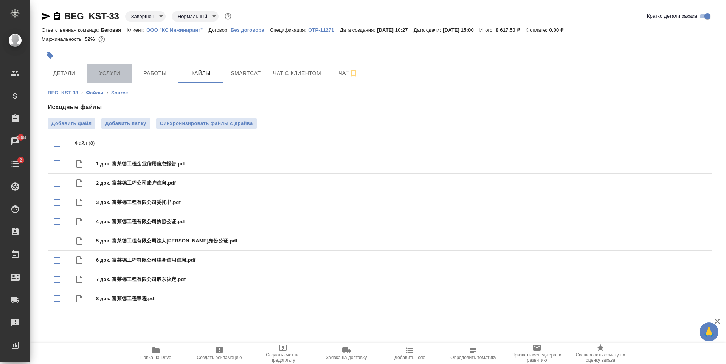
click at [121, 75] on span "Услуги" at bounding box center [109, 73] width 36 height 9
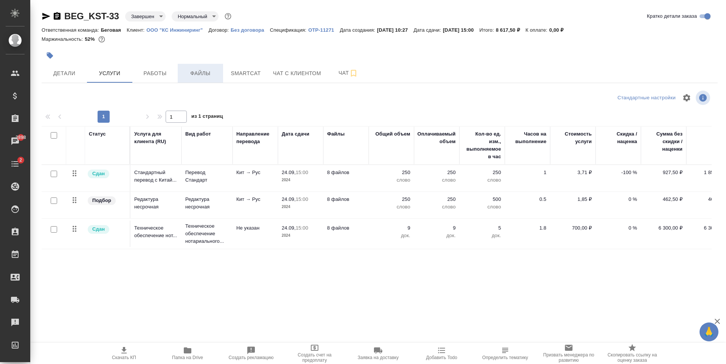
click at [214, 77] on span "Файлы" at bounding box center [200, 73] width 36 height 9
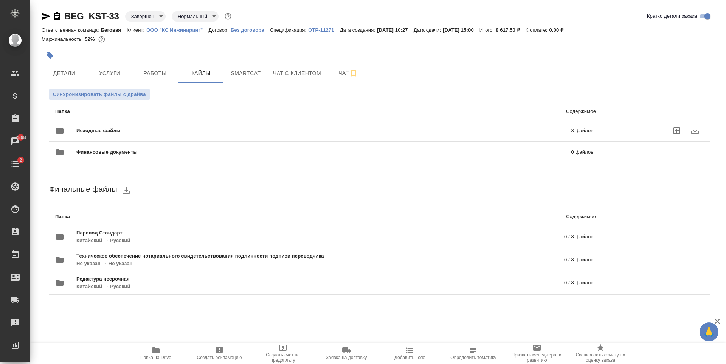
click at [253, 128] on span "Исходные файлы" at bounding box center [211, 131] width 270 height 8
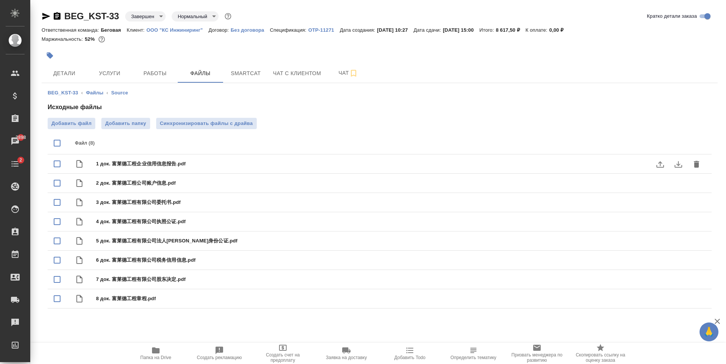
click at [217, 158] on div "1 док. 富莱德工程企业信用信息报告.pdf" at bounding box center [380, 164] width 664 height 19
checkbox input "true"
click at [677, 162] on icon "download" at bounding box center [678, 164] width 9 height 9
click at [164, 350] on span "Папка на Drive" at bounding box center [156, 353] width 54 height 14
click at [167, 358] on span "Папка на Drive" at bounding box center [155, 357] width 31 height 5
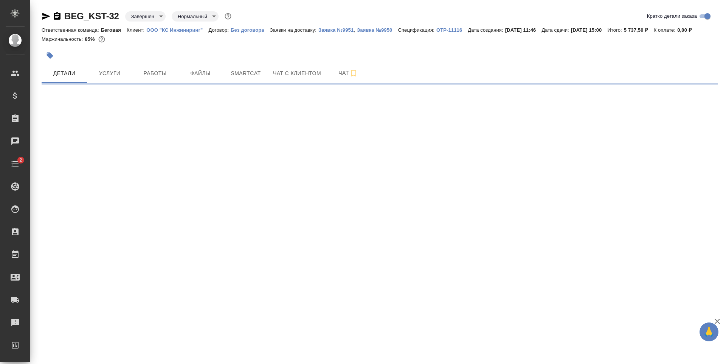
select select "RU"
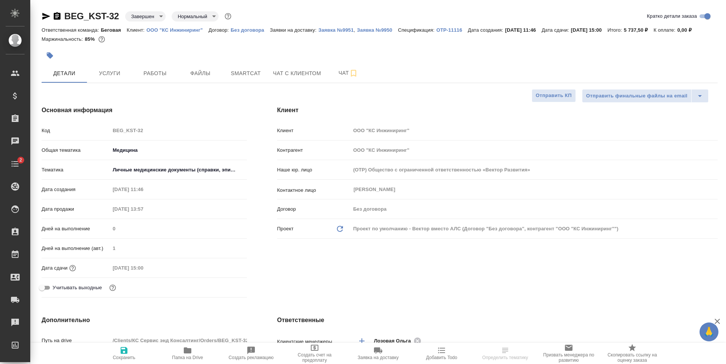
type textarea "x"
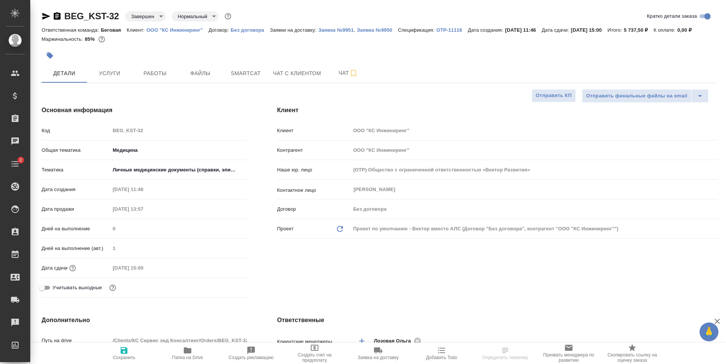
type textarea "x"
click at [126, 79] on button "Услуги" at bounding box center [109, 73] width 45 height 19
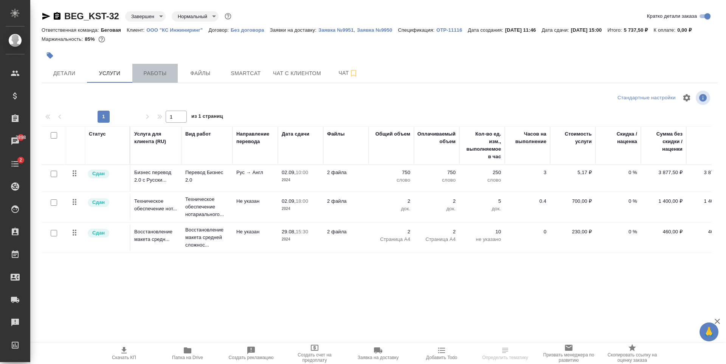
click at [155, 78] on button "Работы" at bounding box center [154, 73] width 45 height 19
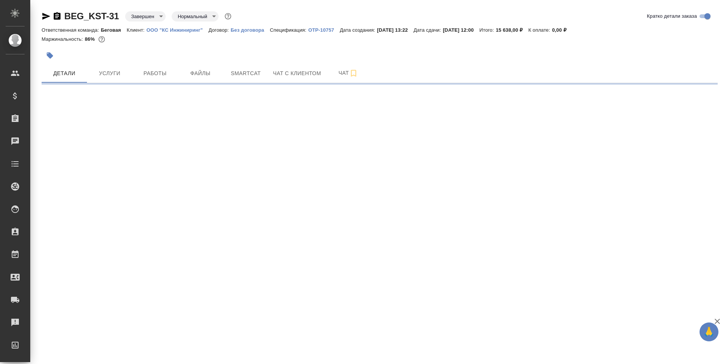
select select "RU"
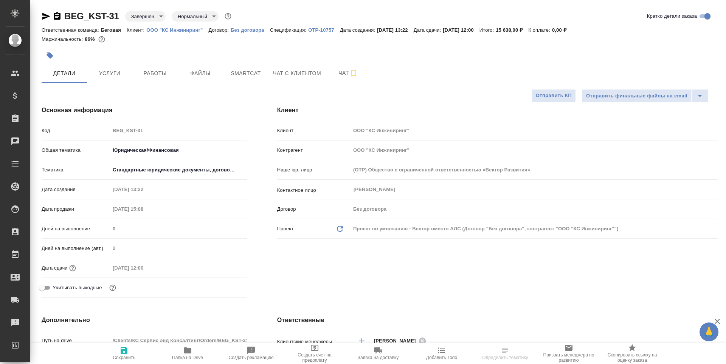
type textarea "x"
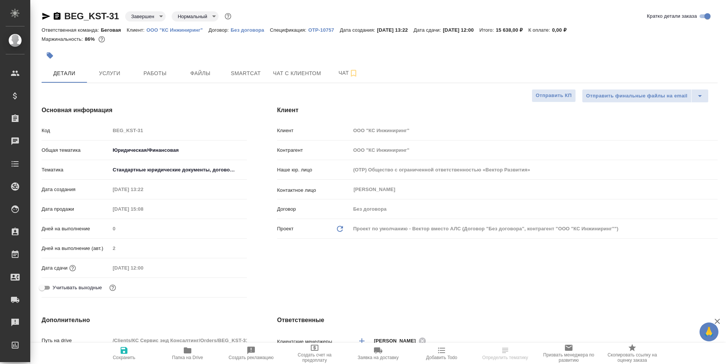
type textarea "x"
click at [132, 79] on button "Работы" at bounding box center [154, 73] width 45 height 19
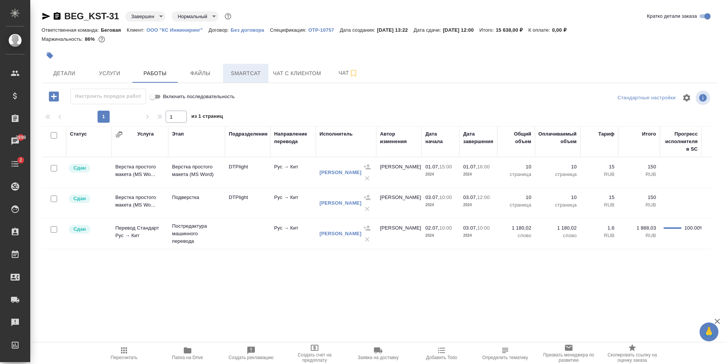
click at [251, 66] on button "Smartcat" at bounding box center [245, 73] width 45 height 19
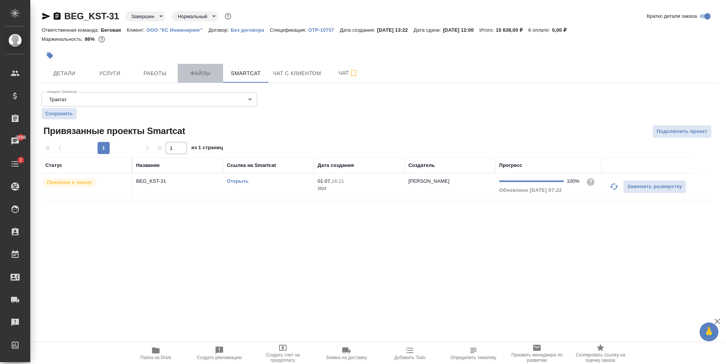
click at [200, 79] on button "Файлы" at bounding box center [200, 73] width 45 height 19
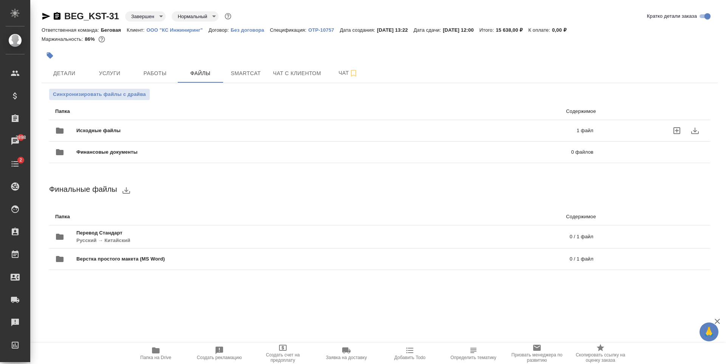
click at [208, 129] on span "Исходные файлы" at bounding box center [212, 131] width 272 height 8
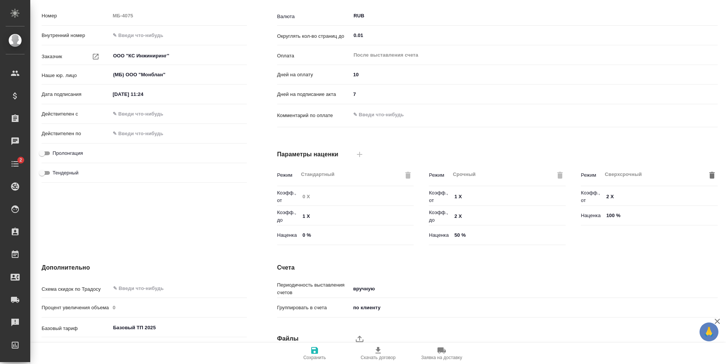
scroll to position [150, 0]
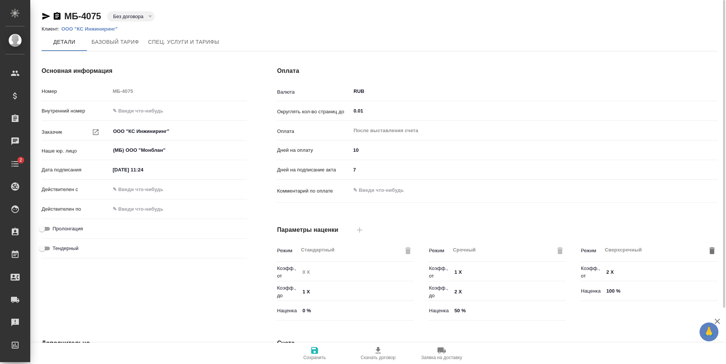
scroll to position [150, 0]
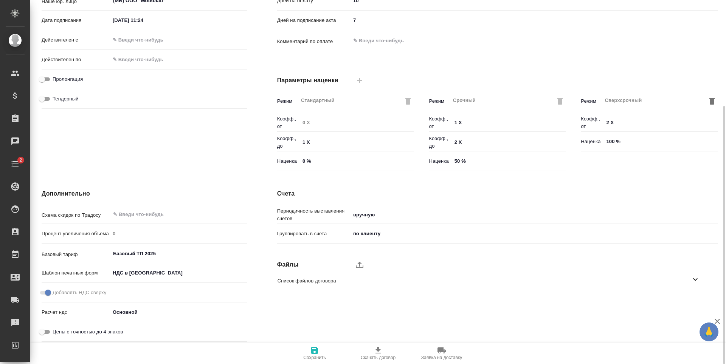
click at [341, 290] on div "Список файлов договора" at bounding box center [491, 281] width 440 height 18
click at [603, 279] on span "Список файлов договора" at bounding box center [483, 281] width 413 height 8
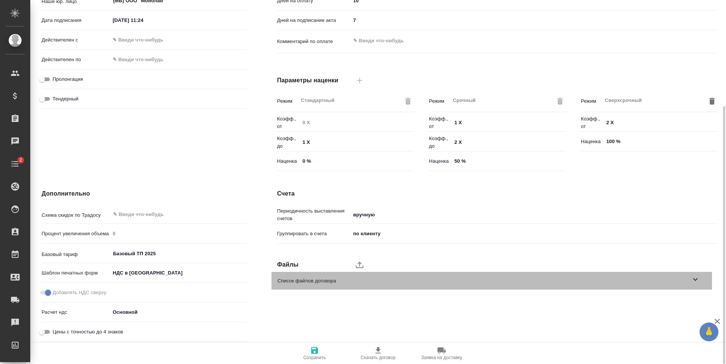
click at [603, 279] on span "Список файлов договора" at bounding box center [483, 281] width 413 height 8
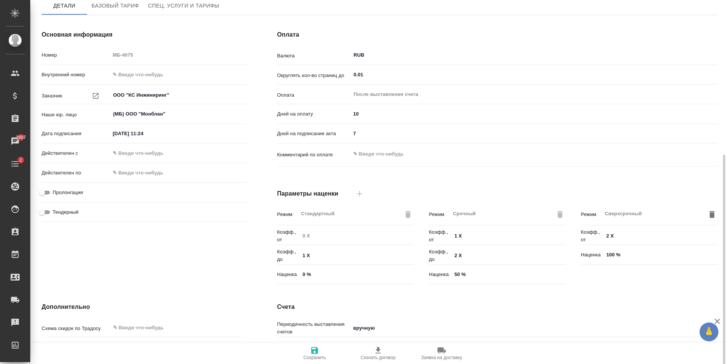
scroll to position [0, 0]
